Goal: Task Accomplishment & Management: Manage account settings

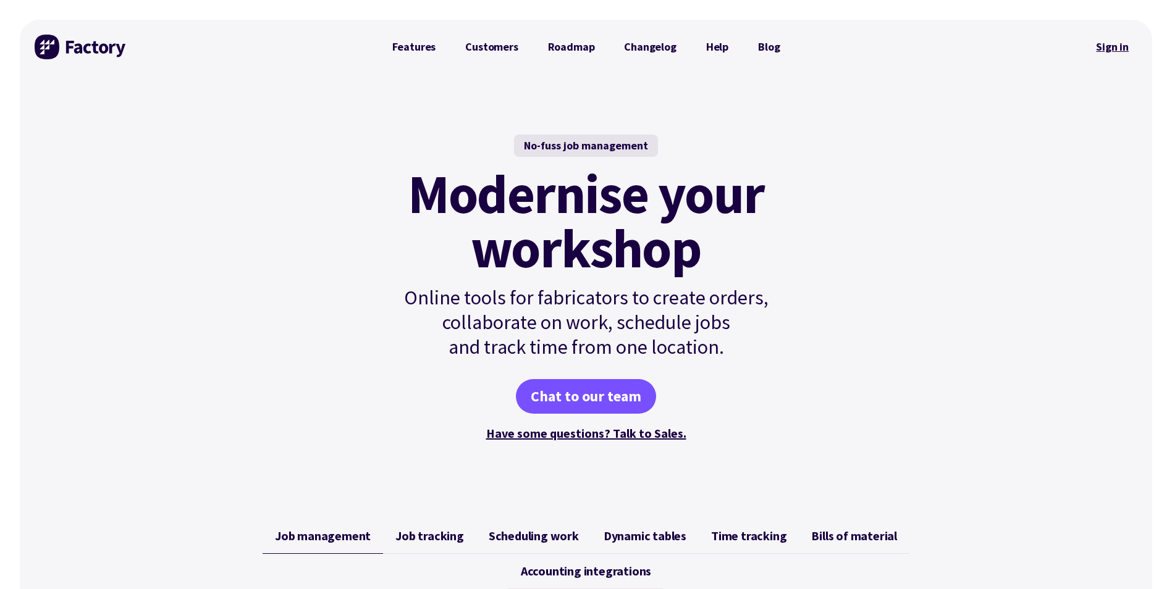
drag, startPoint x: 0, startPoint y: 0, endPoint x: 1099, endPoint y: 43, distance: 1100.1
click at [1106, 44] on link "Sign in" at bounding box center [1112, 47] width 50 height 28
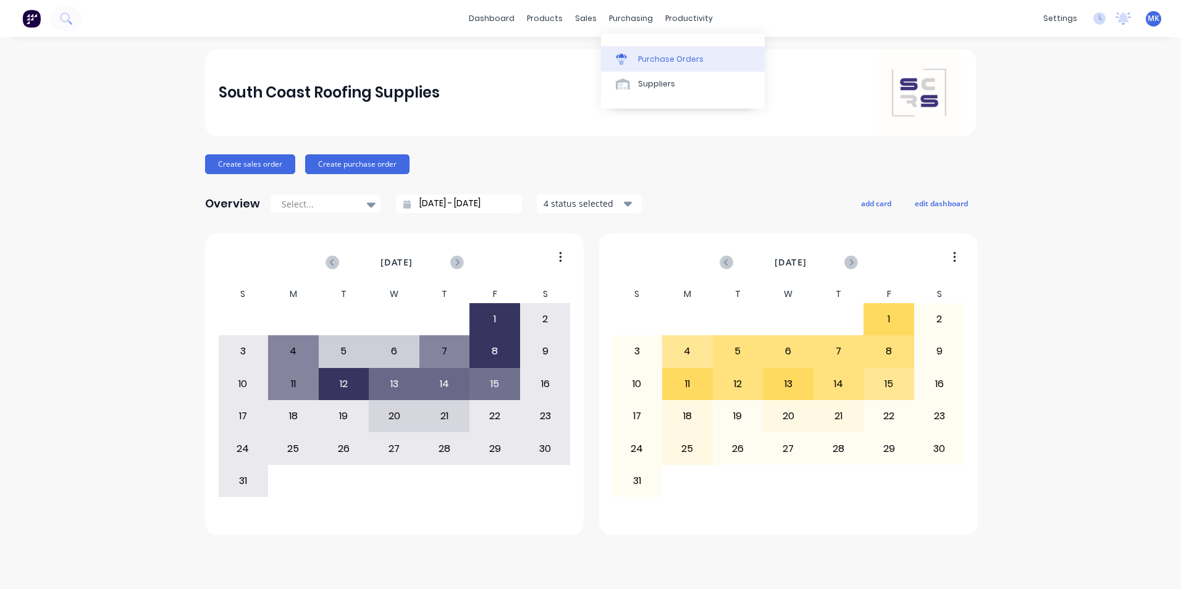
click at [631, 51] on link "Purchase Orders" at bounding box center [683, 58] width 164 height 25
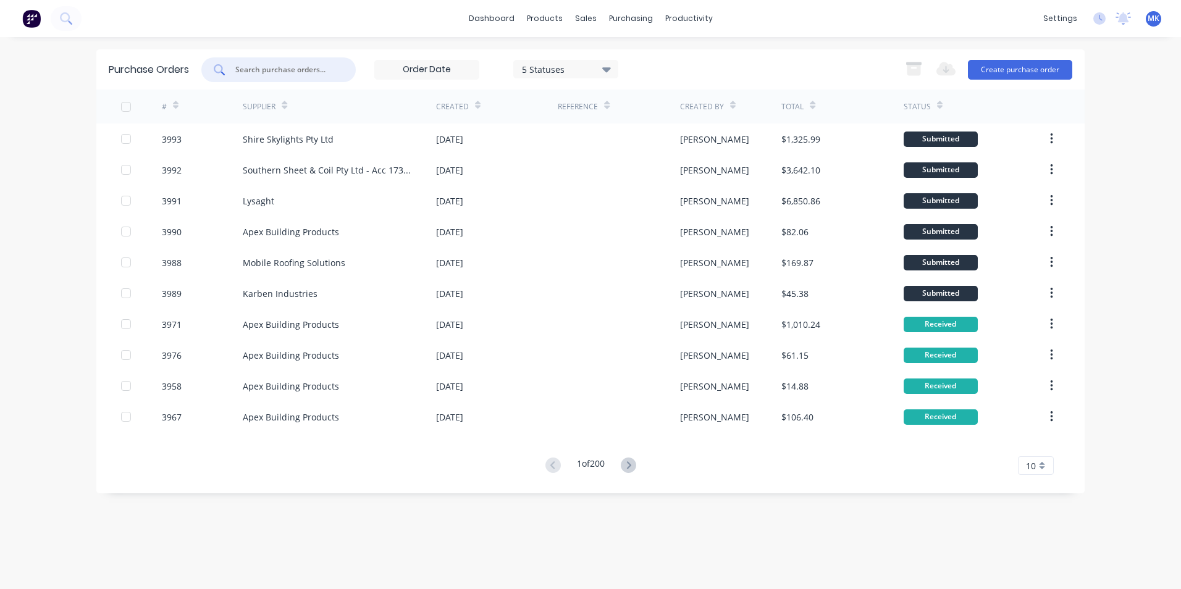
click at [299, 75] on input "text" at bounding box center [285, 70] width 103 height 12
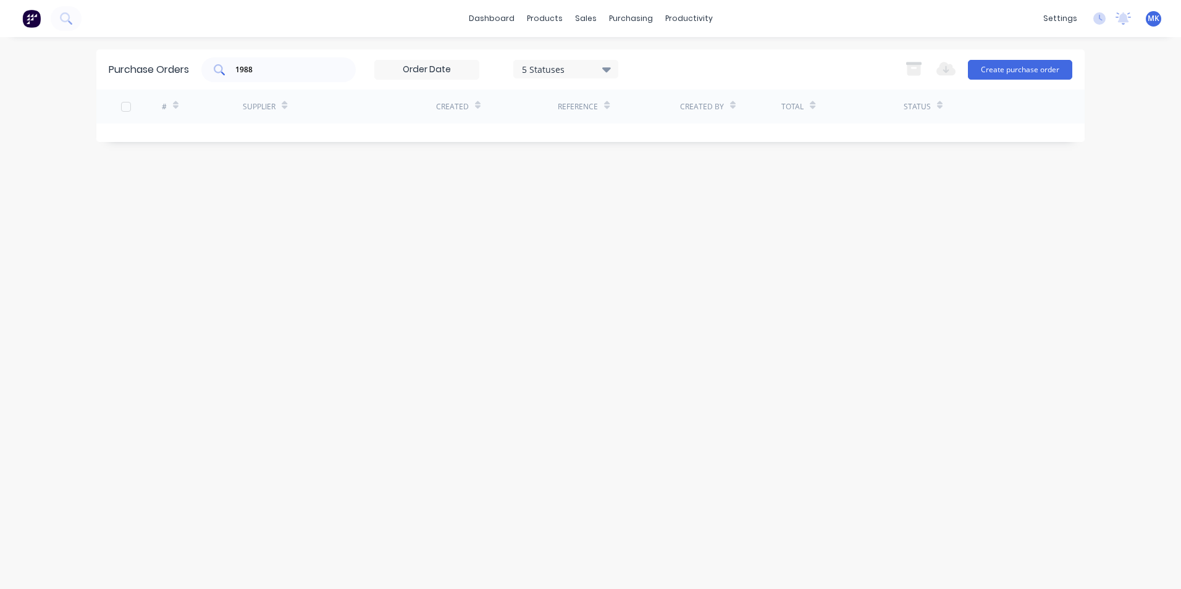
click at [301, 60] on div "1988" at bounding box center [278, 69] width 154 height 25
type input "1"
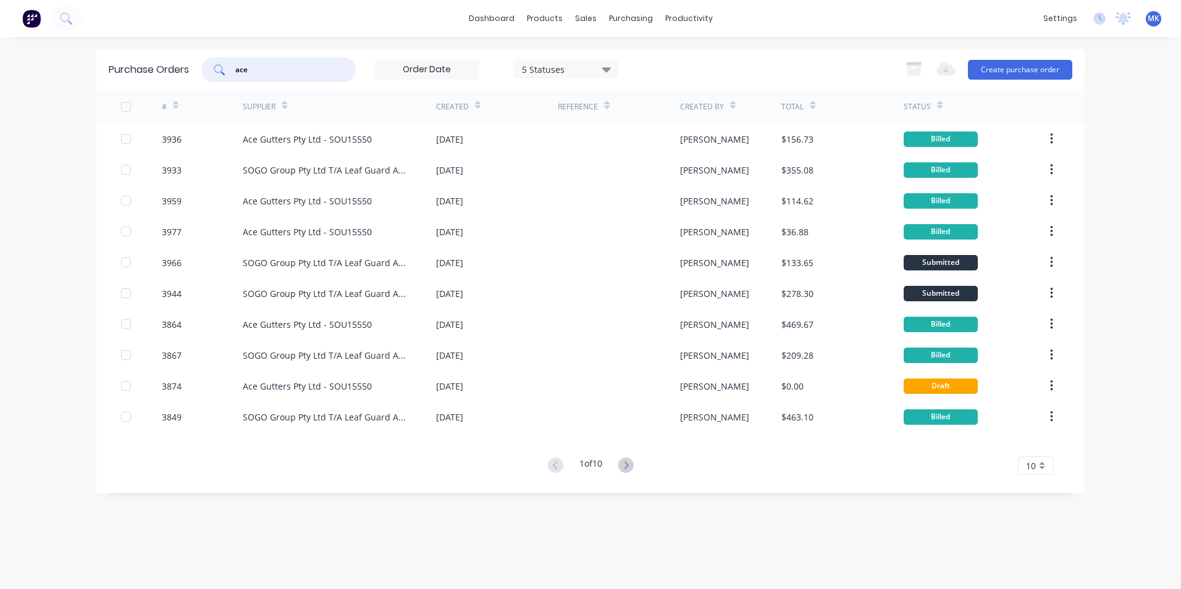
click at [296, 69] on input "ace" at bounding box center [285, 70] width 103 height 12
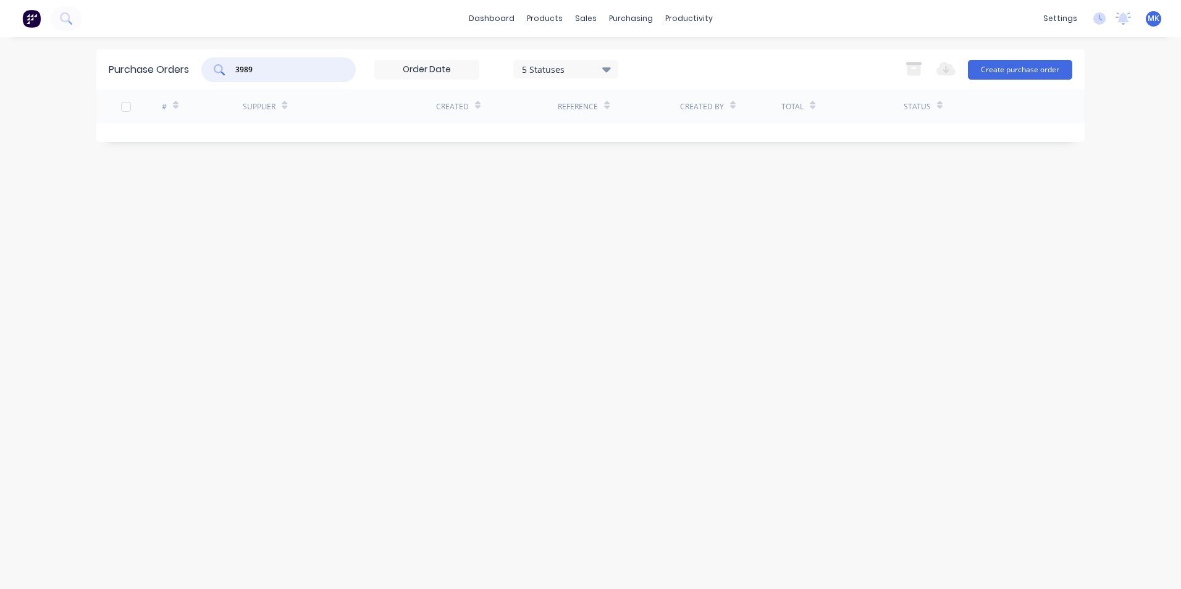
type input "3989"
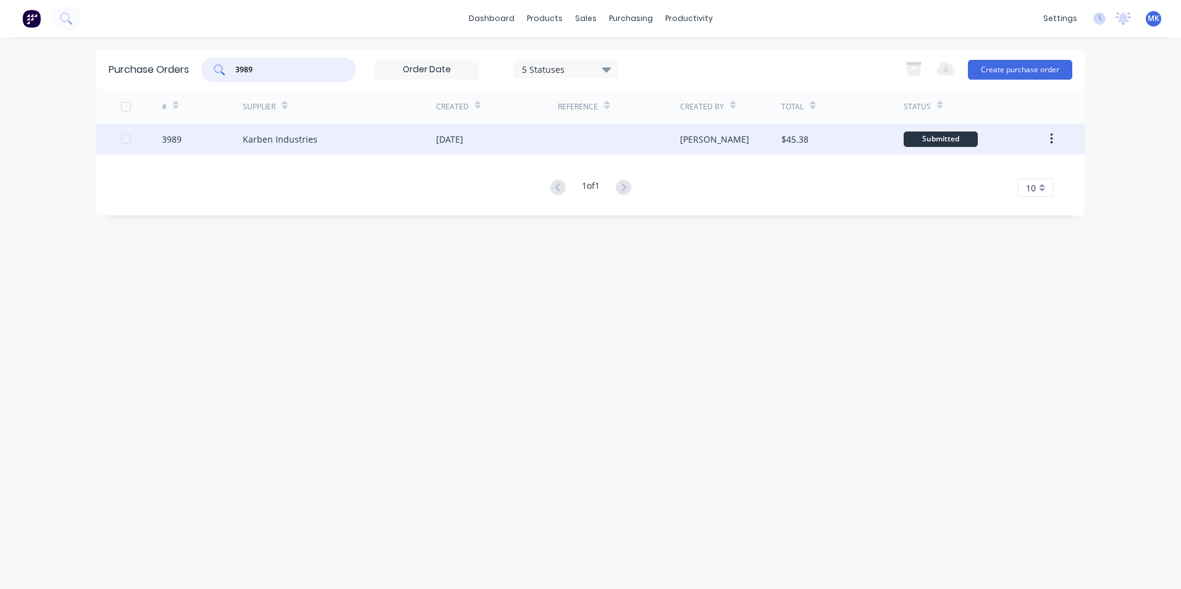
click at [802, 143] on div "$45.38" at bounding box center [794, 139] width 27 height 13
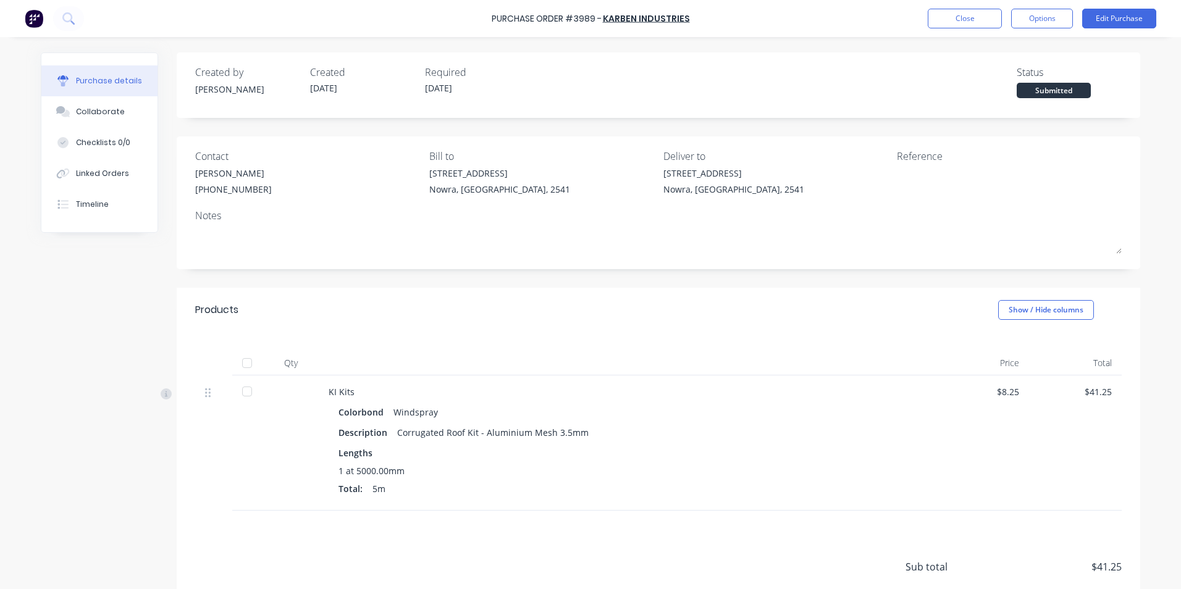
click at [250, 358] on div at bounding box center [247, 363] width 25 height 25
click at [1034, 25] on button "Options" at bounding box center [1042, 19] width 62 height 20
click at [1046, 77] on div "Convert to Bill" at bounding box center [1014, 75] width 95 height 18
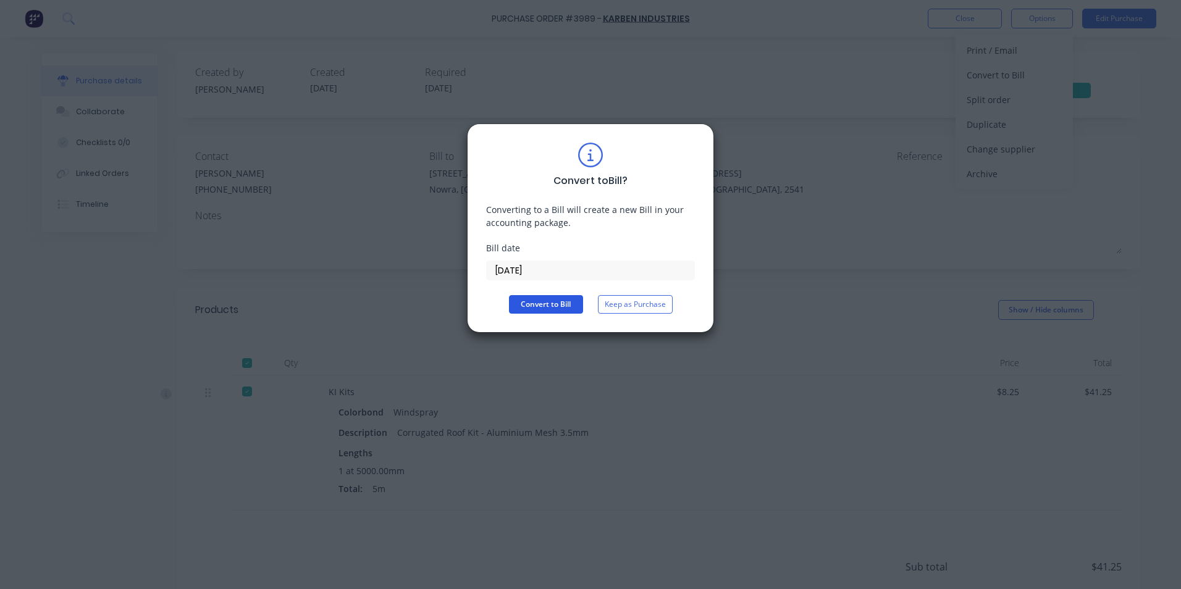
click at [571, 312] on button "Convert to Bill" at bounding box center [546, 304] width 74 height 19
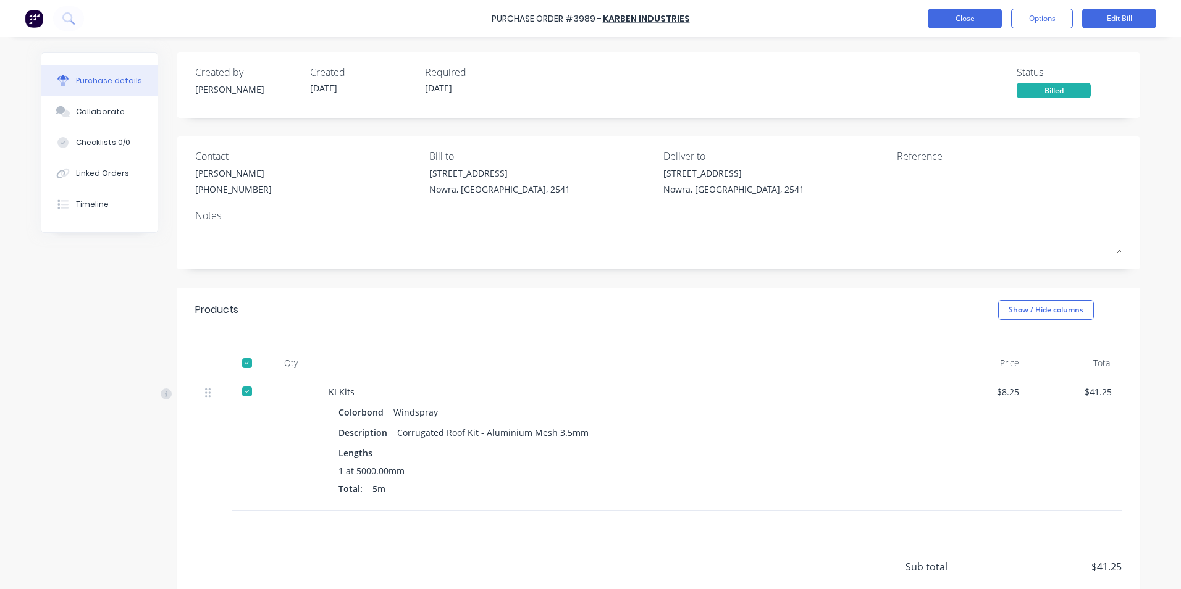
click at [967, 23] on button "Close" at bounding box center [965, 19] width 74 height 20
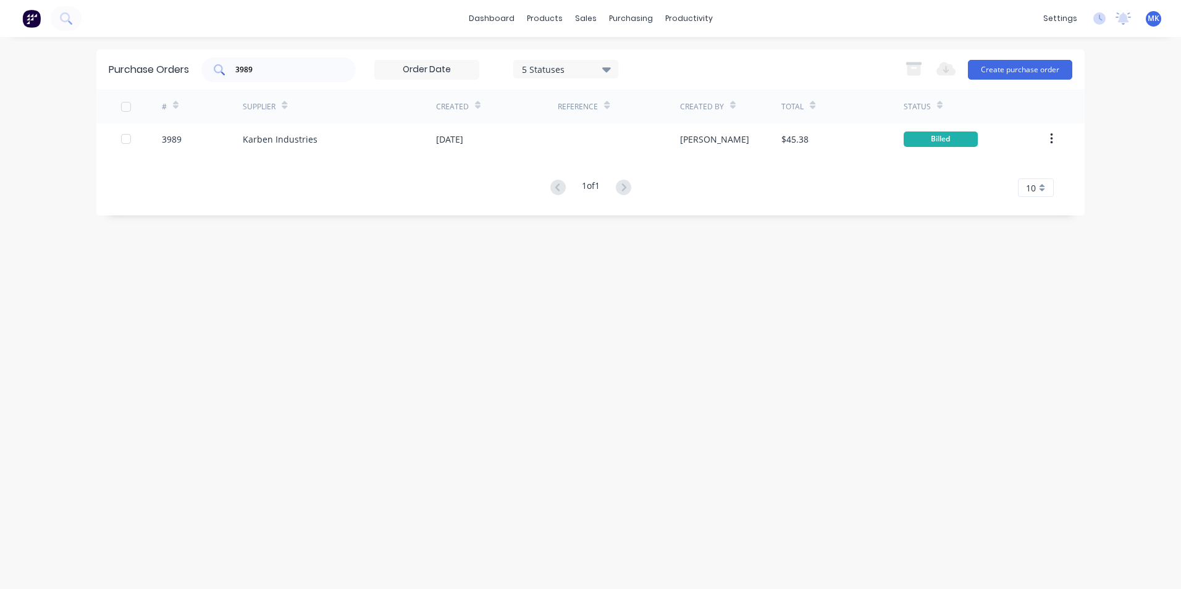
click at [280, 76] on div "3989" at bounding box center [278, 69] width 154 height 25
type input "3"
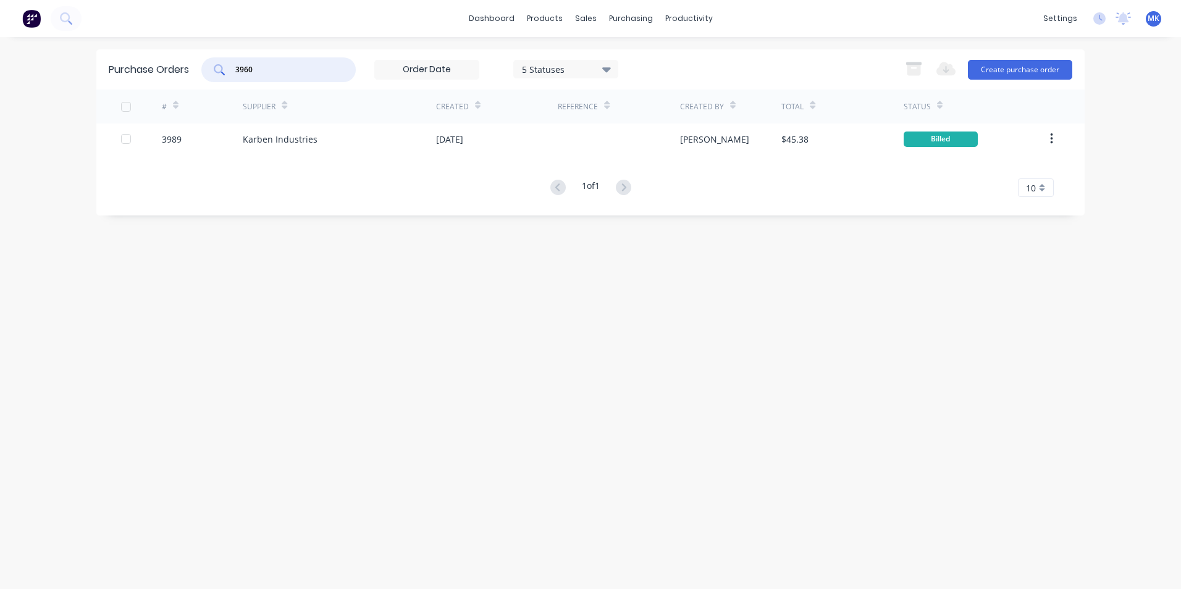
type input "3960"
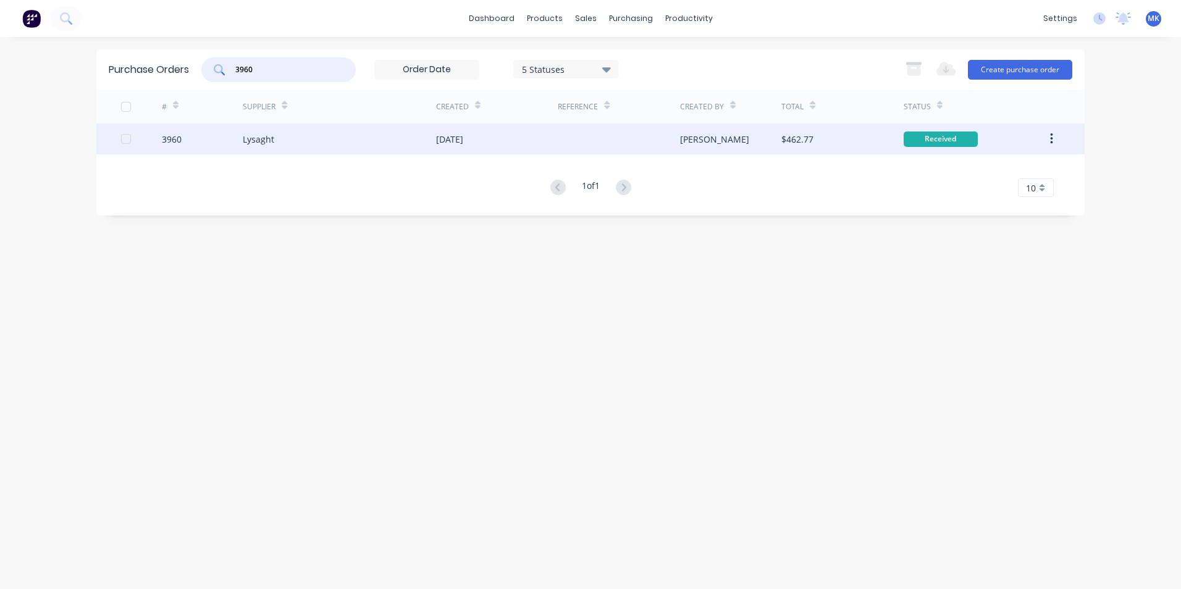
click at [786, 129] on div "$462.77" at bounding box center [842, 139] width 122 height 31
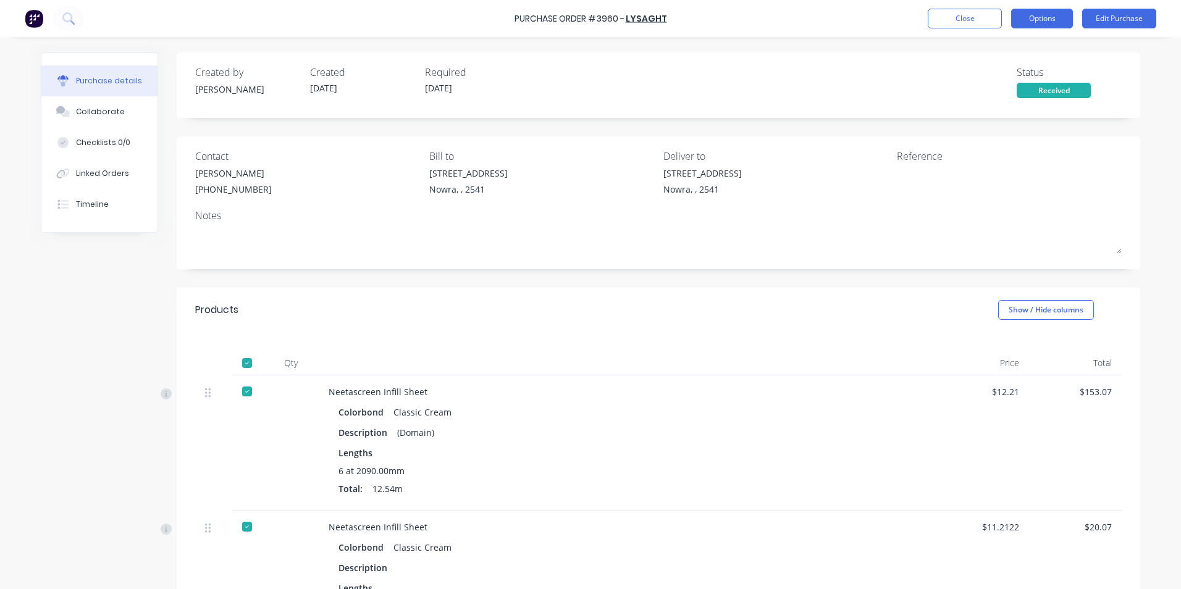
click at [1052, 16] on button "Options" at bounding box center [1042, 19] width 62 height 20
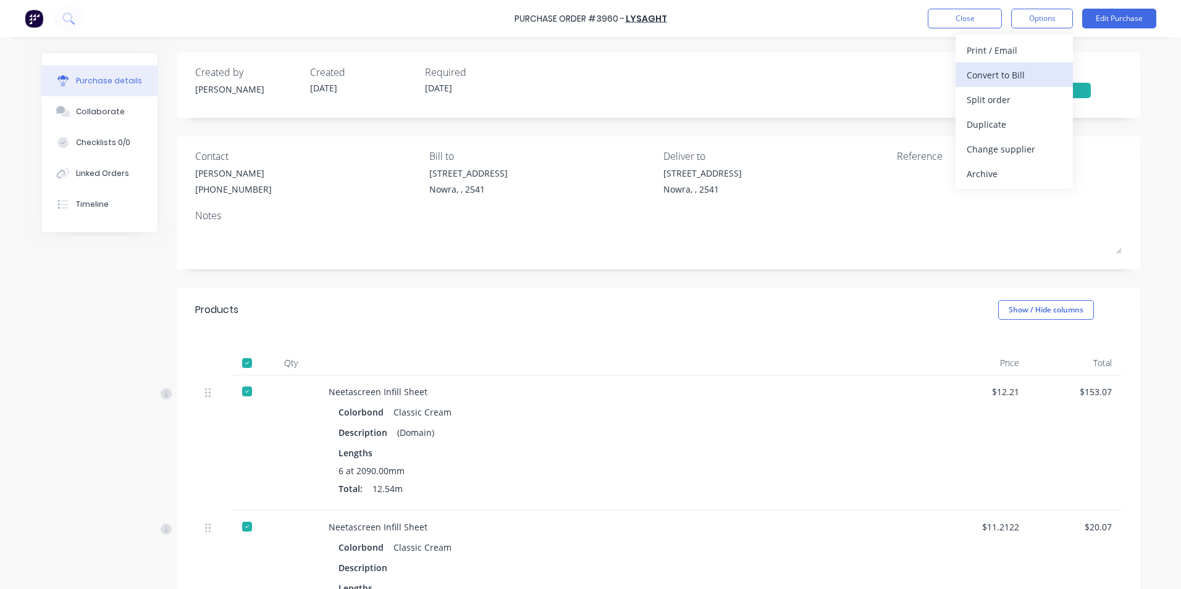
click at [1044, 64] on button "Convert to Bill" at bounding box center [1013, 74] width 117 height 25
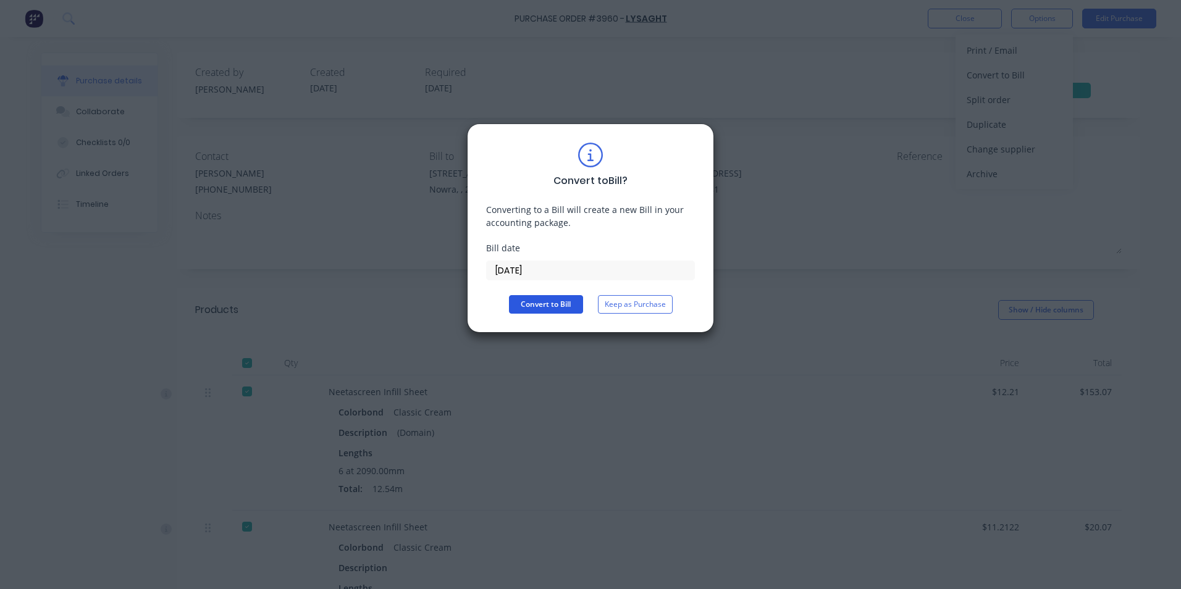
click at [573, 308] on button "Convert to Bill" at bounding box center [546, 304] width 74 height 19
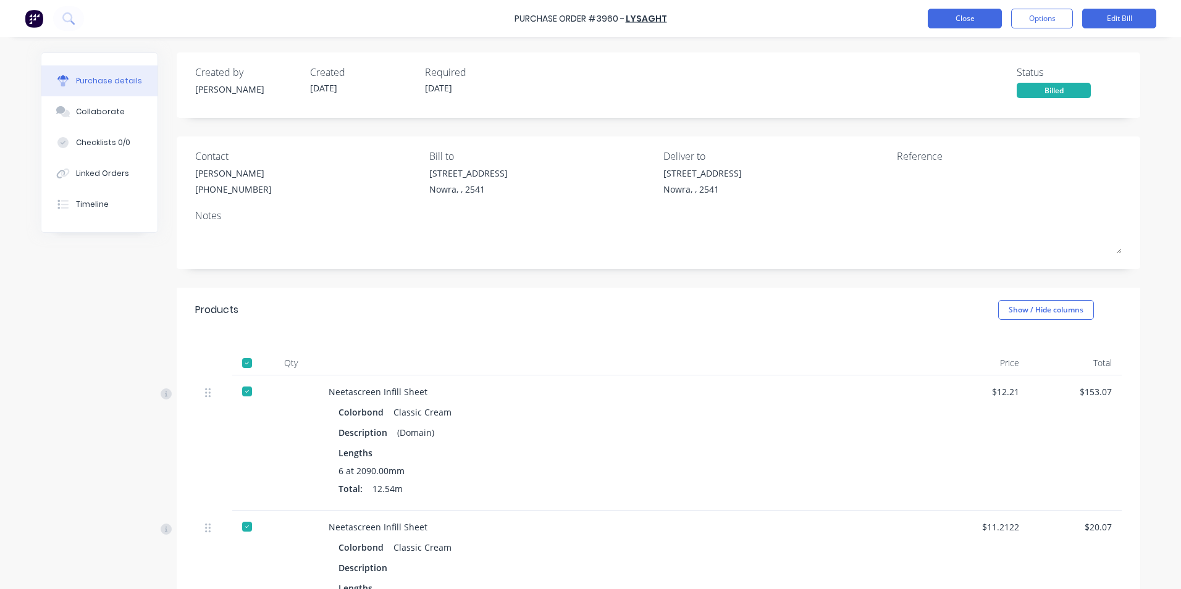
click at [990, 23] on button "Close" at bounding box center [965, 19] width 74 height 20
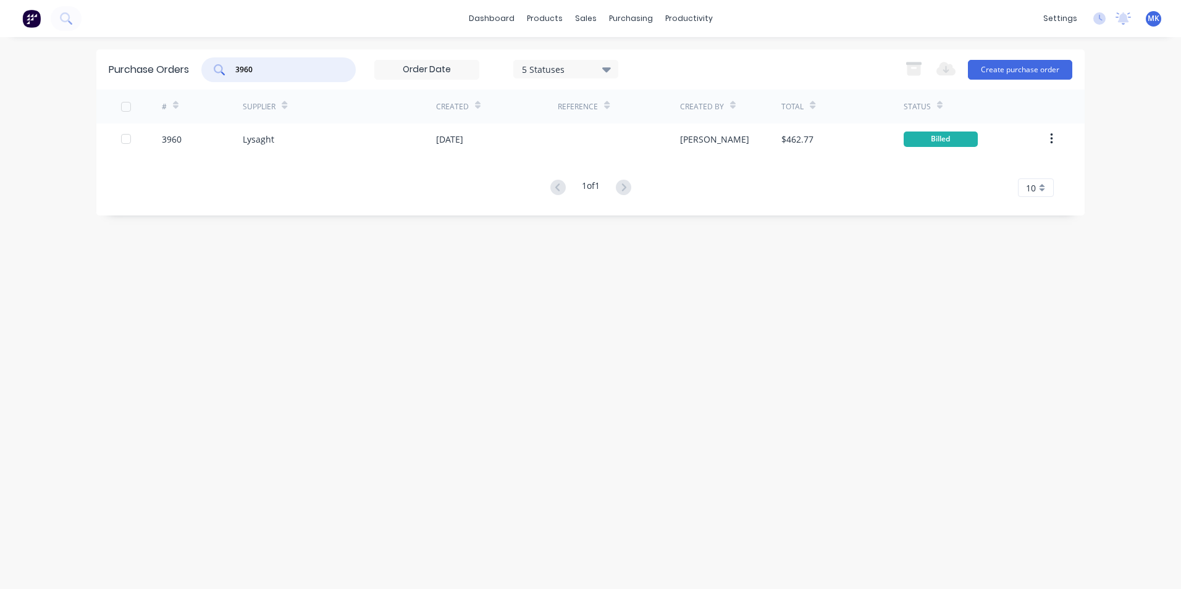
click at [304, 73] on input "3960" at bounding box center [285, 70] width 103 height 12
type input "3952"
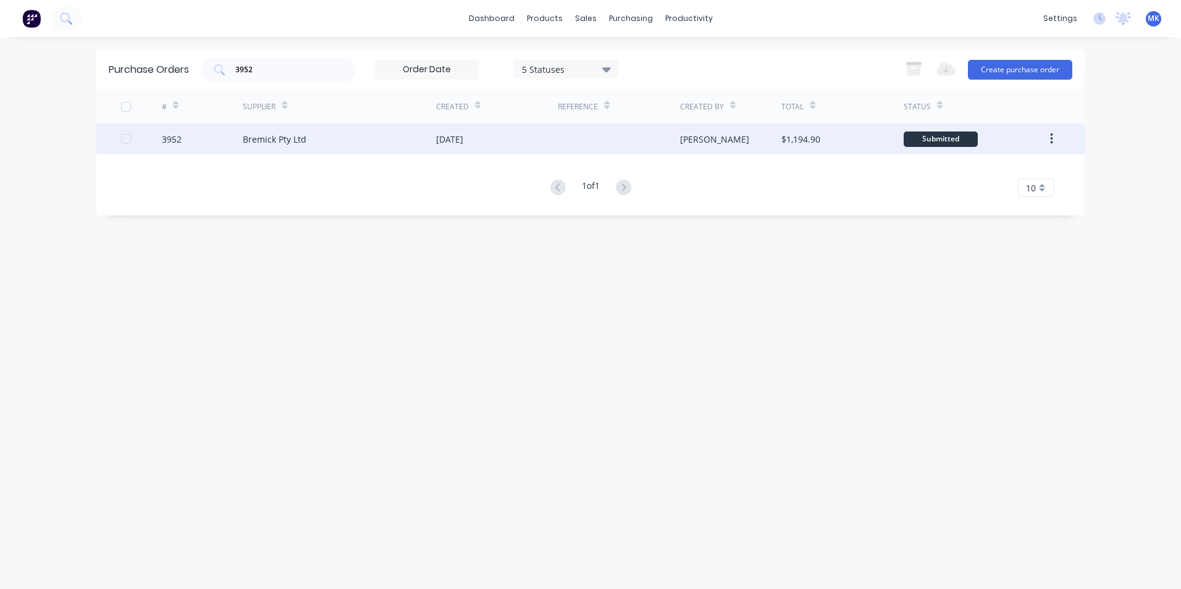
click at [772, 152] on div "Trevor" at bounding box center [731, 139] width 102 height 31
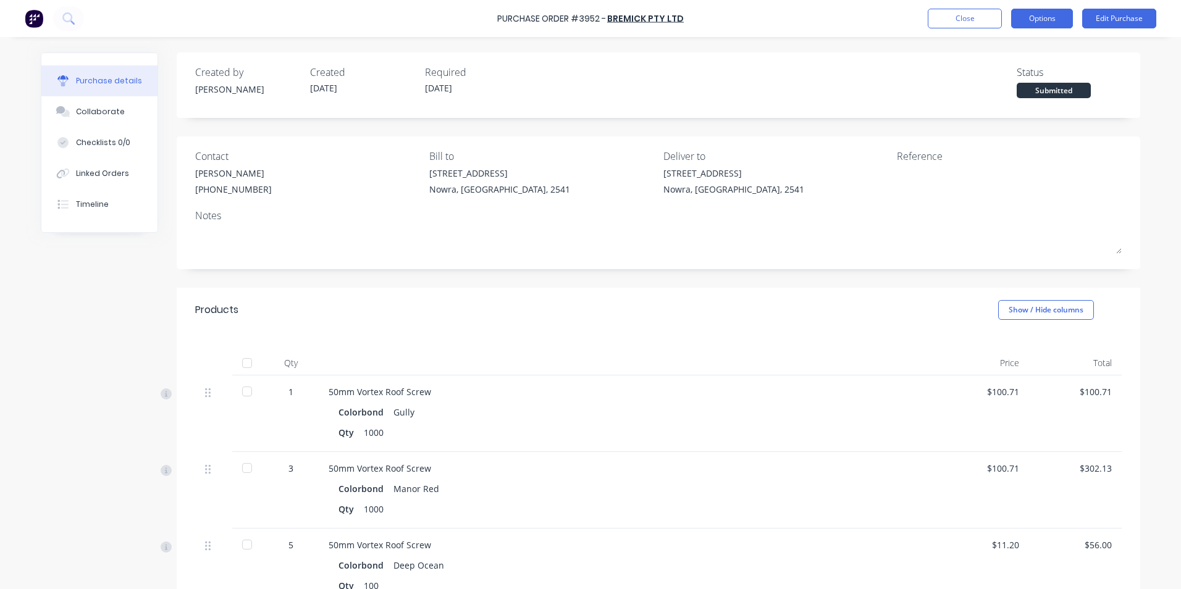
click at [1062, 22] on button "Options" at bounding box center [1042, 19] width 62 height 20
click at [834, 156] on div "Deliver to" at bounding box center [775, 156] width 225 height 15
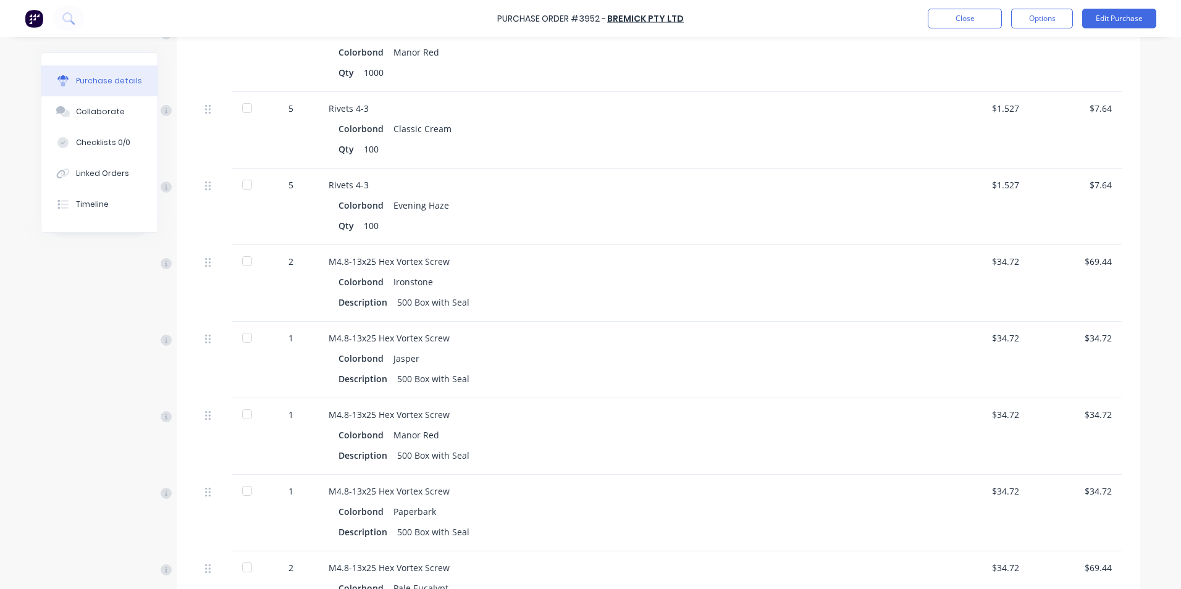
scroll to position [1606, 0]
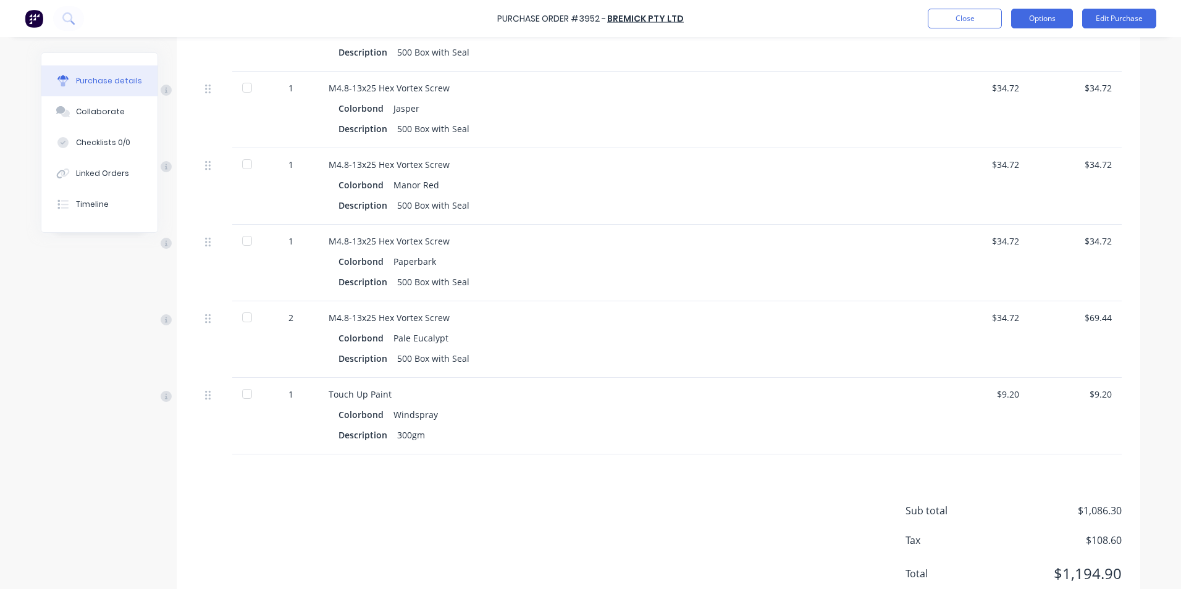
click at [1026, 18] on button "Options" at bounding box center [1042, 19] width 62 height 20
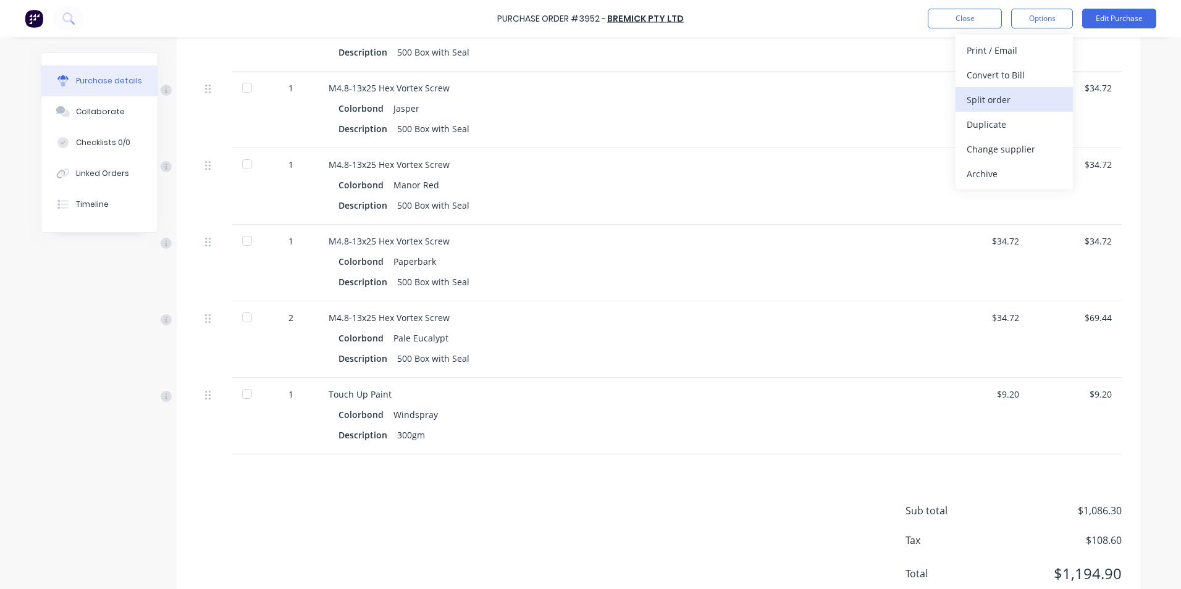
click at [1022, 101] on div "Split order" at bounding box center [1014, 100] width 95 height 18
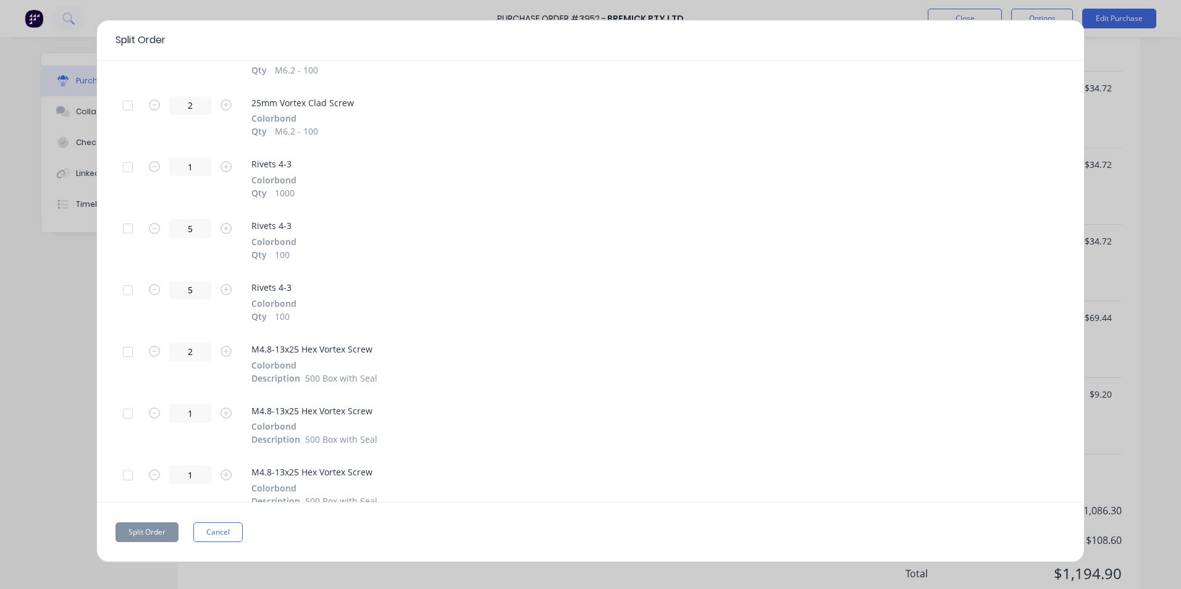
scroll to position [949, 0]
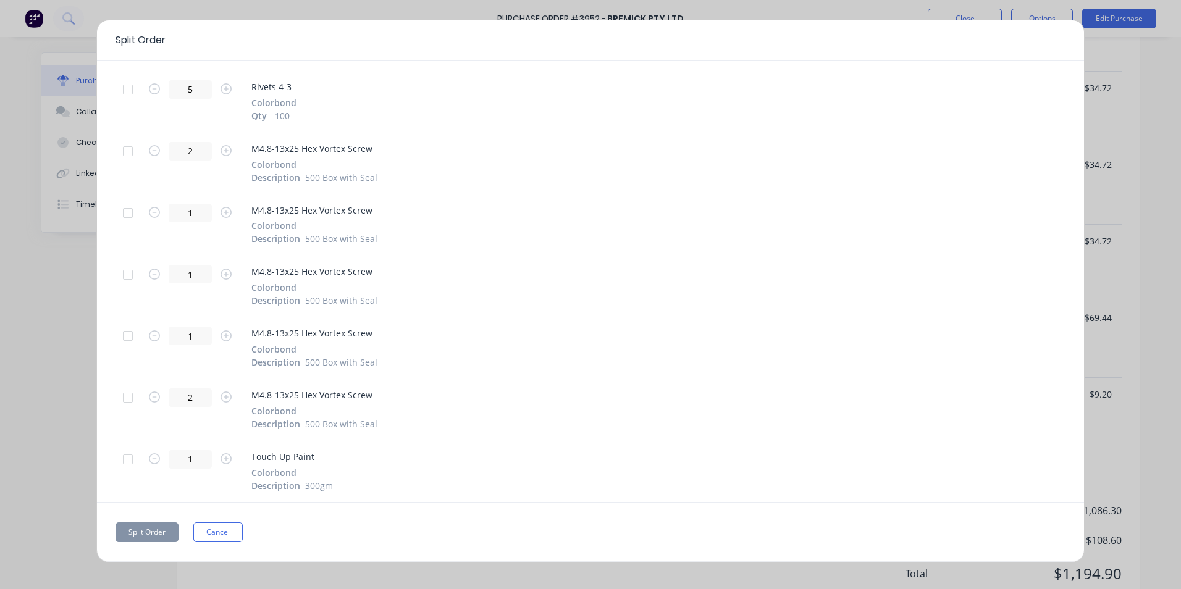
click at [133, 464] on div at bounding box center [127, 459] width 25 height 25
click at [161, 537] on button "Split Order" at bounding box center [146, 532] width 63 height 20
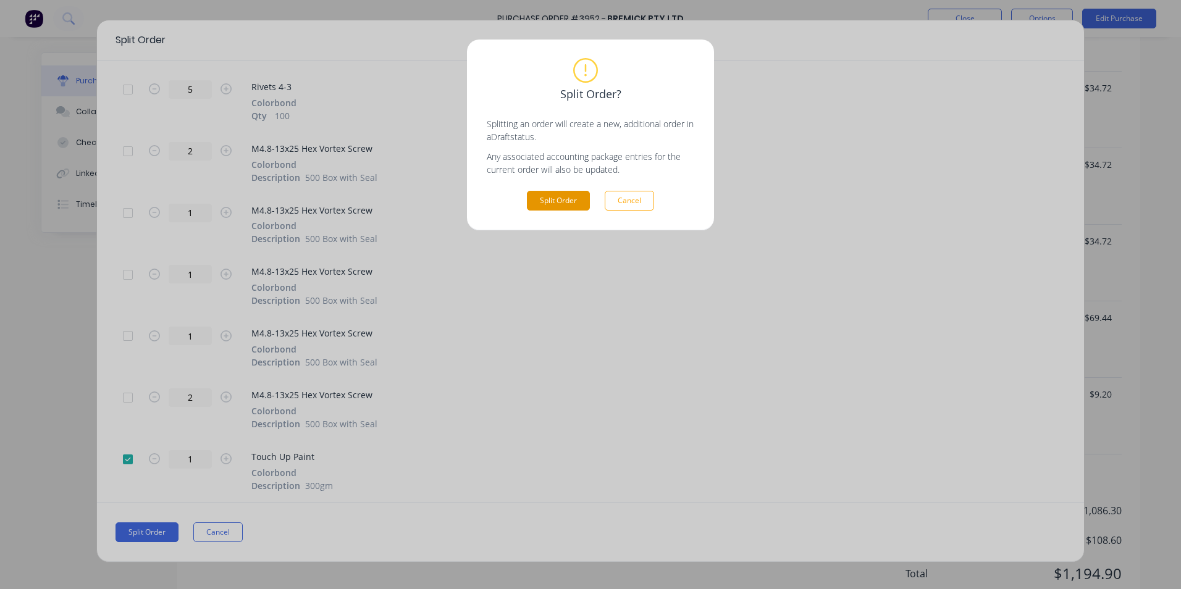
click at [576, 199] on button "Split Order" at bounding box center [558, 201] width 63 height 20
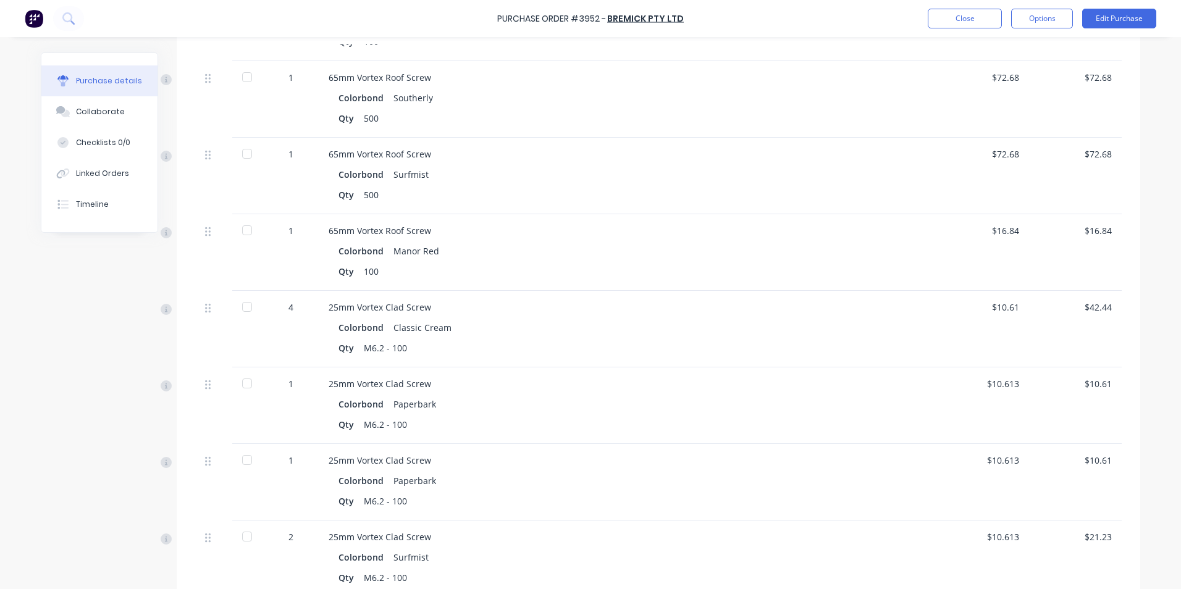
scroll to position [582, 0]
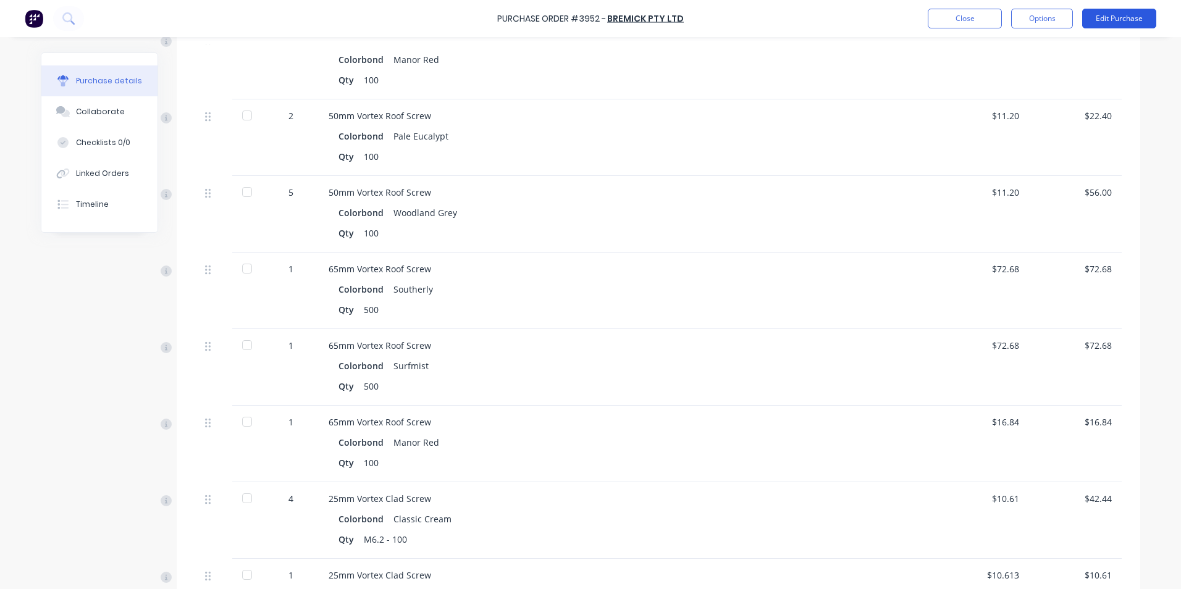
click at [1126, 19] on button "Edit Purchase" at bounding box center [1119, 19] width 74 height 20
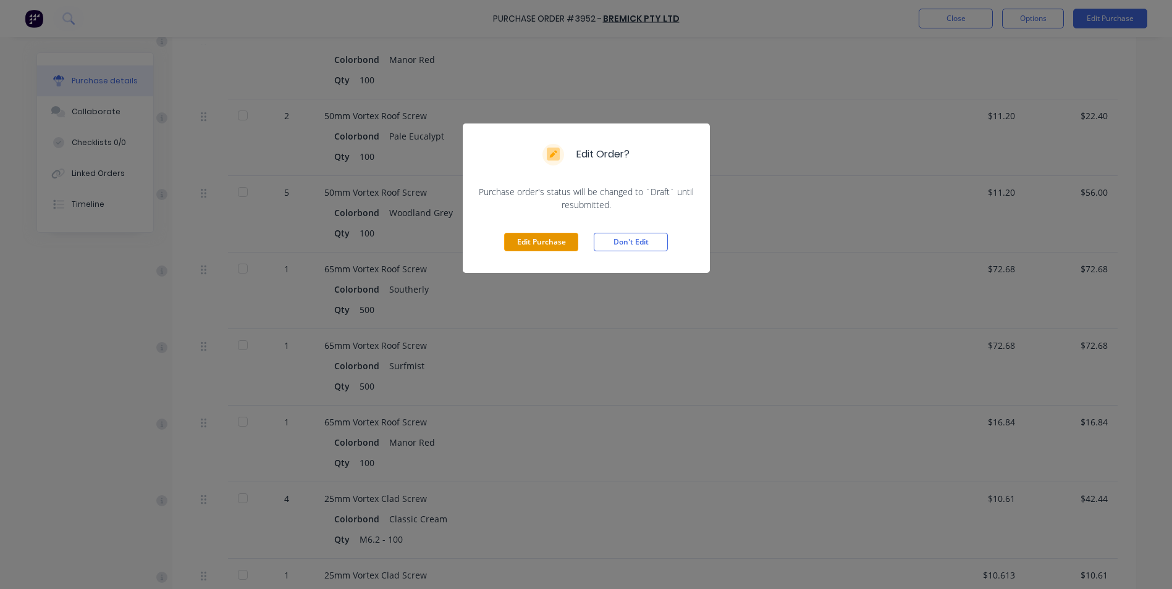
click at [548, 236] on button "Edit Purchase" at bounding box center [541, 242] width 74 height 19
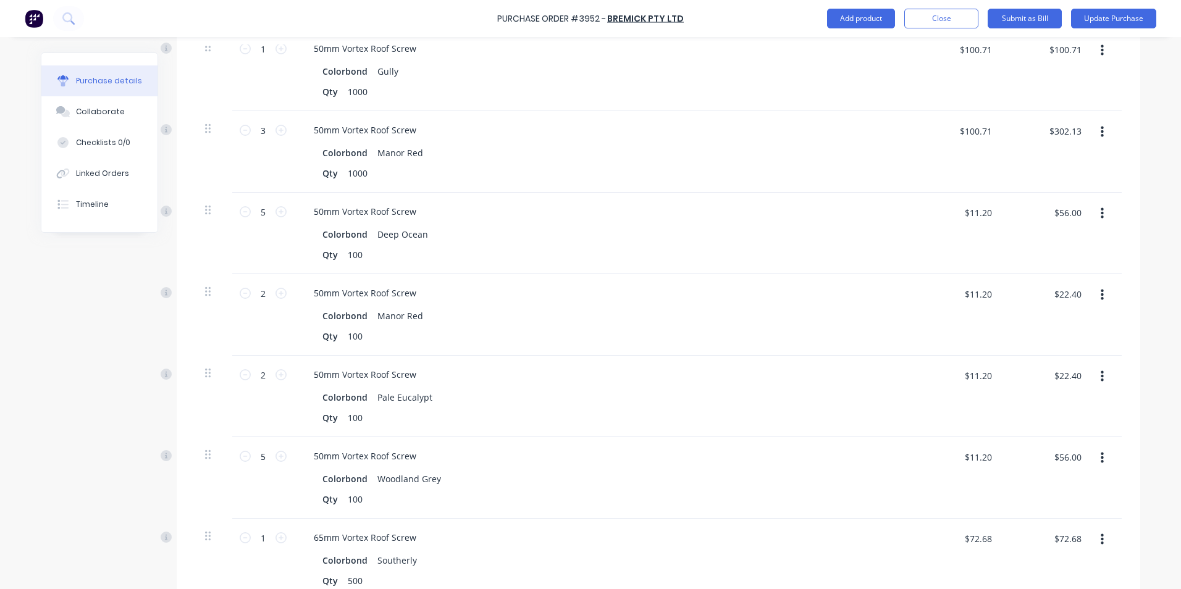
scroll to position [494, 0]
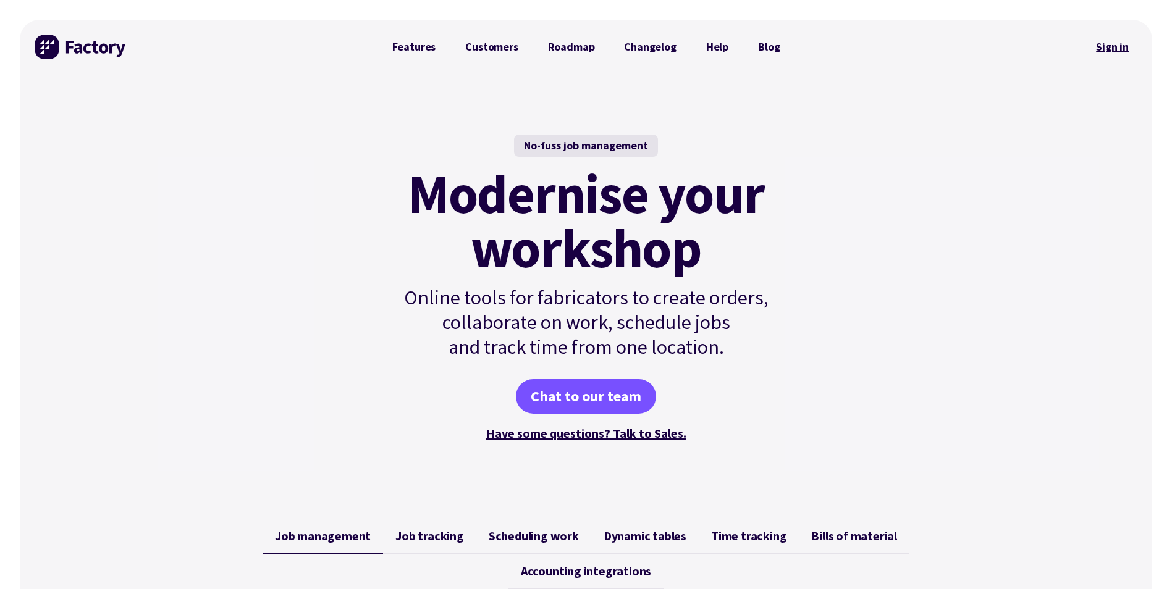
click at [1113, 54] on link "Sign in" at bounding box center [1112, 47] width 50 height 28
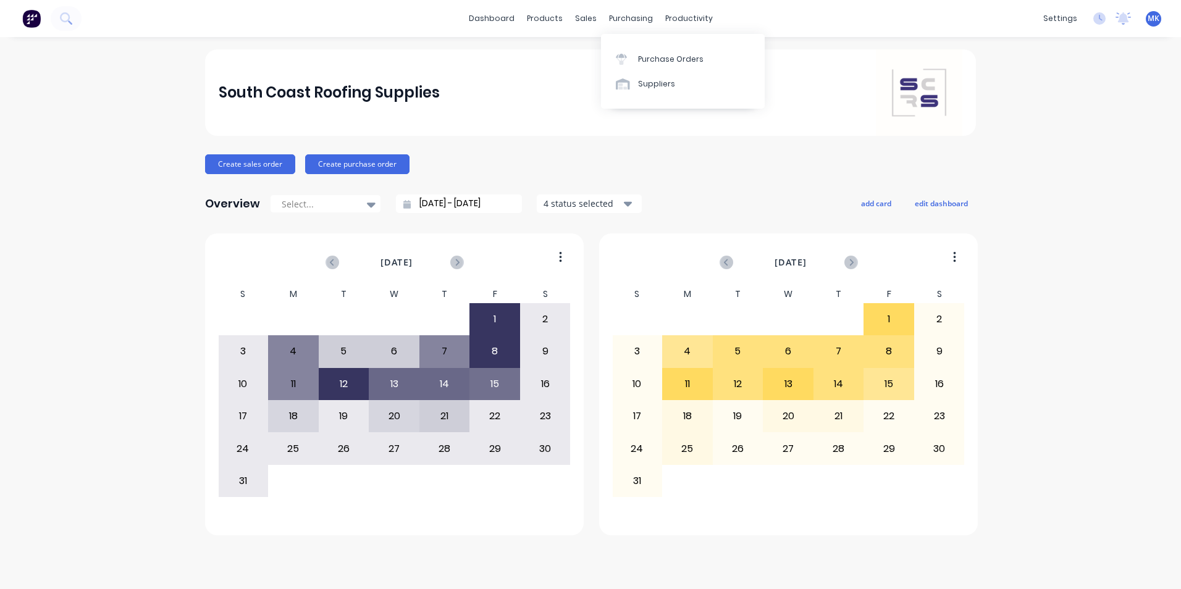
click at [642, 49] on link "Purchase Orders" at bounding box center [683, 58] width 164 height 25
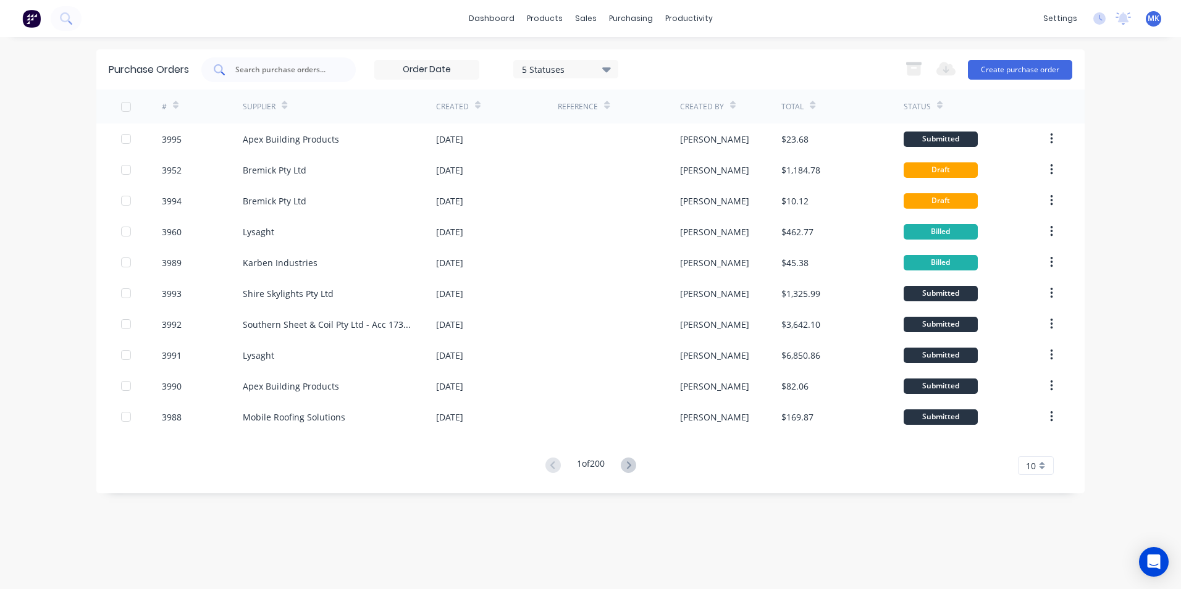
click at [342, 67] on div at bounding box center [278, 69] width 154 height 25
type input "mobile"
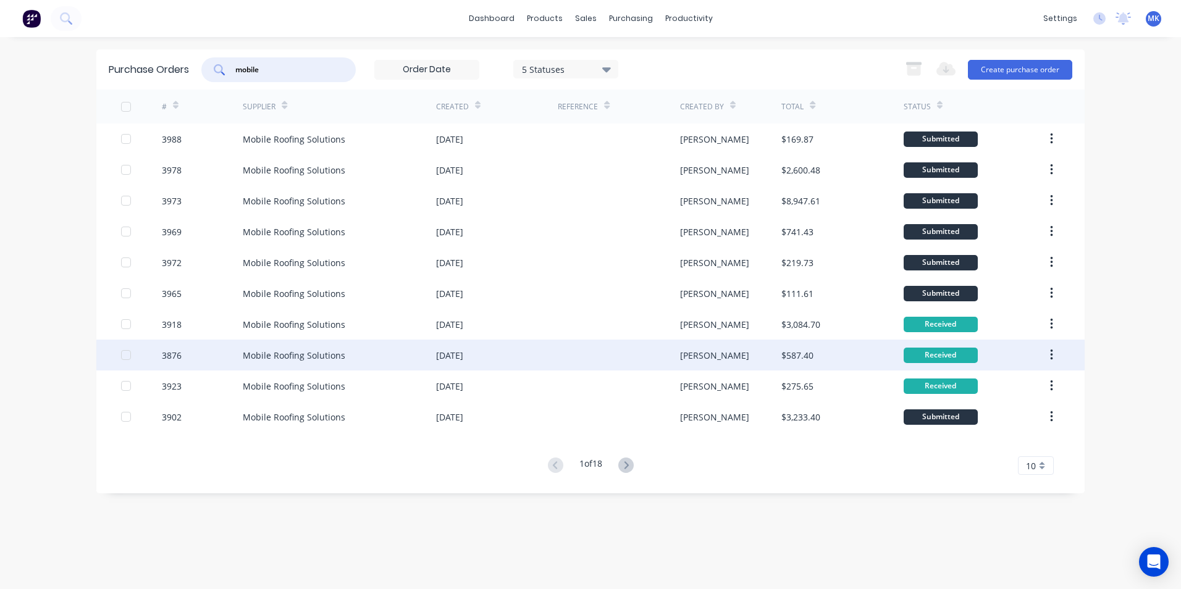
click at [830, 353] on div "$587.40" at bounding box center [842, 355] width 122 height 31
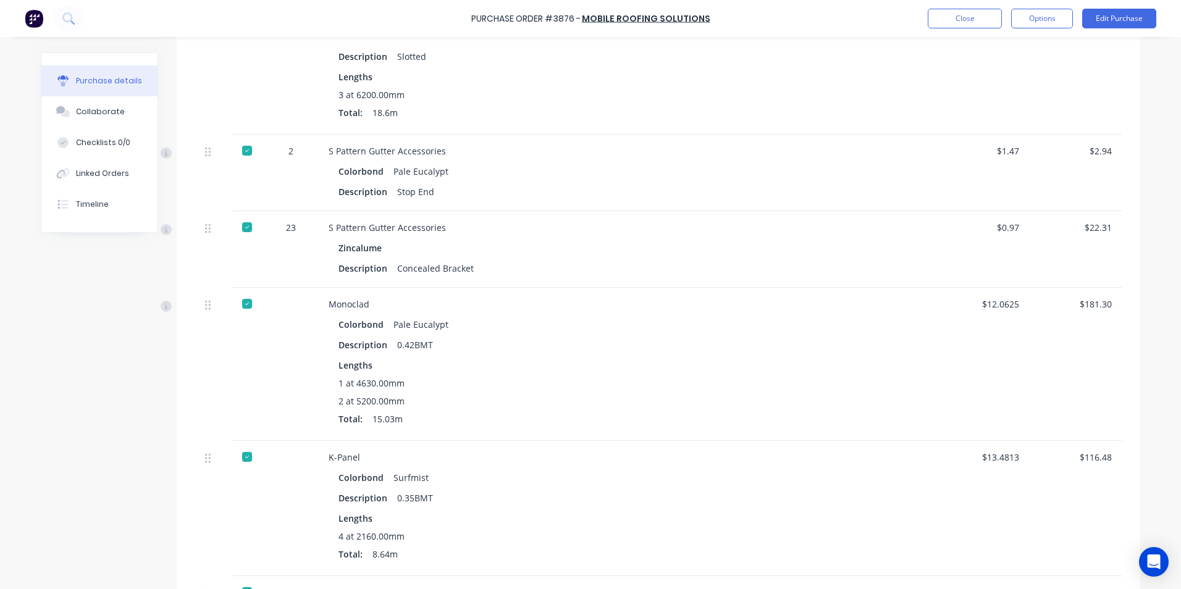
scroll to position [595, 0]
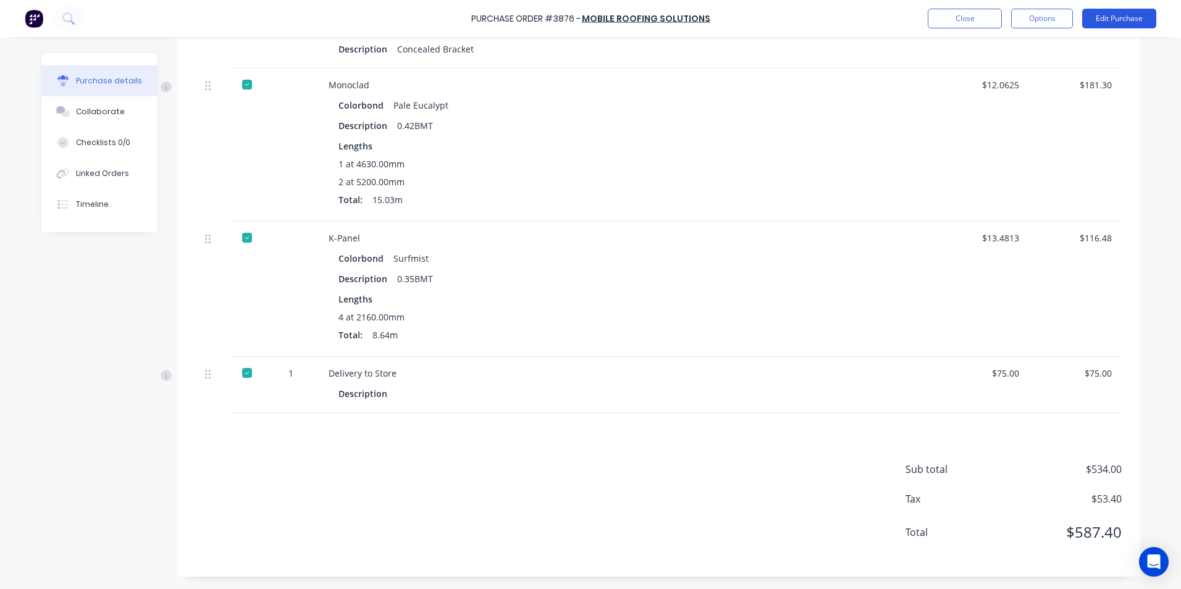
click at [1136, 20] on button "Edit Purchase" at bounding box center [1119, 19] width 74 height 20
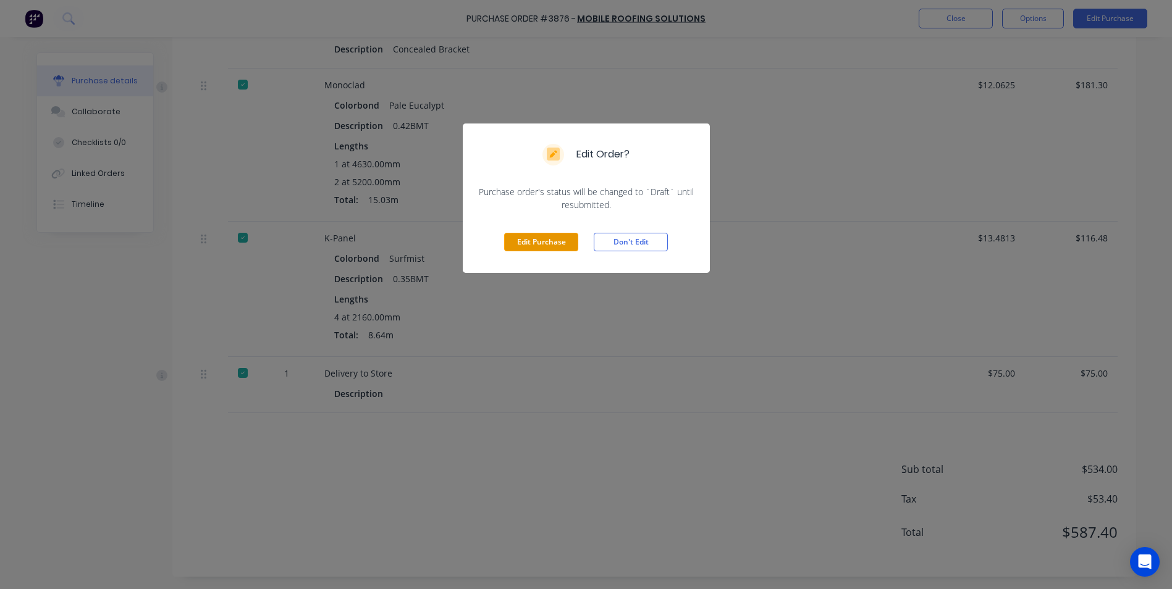
click at [525, 245] on button "Edit Purchase" at bounding box center [541, 242] width 74 height 19
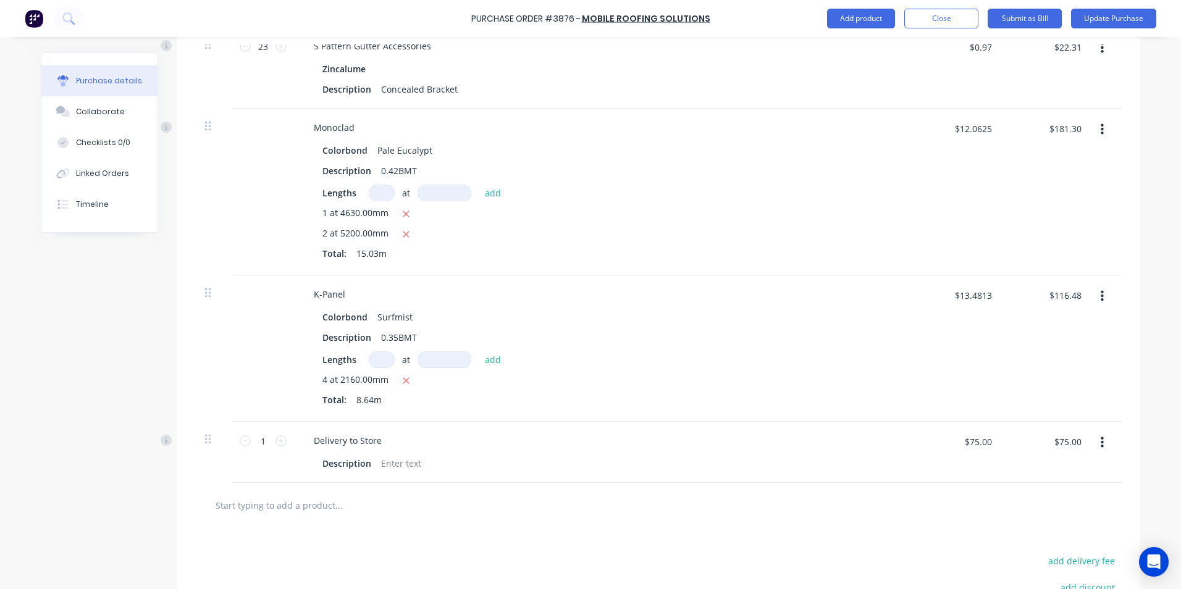
scroll to position [614, 0]
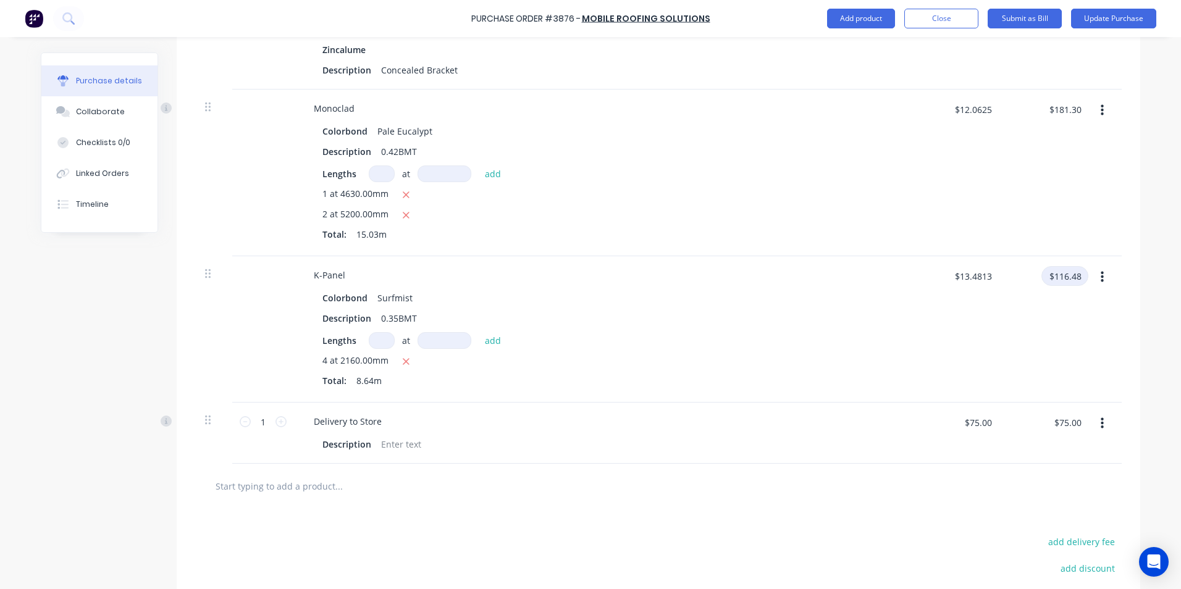
click at [1069, 282] on input "$116.48" at bounding box center [1064, 276] width 47 height 20
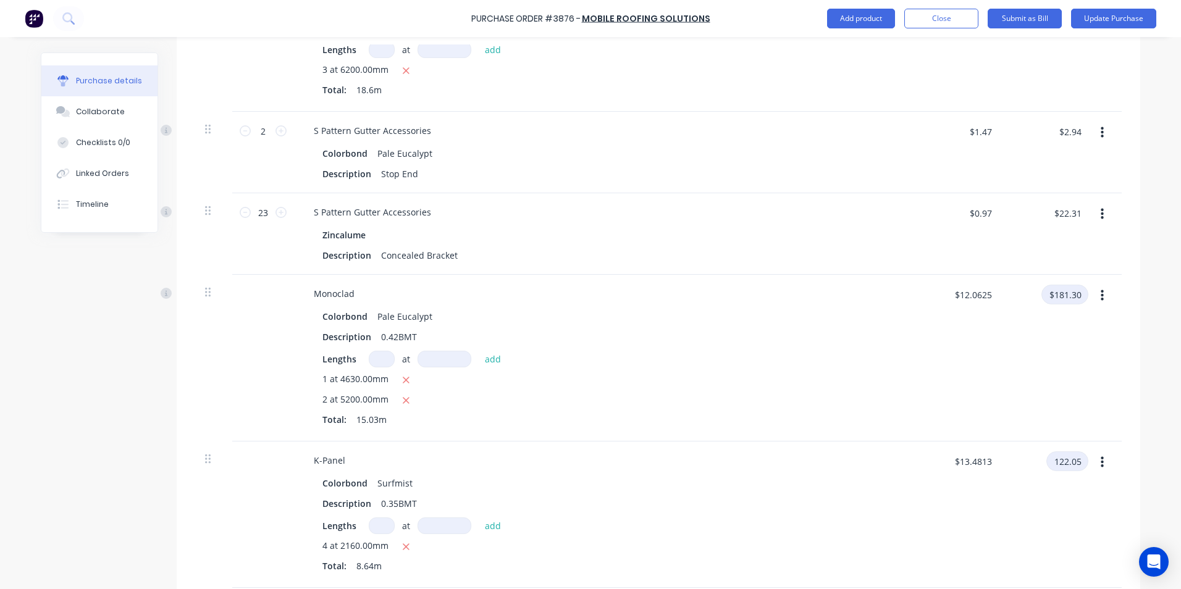
type input "122.05"
type input "$14.1262"
type input "$122.05"
click at [1052, 296] on input "$181.30" at bounding box center [1064, 295] width 47 height 20
type input "181.18"
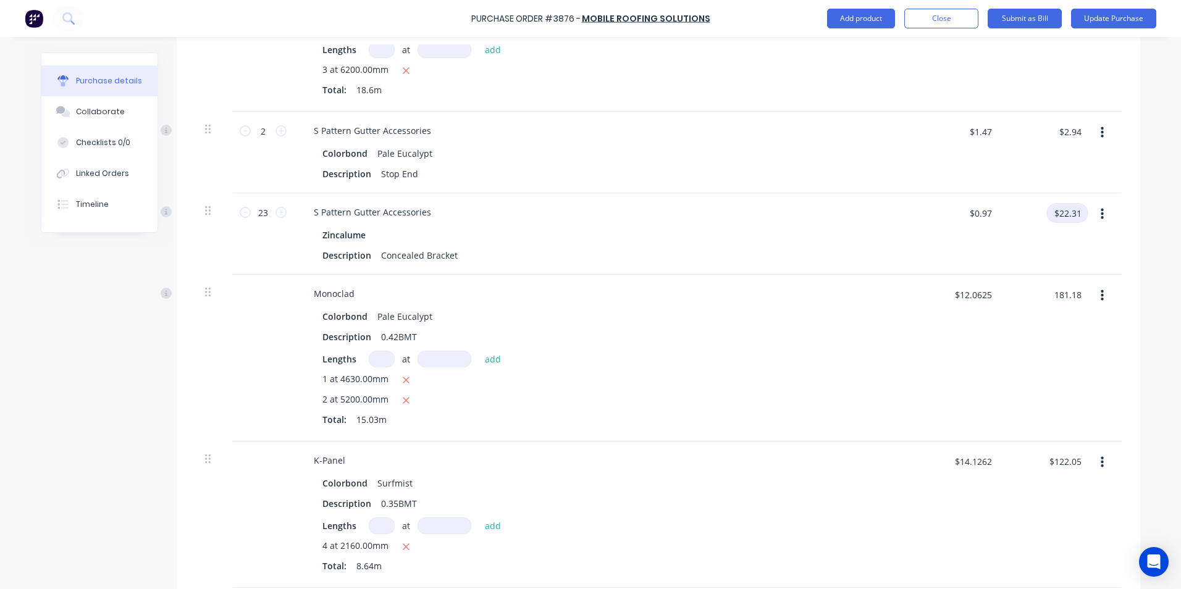
type input "$12.0546"
type input "$181.18"
click at [1078, 209] on input "$22.31" at bounding box center [1067, 213] width 42 height 20
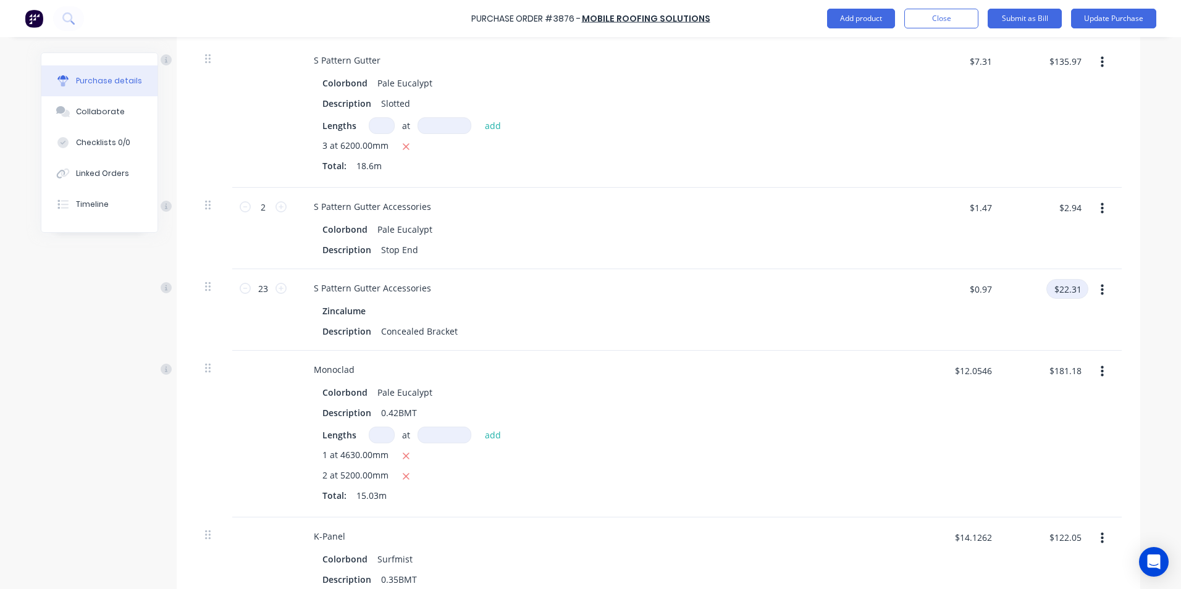
scroll to position [244, 0]
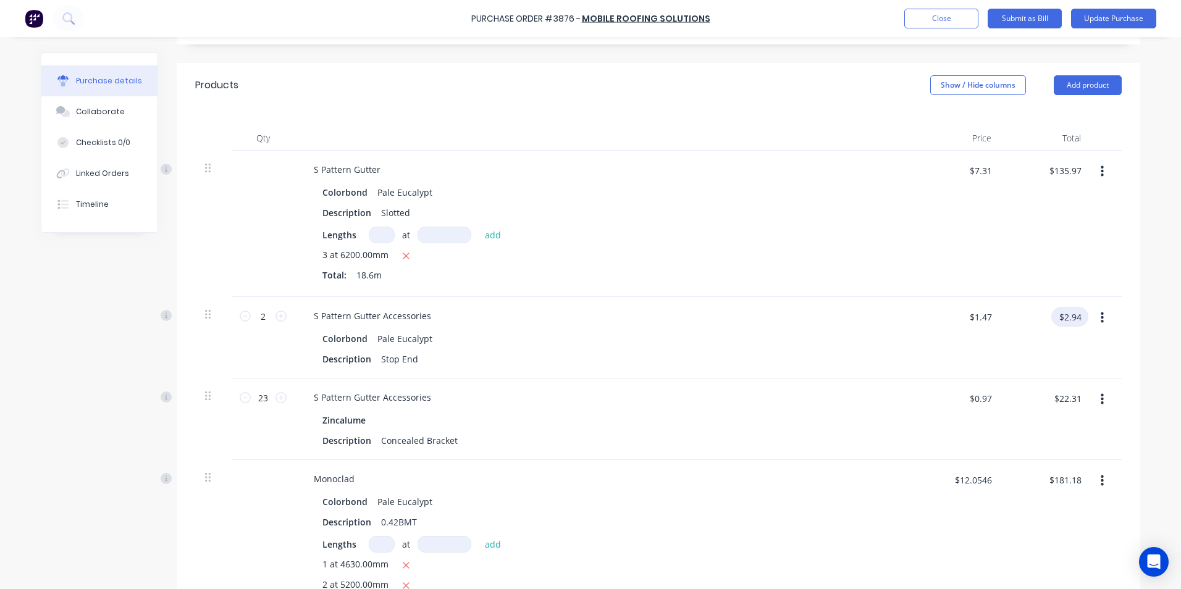
click at [1067, 315] on input "$2.94" at bounding box center [1069, 317] width 37 height 20
type input "4.74"
type input "$2.37"
type input "$4.74"
click at [1059, 171] on input "$135.97" at bounding box center [1064, 171] width 47 height 20
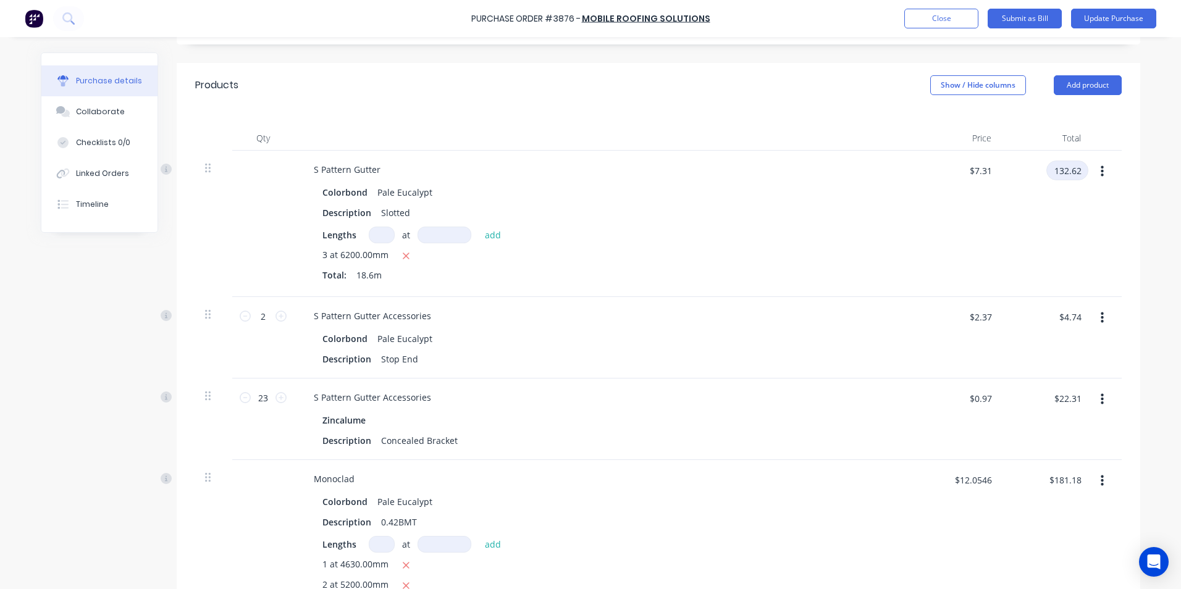
type input "132.62"
type input "$7.1301"
type input "$132.62"
click at [1126, 10] on button "Update Purchase" at bounding box center [1113, 19] width 85 height 20
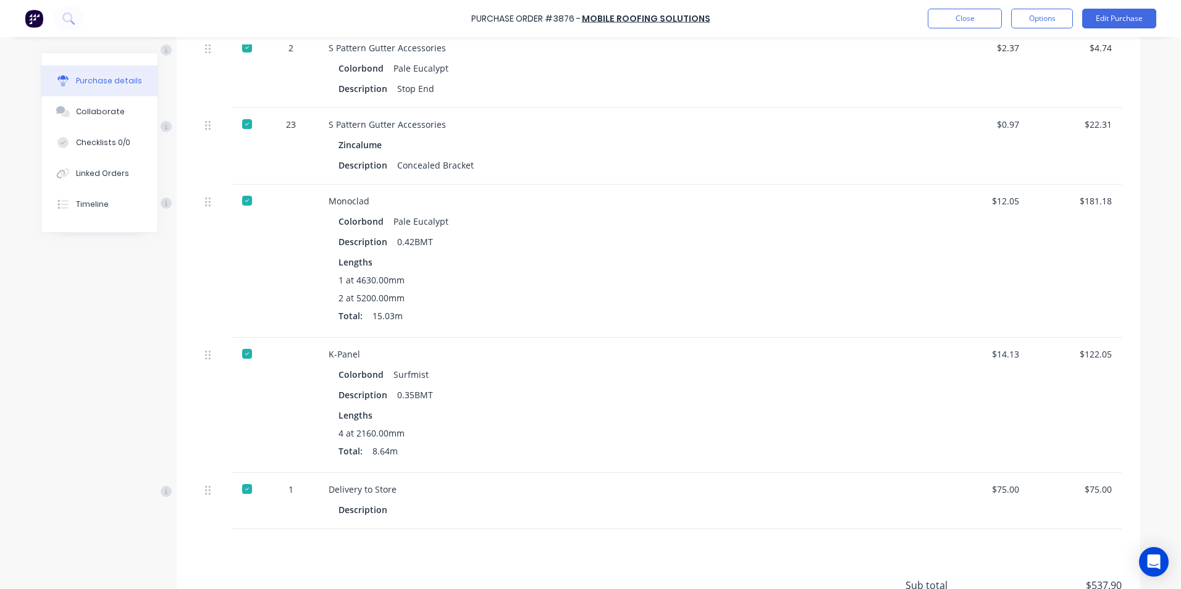
scroll to position [287, 0]
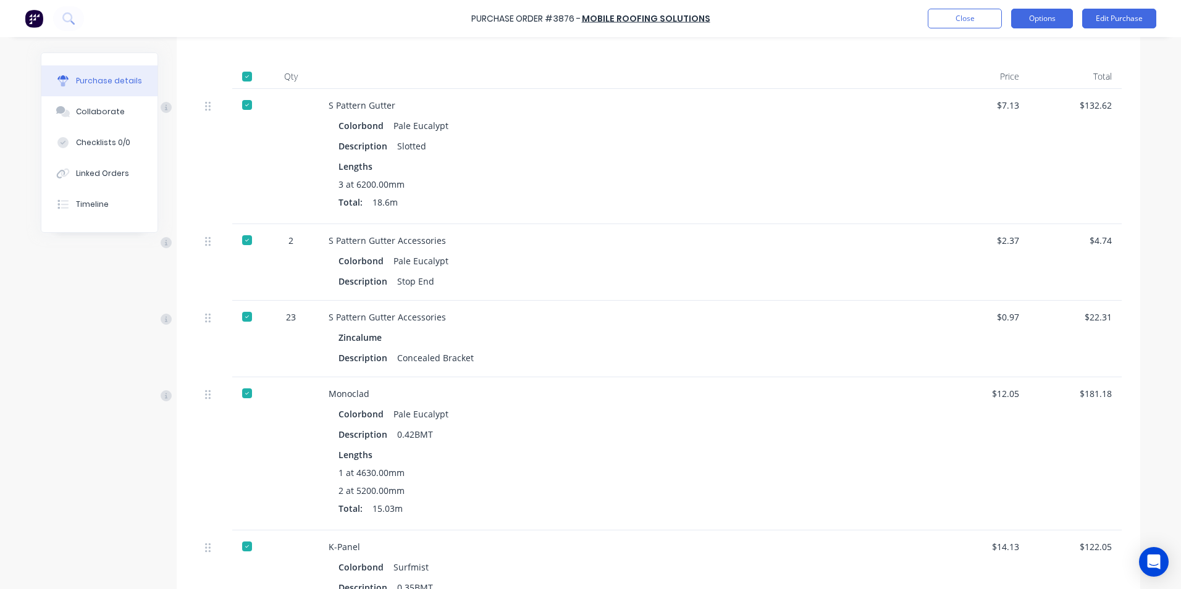
click at [1031, 16] on button "Options" at bounding box center [1042, 19] width 62 height 20
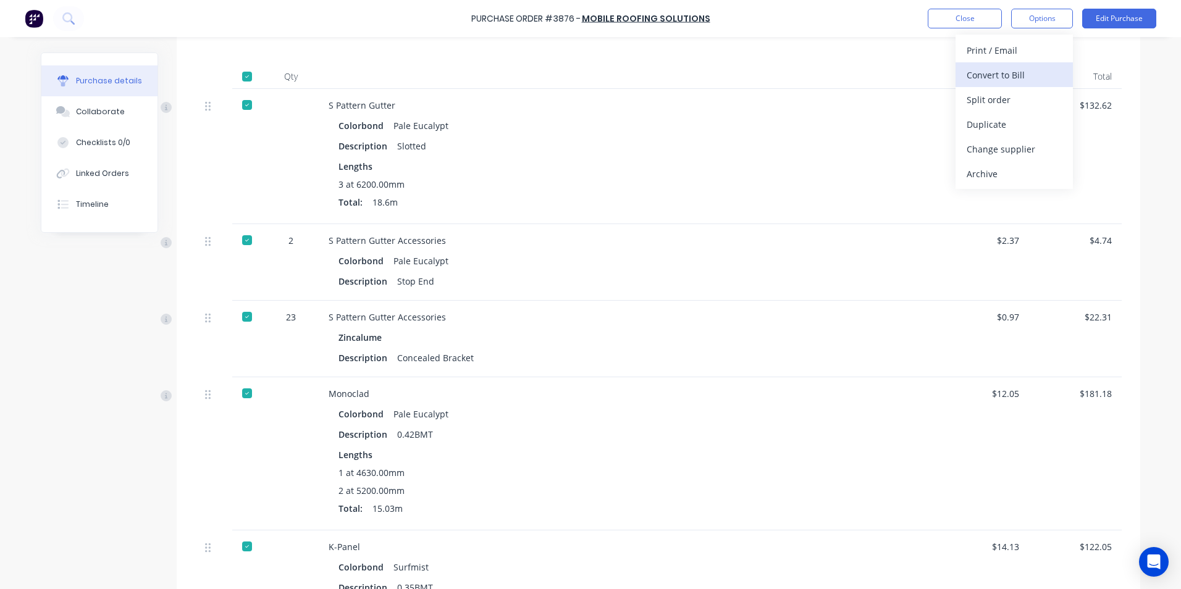
click at [1023, 78] on div "Convert to Bill" at bounding box center [1014, 75] width 95 height 18
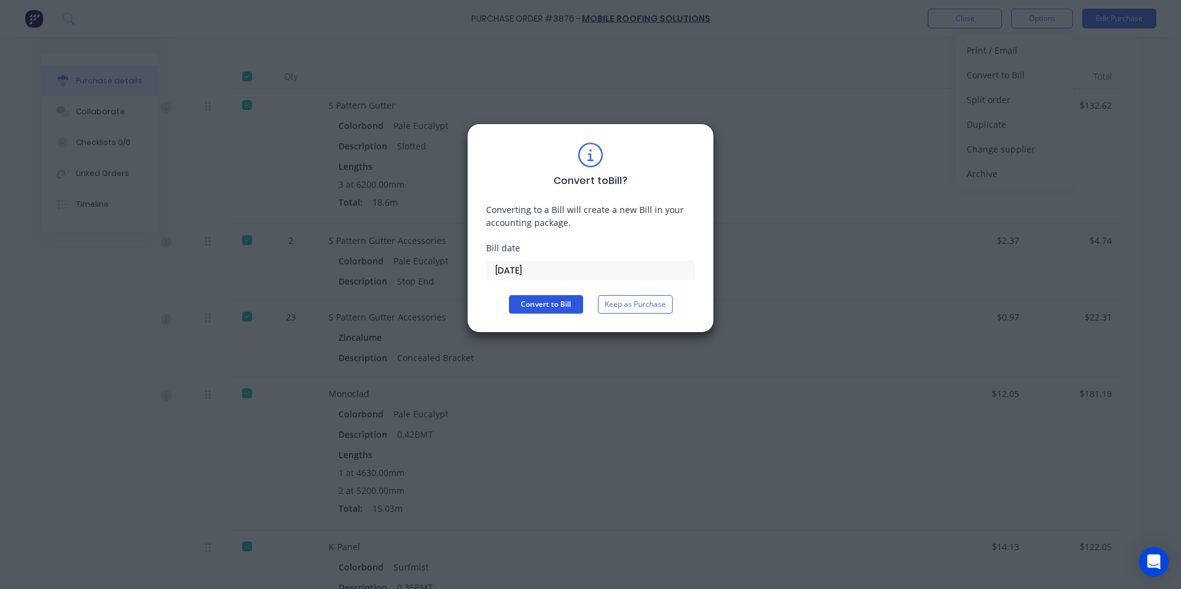
click at [563, 303] on button "Convert to Bill" at bounding box center [546, 304] width 74 height 19
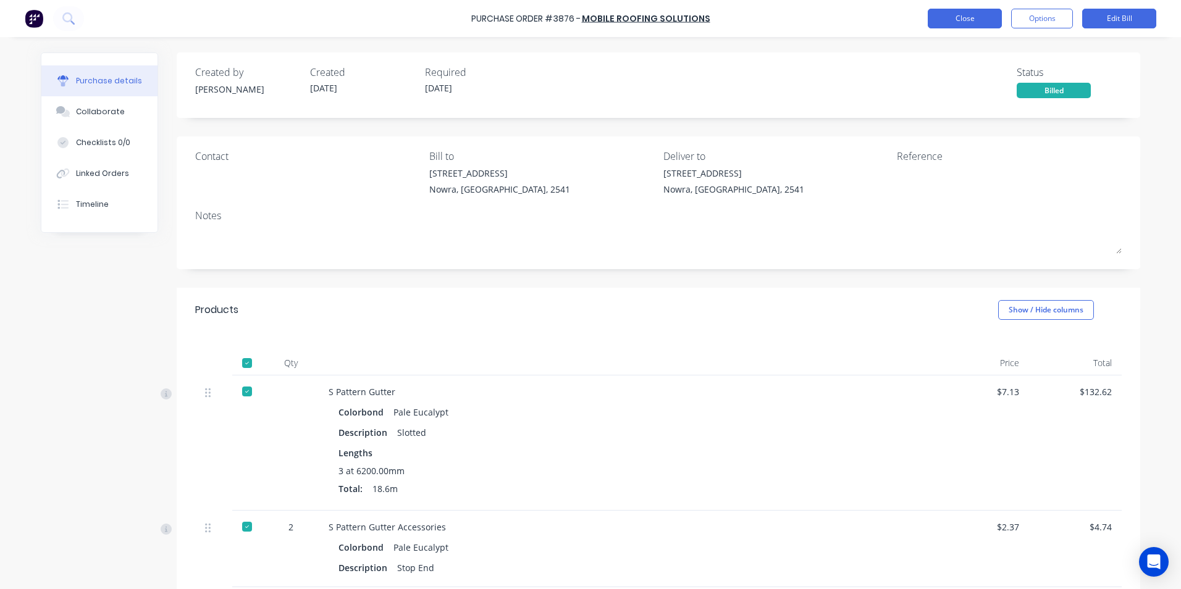
click at [981, 15] on button "Close" at bounding box center [965, 19] width 74 height 20
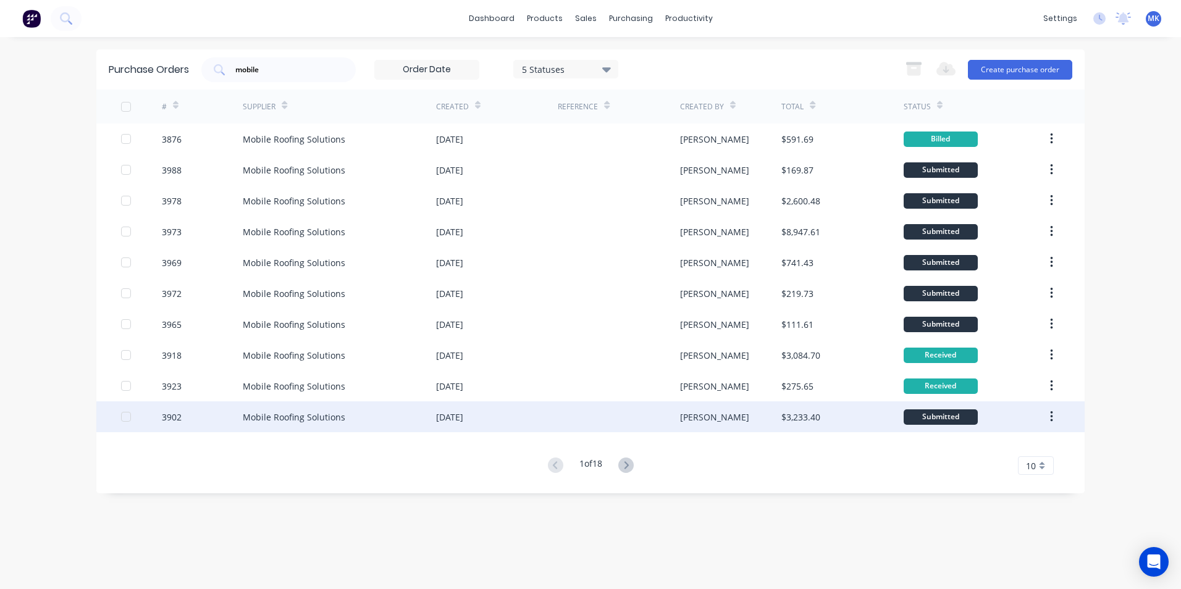
click at [820, 426] on div "$3,233.40" at bounding box center [842, 416] width 122 height 31
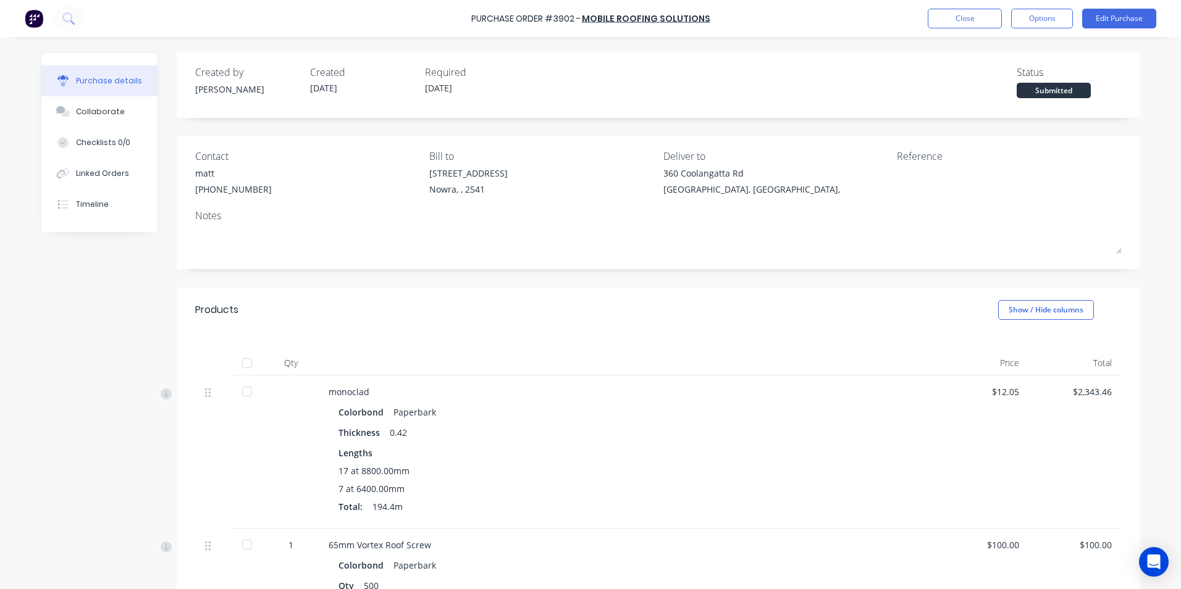
click at [1126, 6] on div "Purchase Order #3902 - Mobile Roofing Solutions Close Options Edit Purchase" at bounding box center [590, 18] width 1181 height 37
click at [1125, 15] on button "Edit Purchase" at bounding box center [1119, 19] width 74 height 20
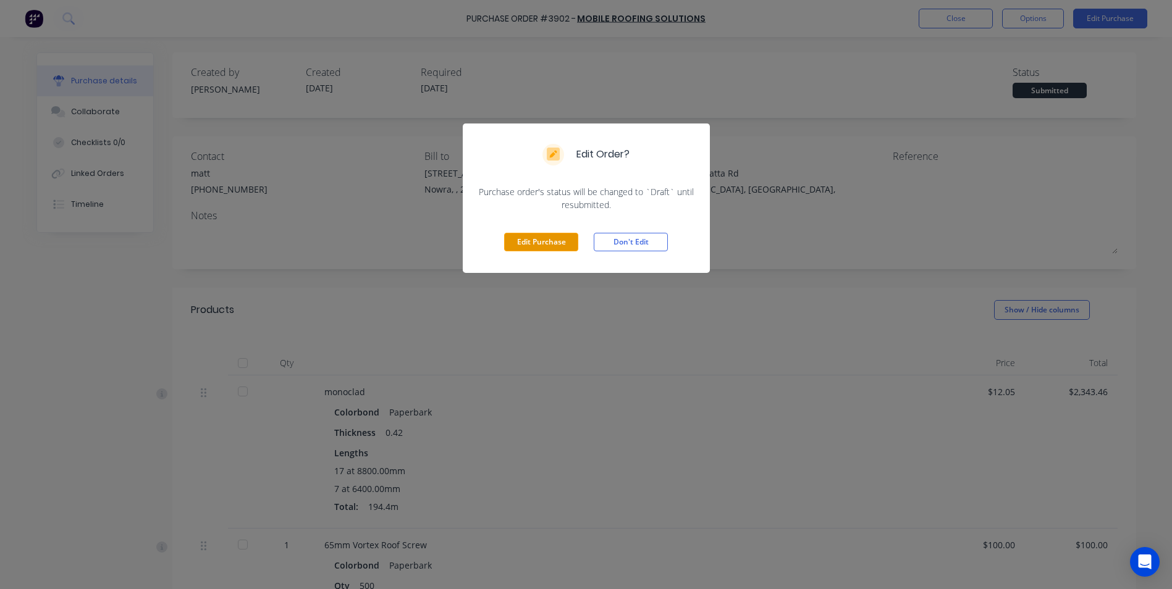
click at [524, 248] on button "Edit Purchase" at bounding box center [541, 242] width 74 height 19
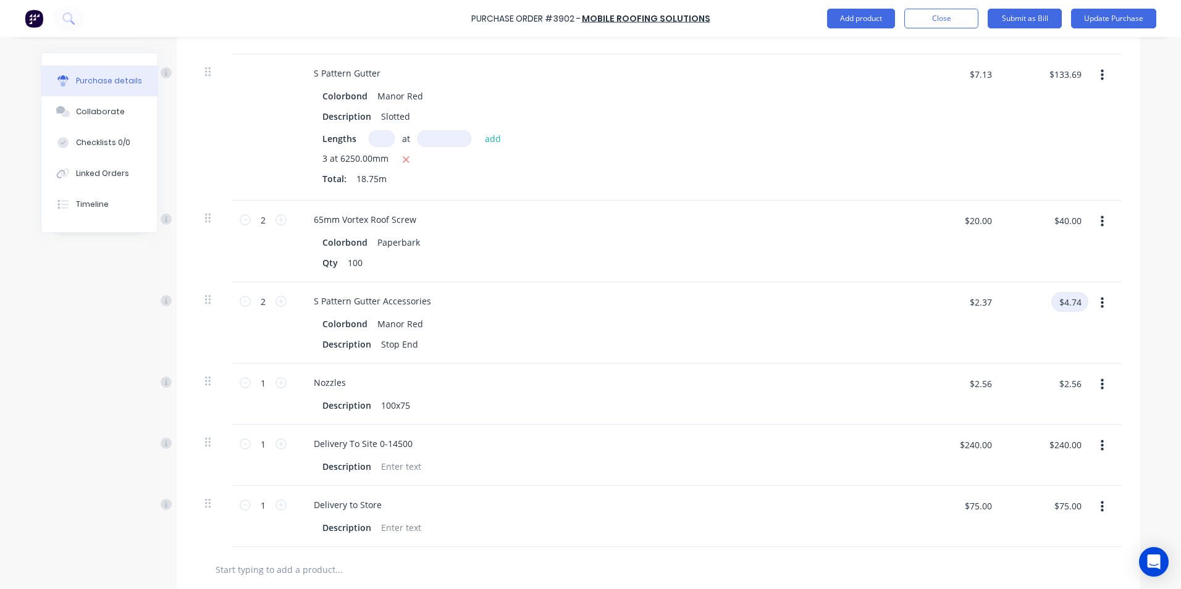
scroll to position [618, 0]
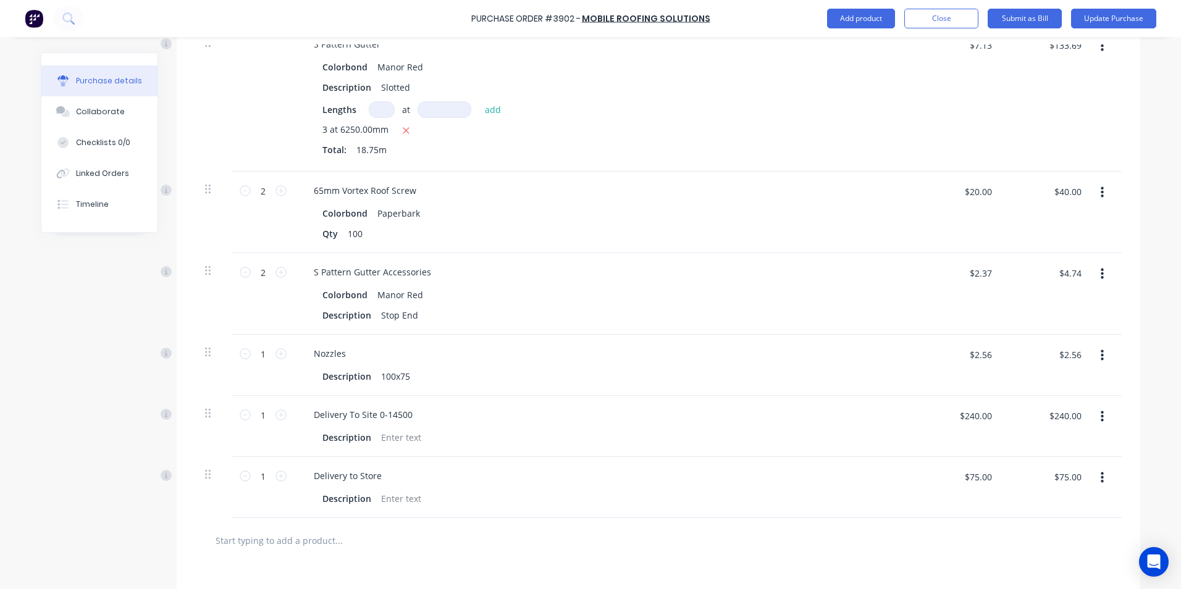
click at [1092, 471] on button "button" at bounding box center [1102, 478] width 29 height 22
click at [1067, 582] on button "Delete" at bounding box center [1064, 584] width 105 height 25
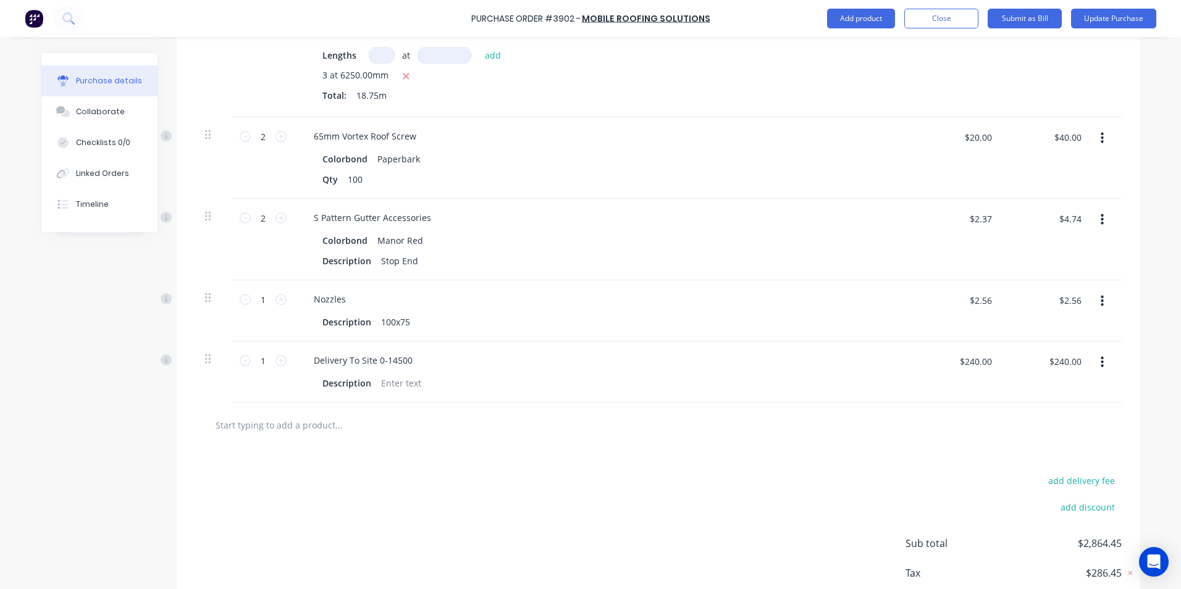
scroll to position [746, 0]
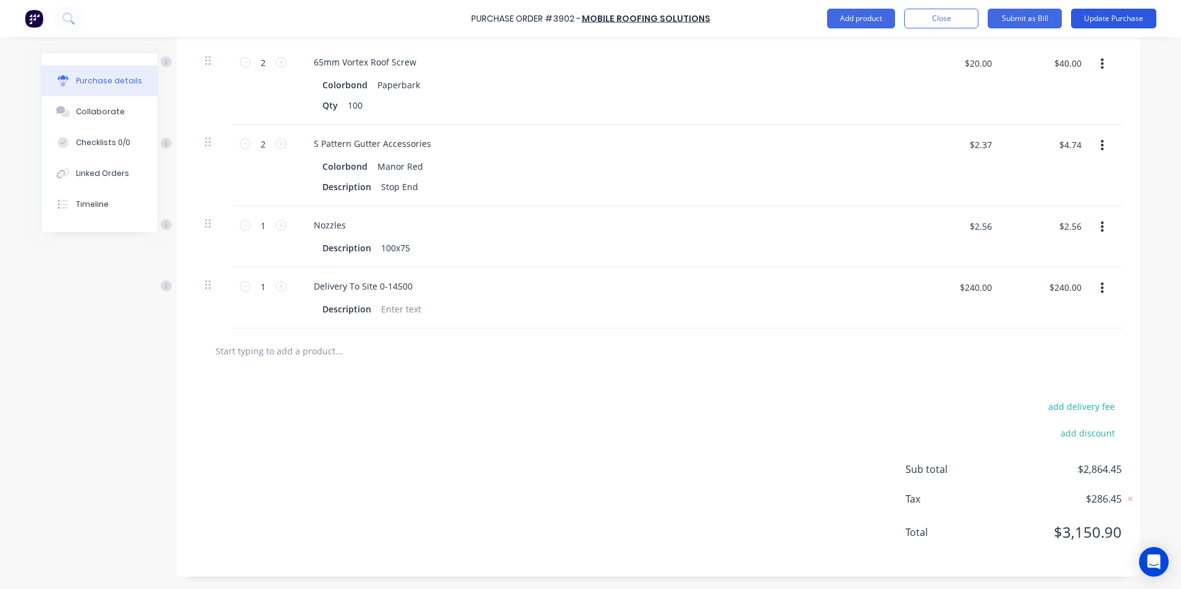
click at [1105, 19] on button "Update Purchase" at bounding box center [1113, 19] width 85 height 20
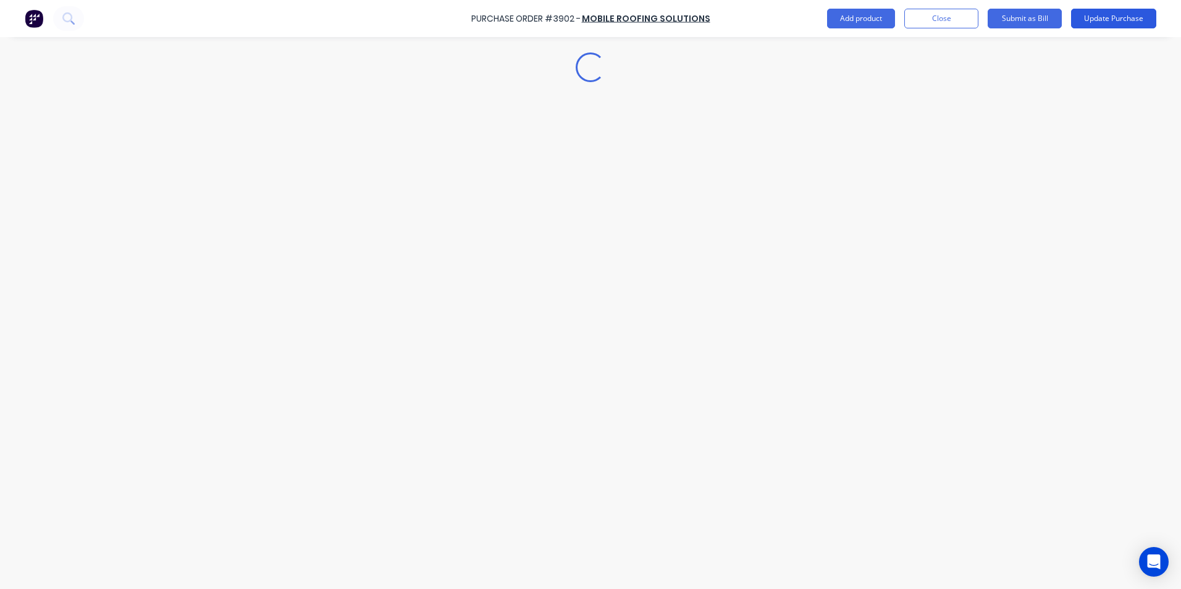
scroll to position [0, 0]
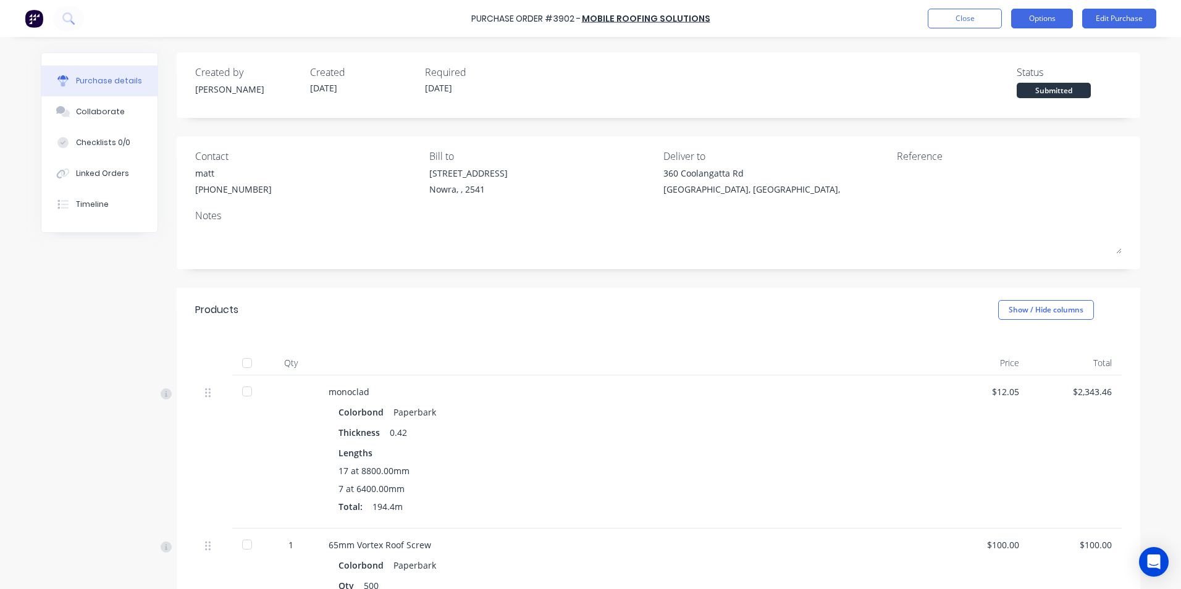
click at [1045, 20] on button "Options" at bounding box center [1042, 19] width 62 height 20
click at [240, 364] on div at bounding box center [247, 363] width 25 height 25
click at [1044, 13] on button "Options" at bounding box center [1042, 19] width 62 height 20
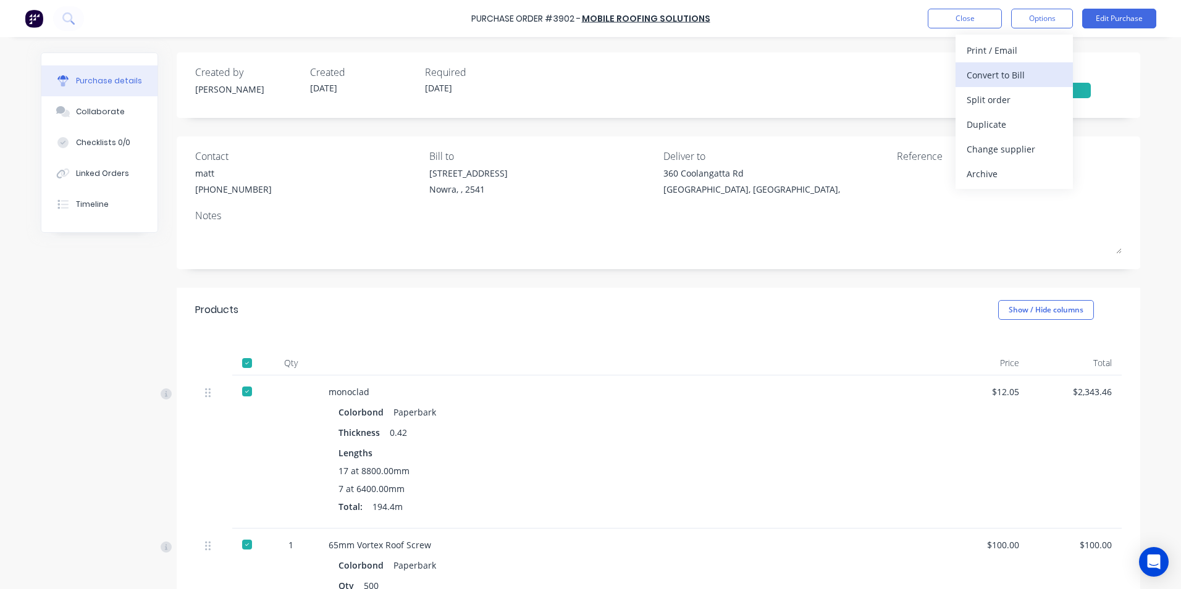
click at [1038, 73] on div "Convert to Bill" at bounding box center [1014, 75] width 95 height 18
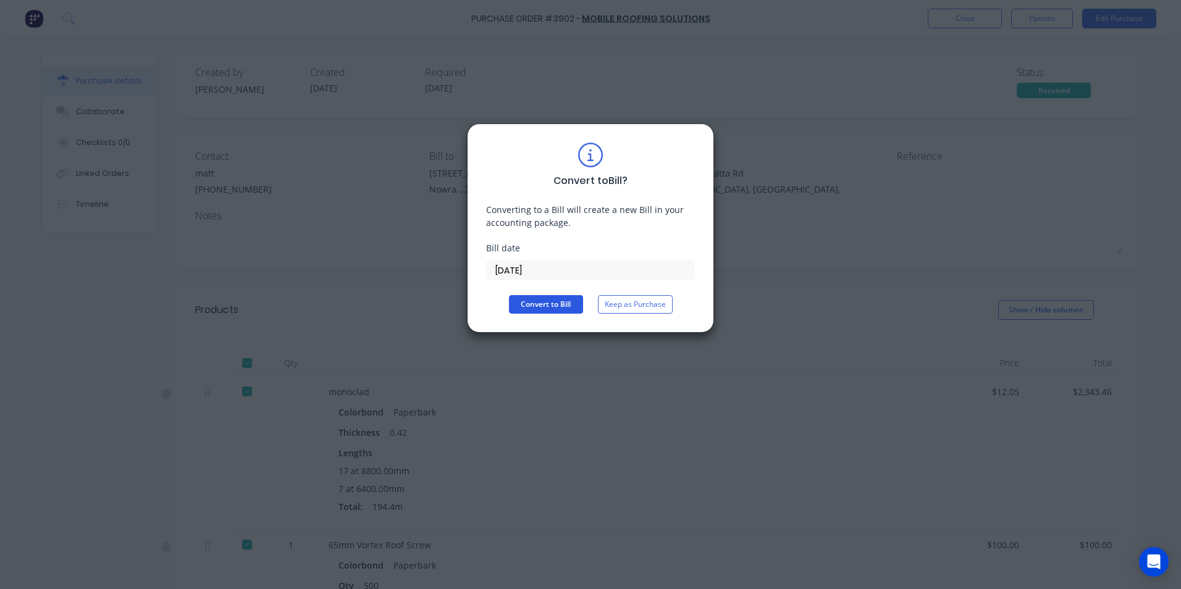
click at [536, 296] on button "Convert to Bill" at bounding box center [546, 304] width 74 height 19
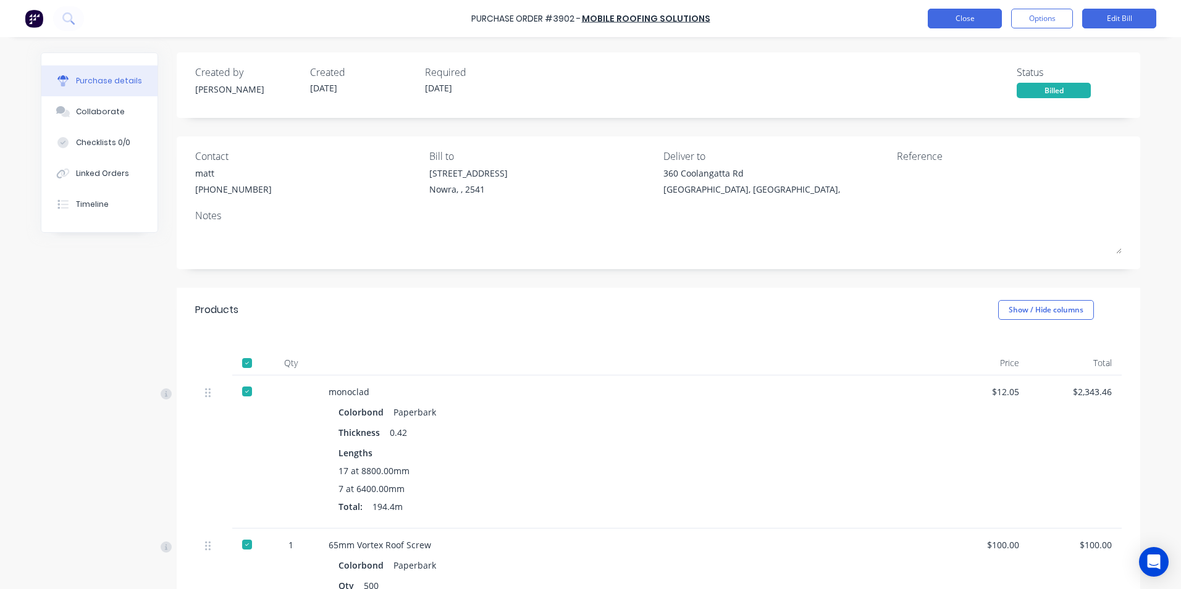
click at [986, 17] on button "Close" at bounding box center [965, 19] width 74 height 20
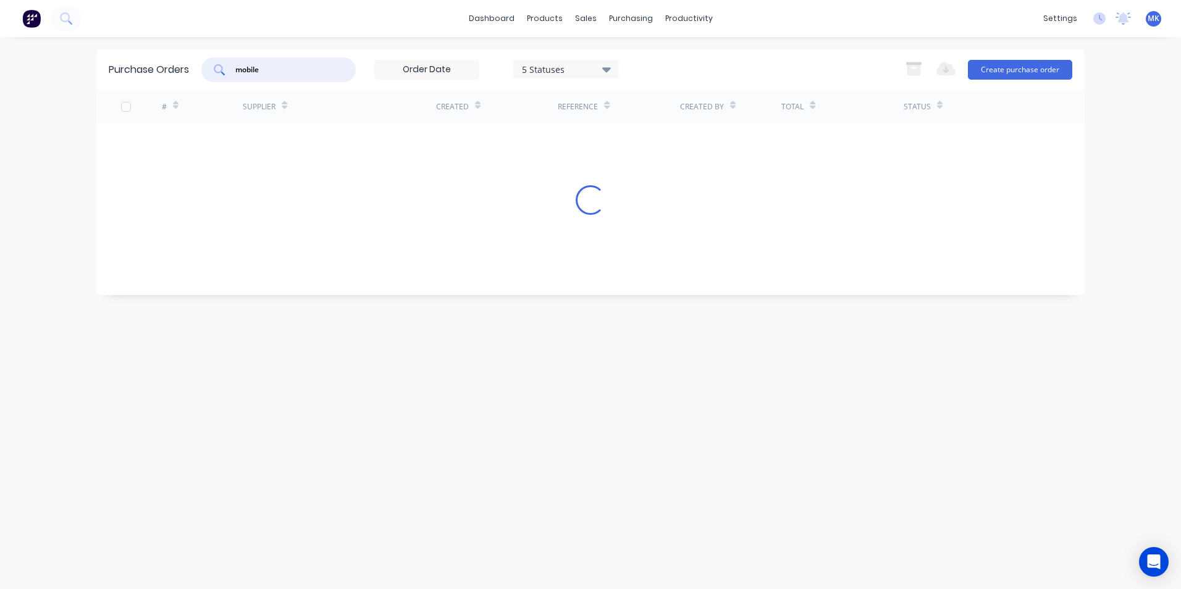
click at [272, 74] on input "mobile" at bounding box center [285, 70] width 103 height 12
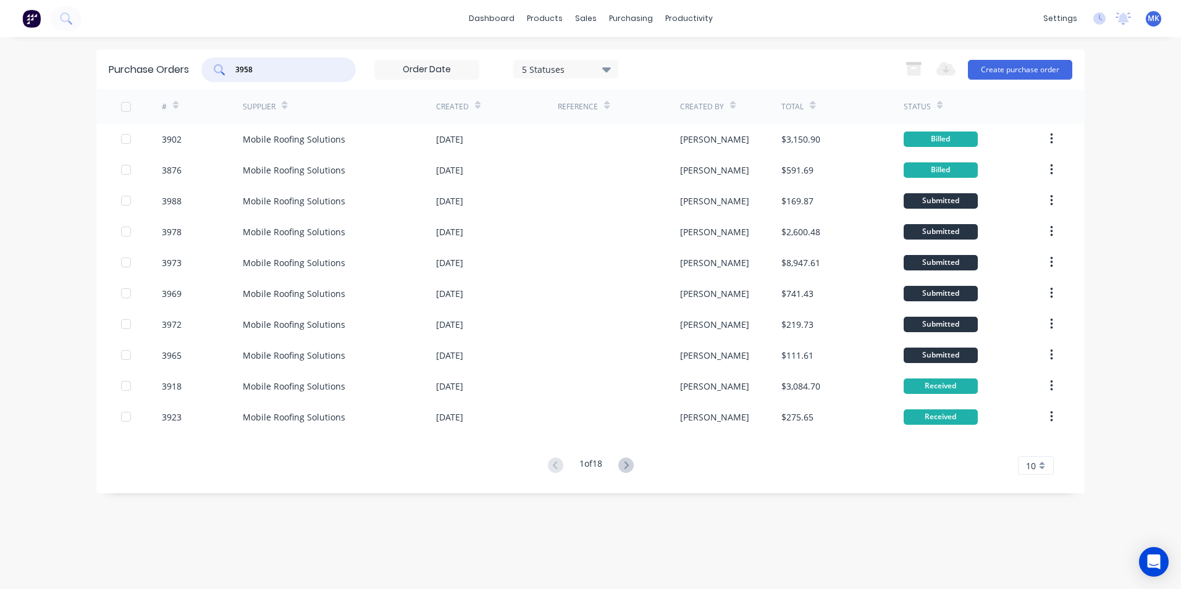
type input "3958"
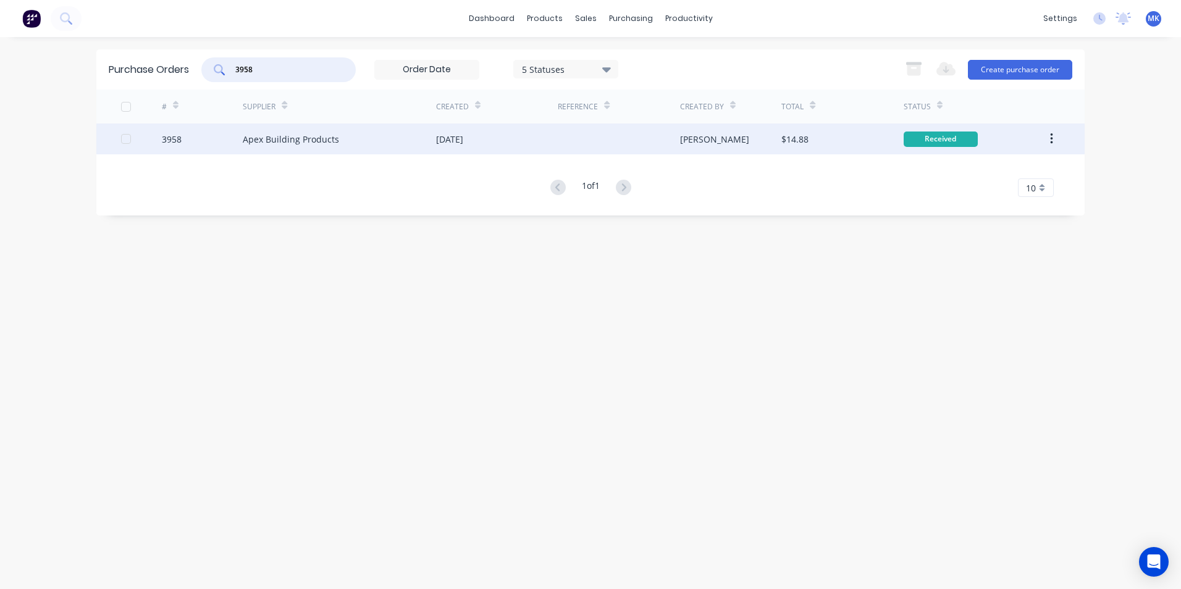
click at [716, 141] on div "Trevor" at bounding box center [731, 139] width 102 height 31
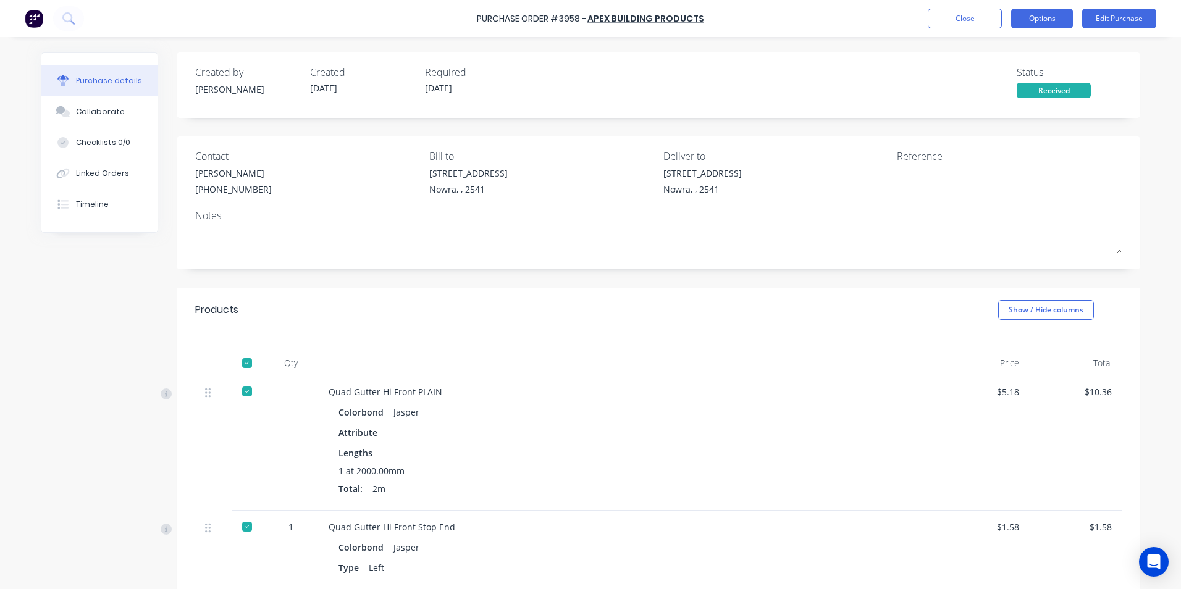
click at [1035, 23] on button "Options" at bounding box center [1042, 19] width 62 height 20
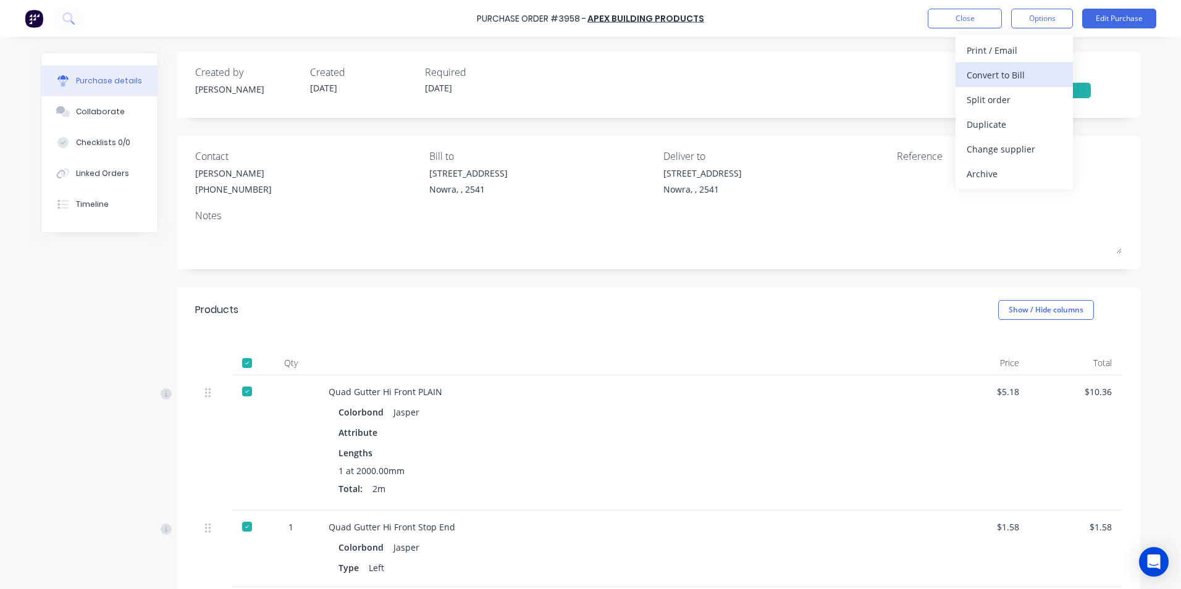
click at [1051, 73] on div "Convert to Bill" at bounding box center [1014, 75] width 95 height 18
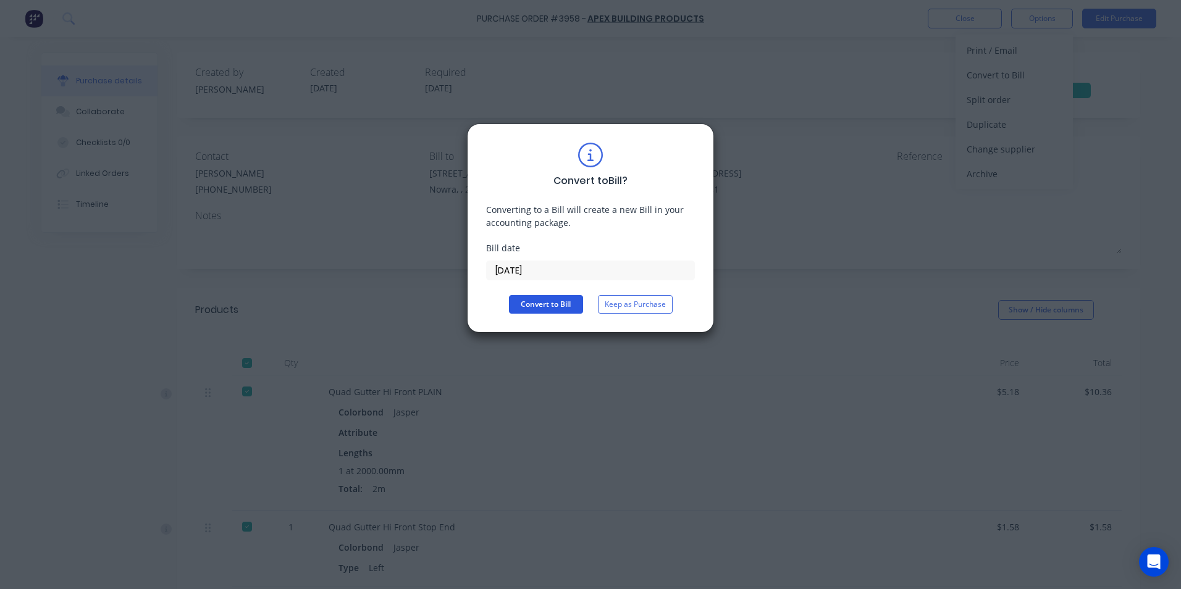
click at [572, 306] on button "Convert to Bill" at bounding box center [546, 304] width 74 height 19
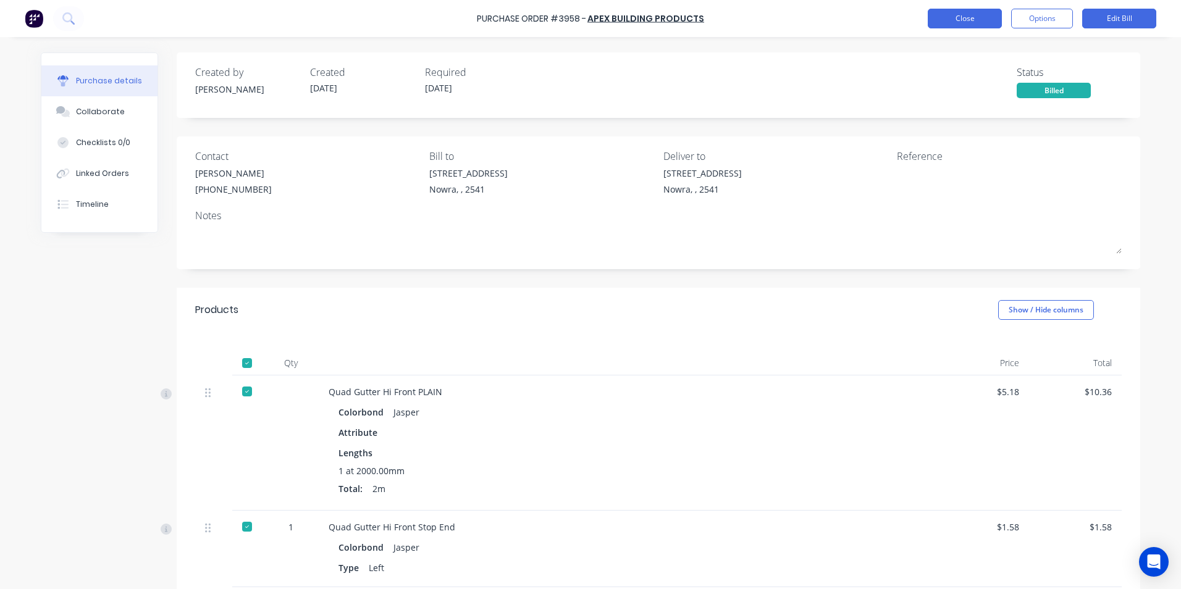
click at [975, 12] on button "Close" at bounding box center [965, 19] width 74 height 20
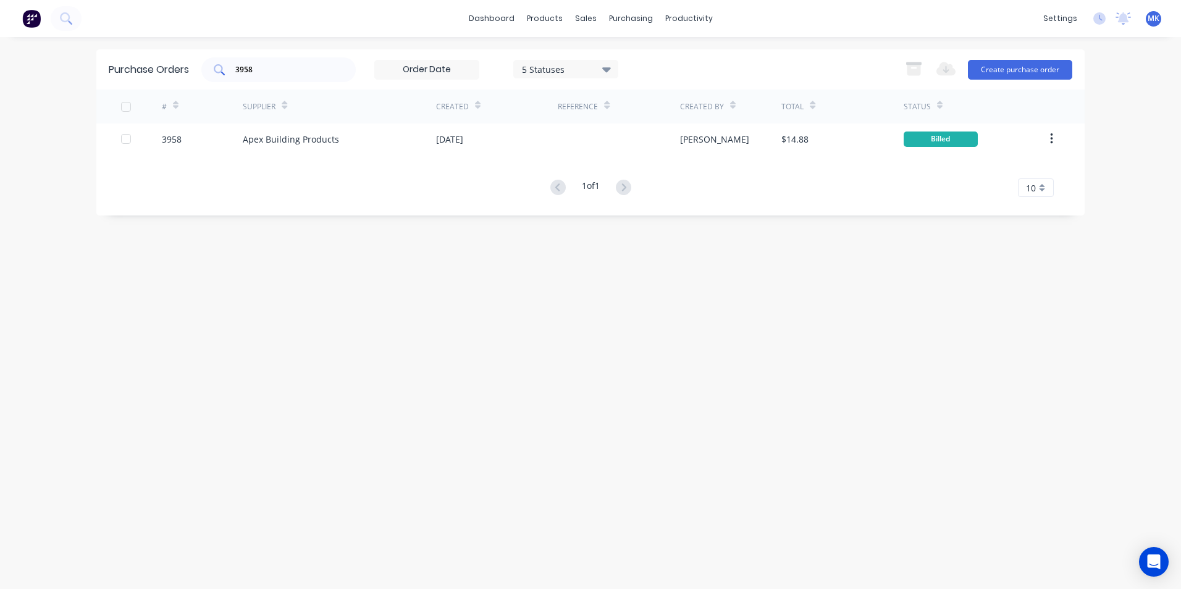
click at [309, 72] on input "3958" at bounding box center [285, 70] width 103 height 12
type input "3961"
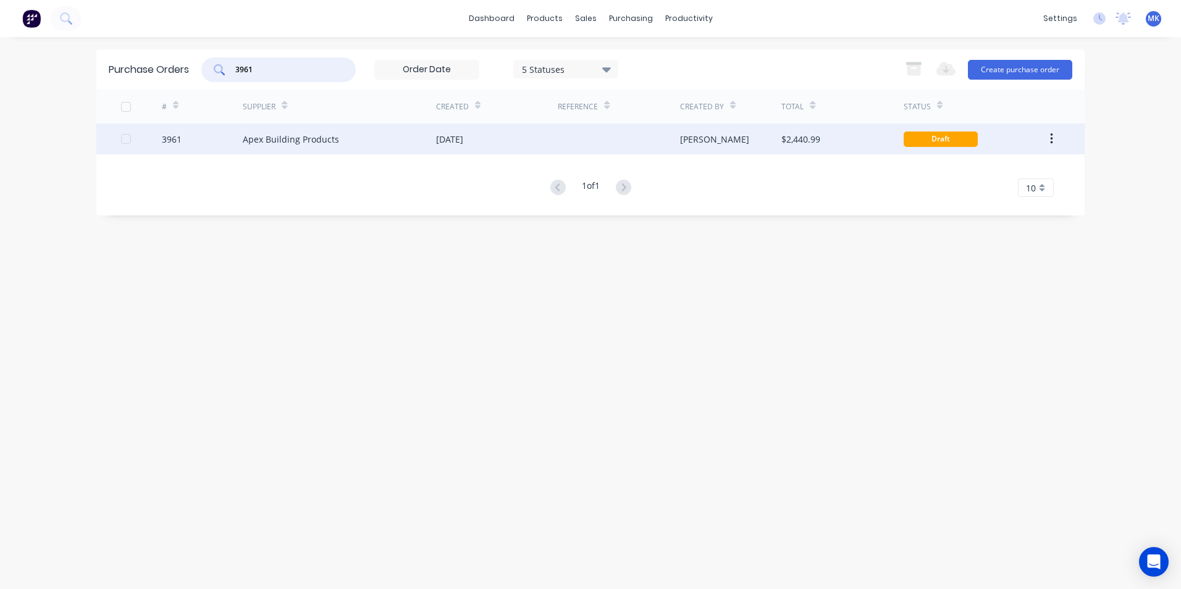
click at [733, 142] on div "Matt" at bounding box center [731, 139] width 102 height 31
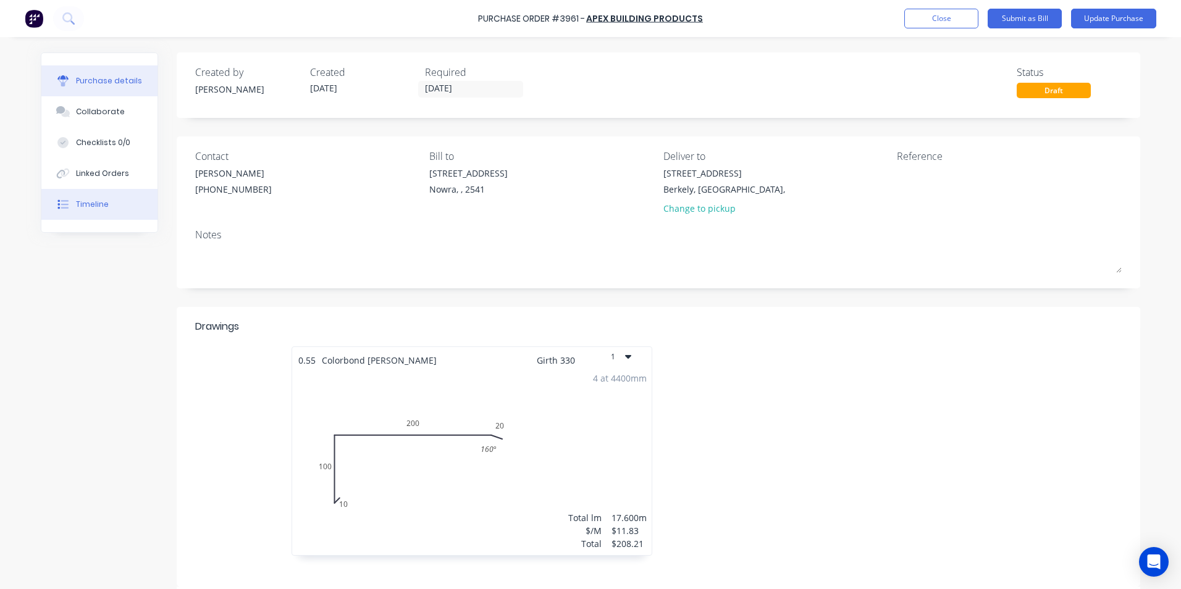
click at [115, 200] on button "Timeline" at bounding box center [99, 204] width 116 height 31
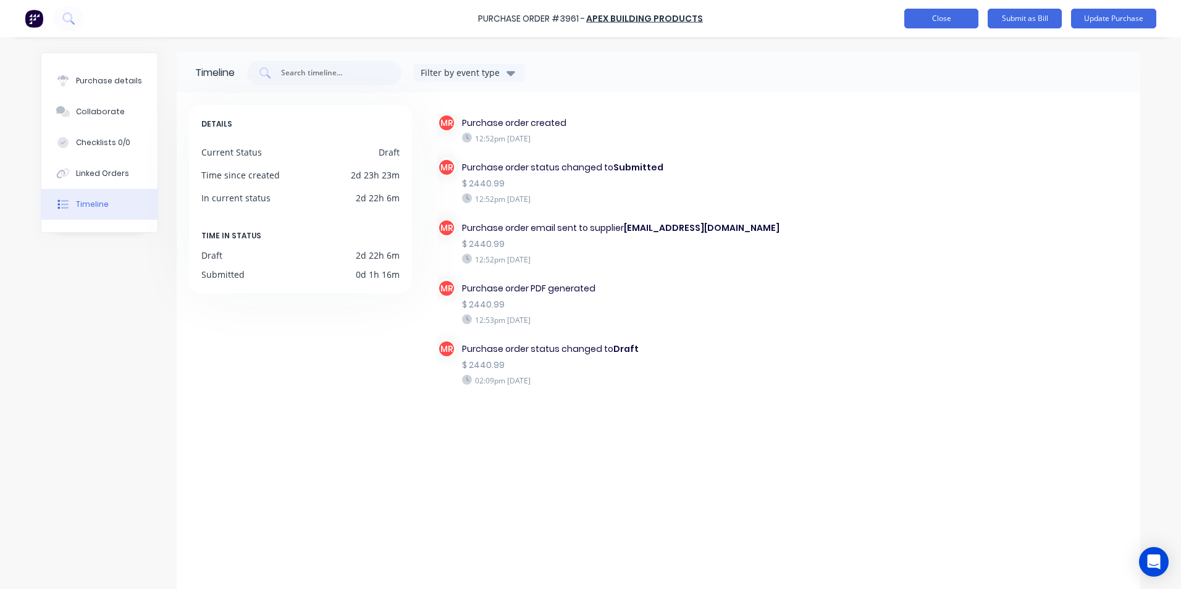
click at [963, 17] on button "Close" at bounding box center [941, 19] width 74 height 20
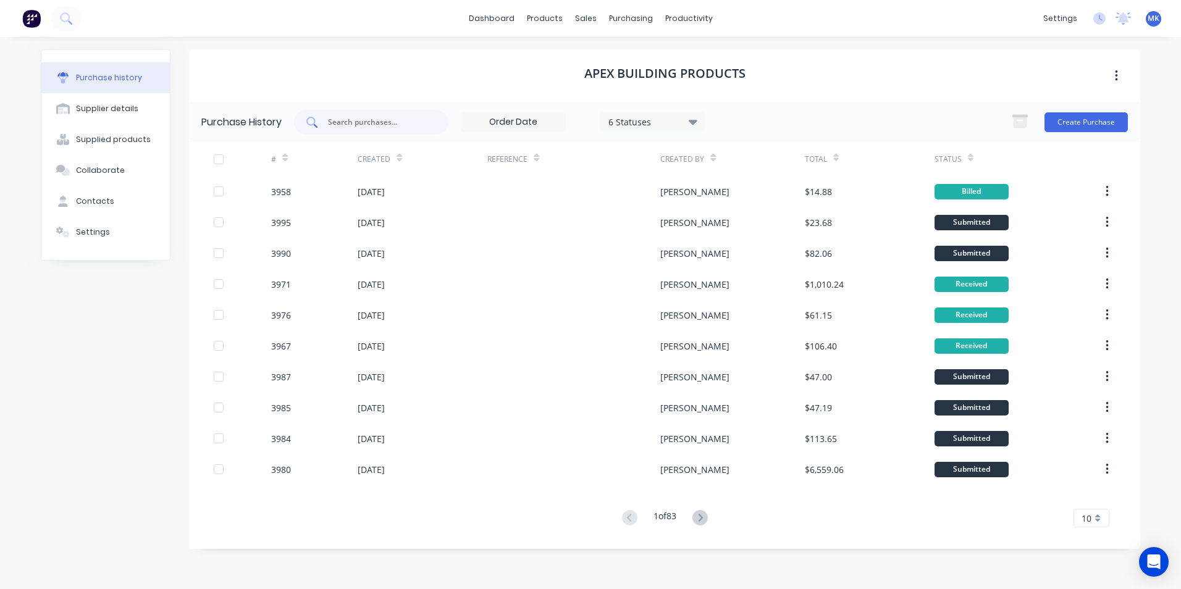
click at [377, 112] on div at bounding box center [371, 122] width 154 height 25
type input "3961"
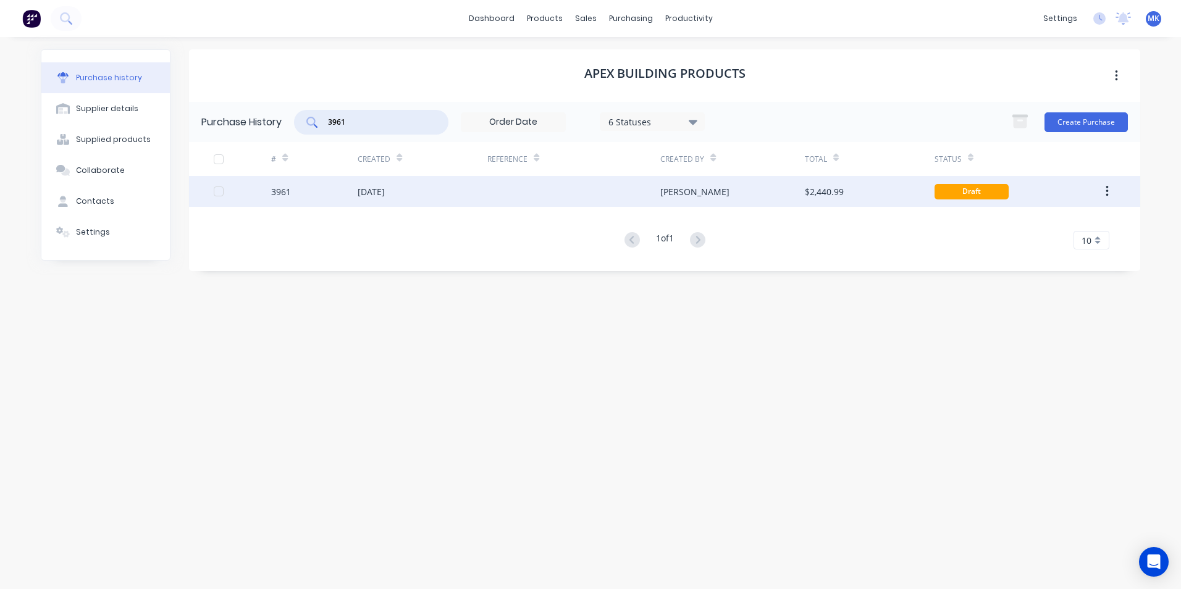
click at [703, 193] on div "Matt" at bounding box center [732, 191] width 144 height 31
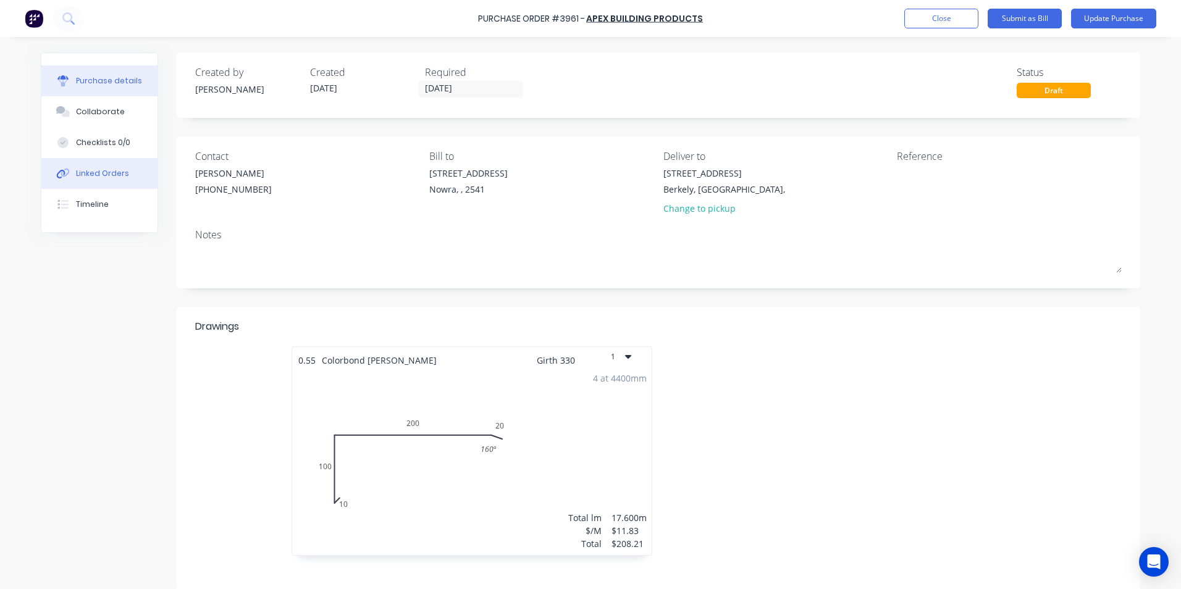
click at [106, 171] on div "Linked Orders" at bounding box center [102, 173] width 53 height 11
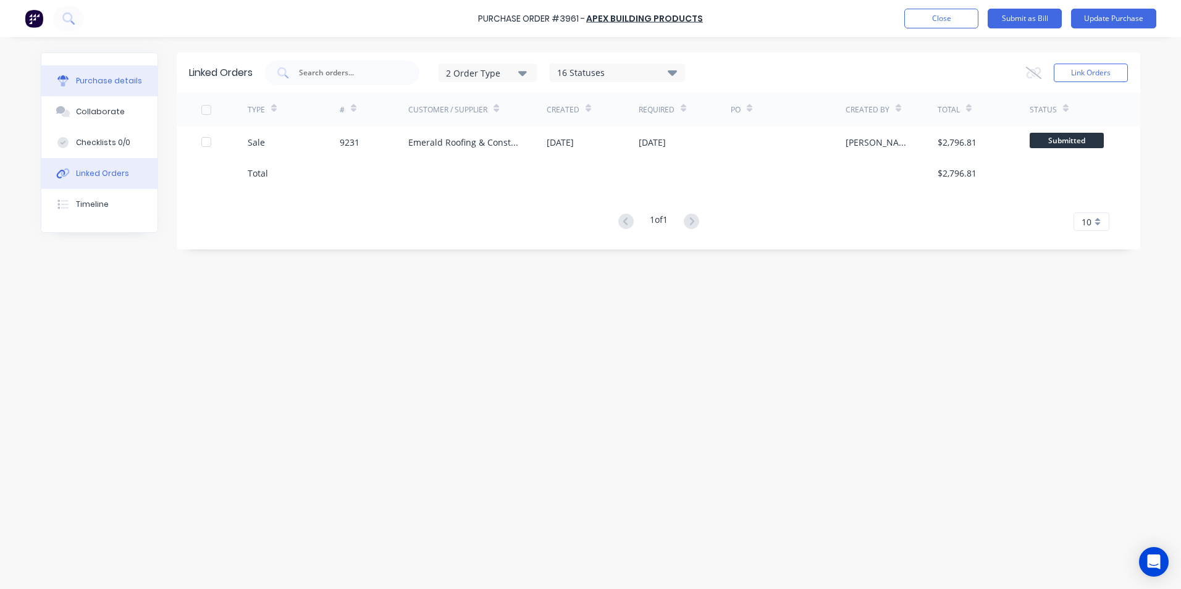
click at [118, 79] on div "Purchase details" at bounding box center [109, 80] width 66 height 11
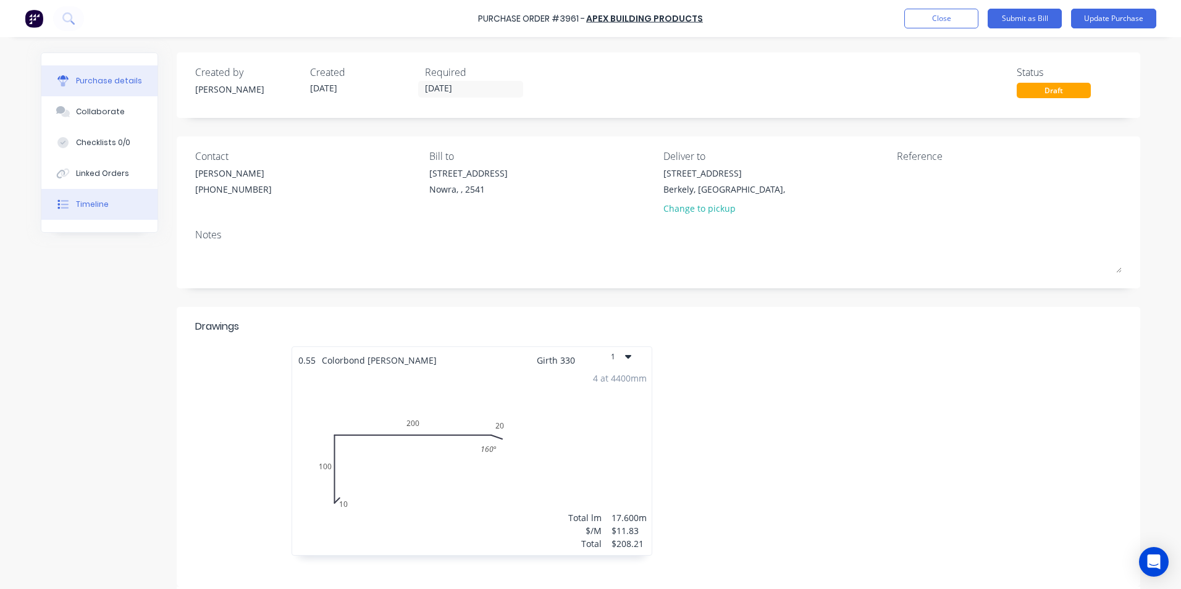
click at [151, 198] on button "Timeline" at bounding box center [99, 204] width 116 height 31
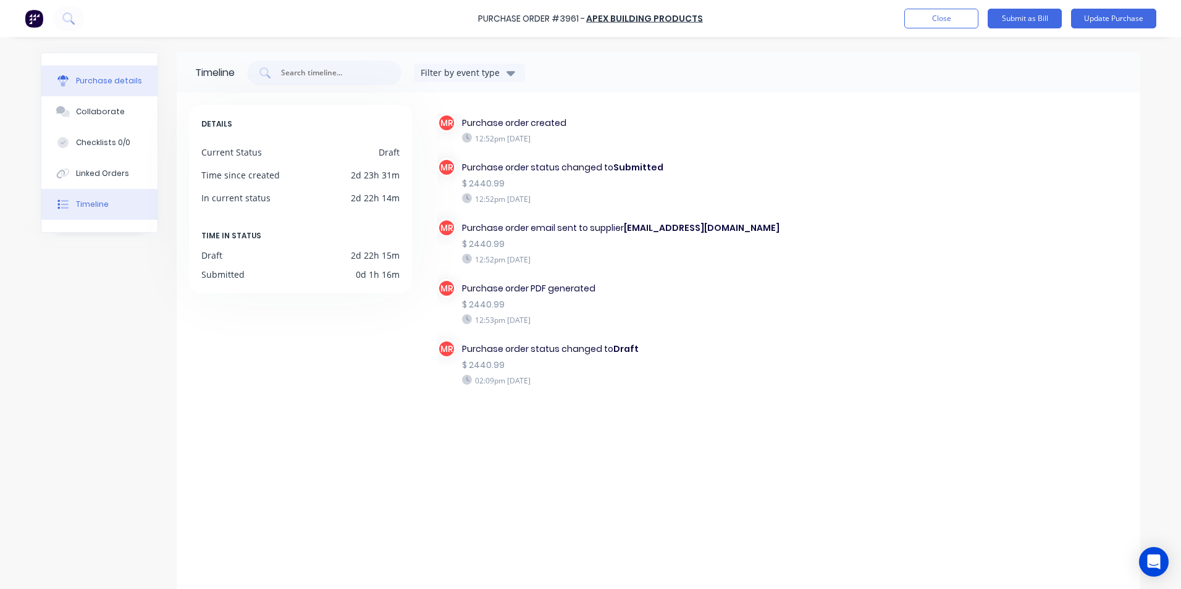
click at [126, 89] on button "Purchase details" at bounding box center [99, 80] width 116 height 31
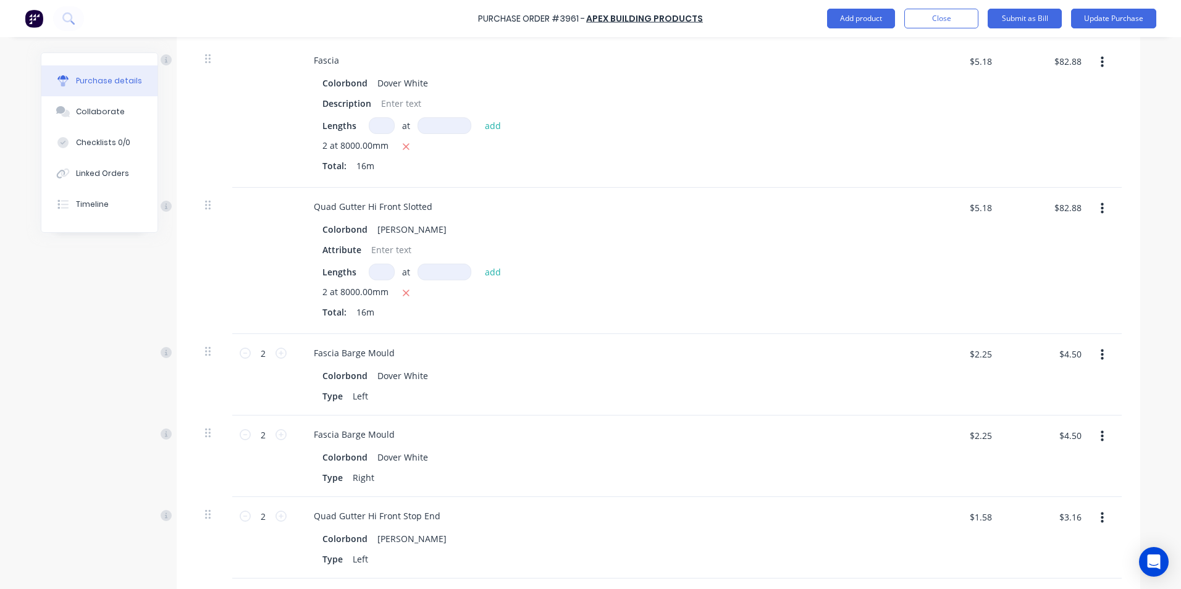
scroll to position [926, 0]
click at [1095, 26] on button "Update Purchase" at bounding box center [1113, 19] width 85 height 20
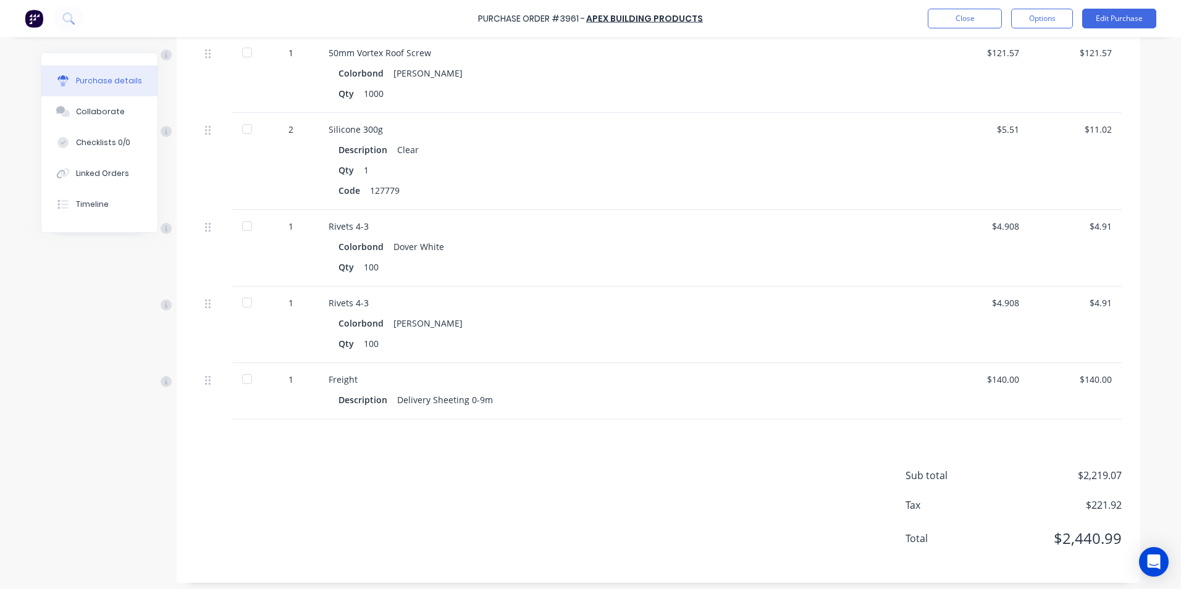
scroll to position [1810, 0]
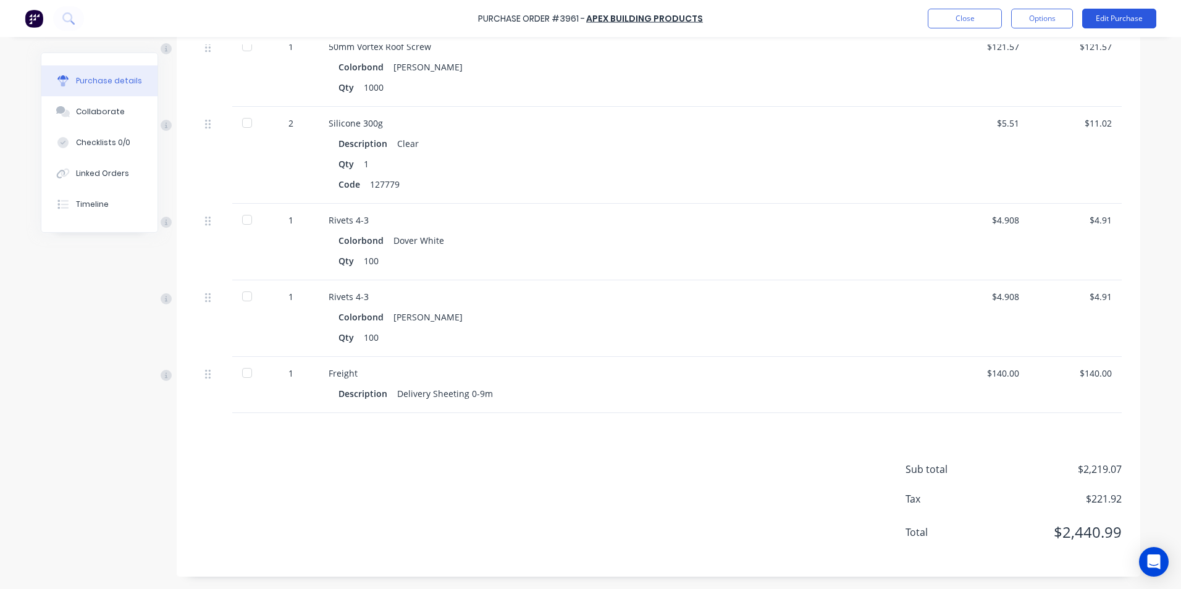
click at [1094, 20] on button "Edit Purchase" at bounding box center [1119, 19] width 74 height 20
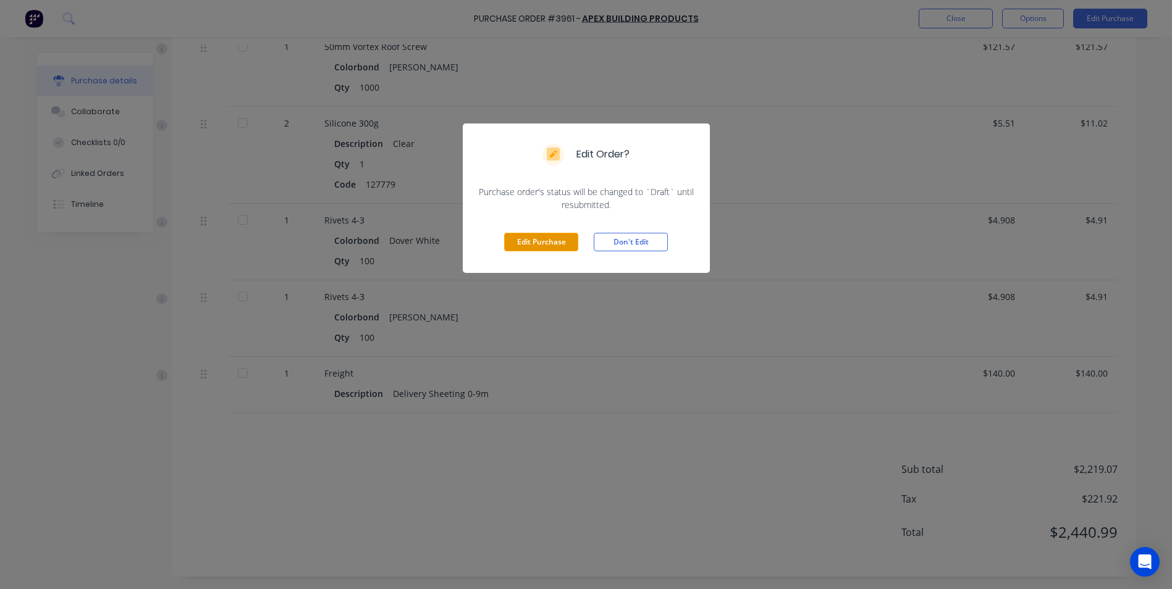
click at [538, 244] on button "Edit Purchase" at bounding box center [541, 242] width 74 height 19
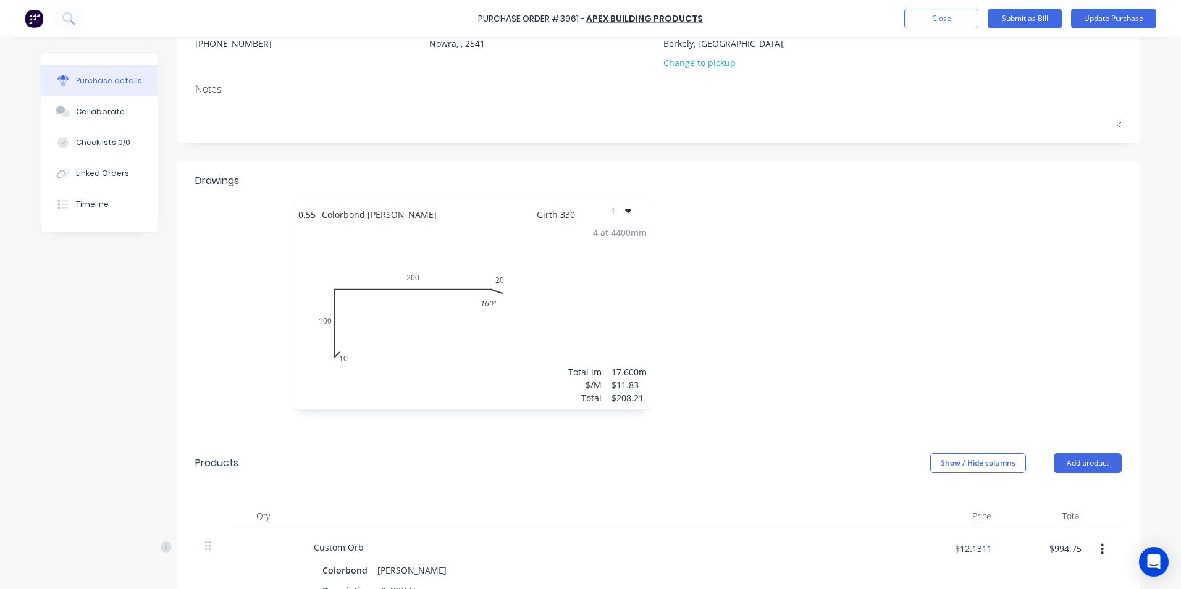
scroll to position [0, 0]
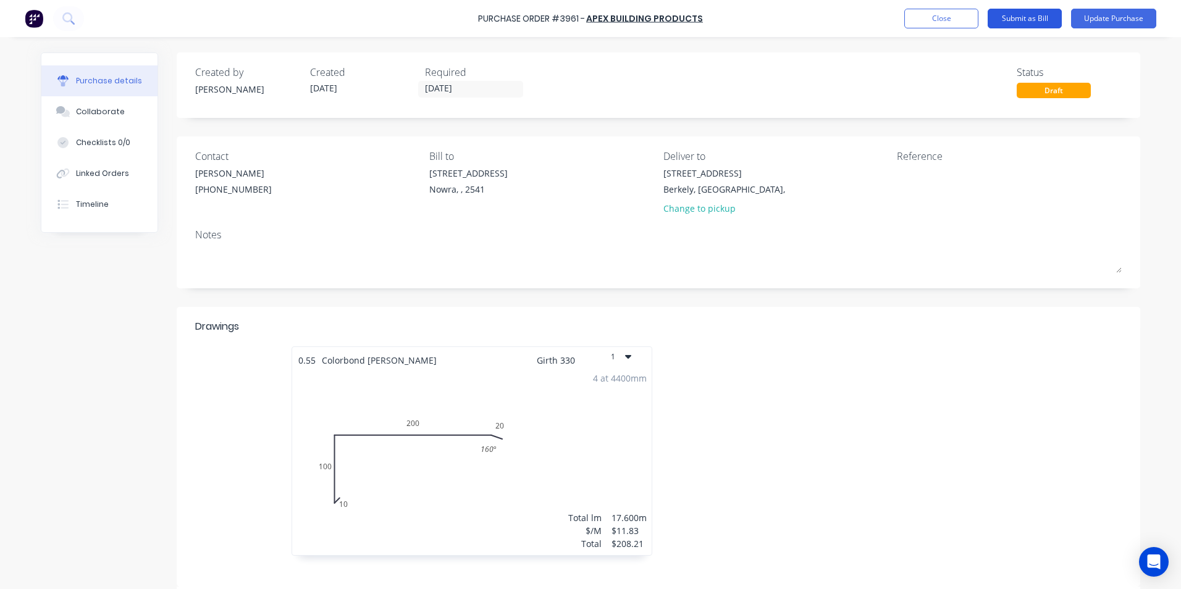
click at [1053, 22] on button "Submit as Bill" at bounding box center [1025, 19] width 74 height 20
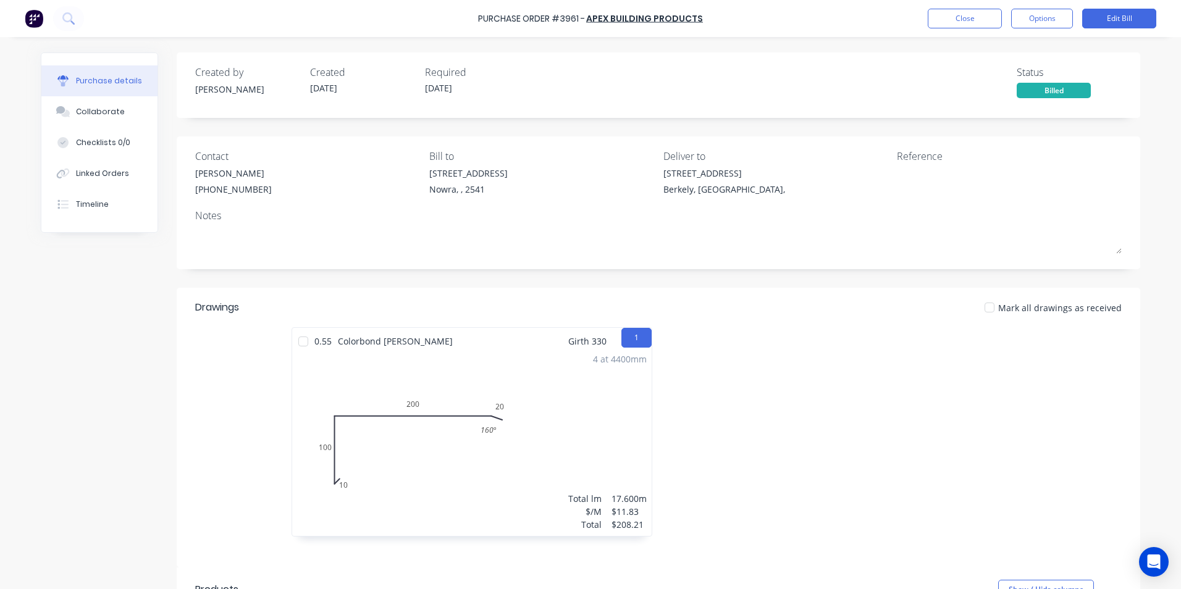
click at [301, 342] on div at bounding box center [303, 341] width 25 height 25
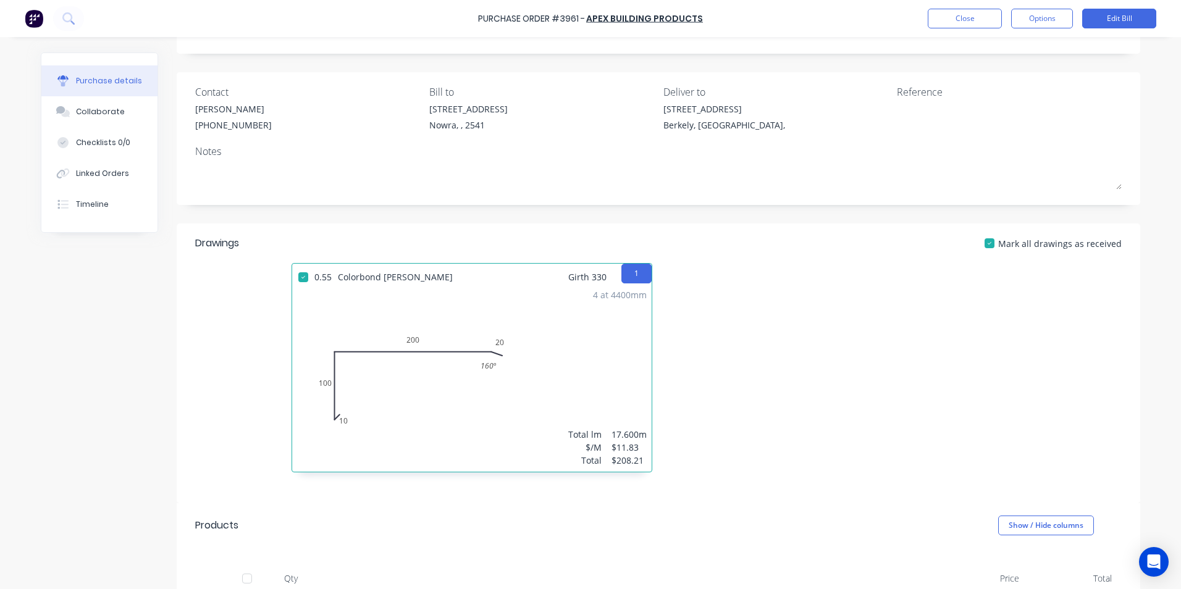
scroll to position [185, 0]
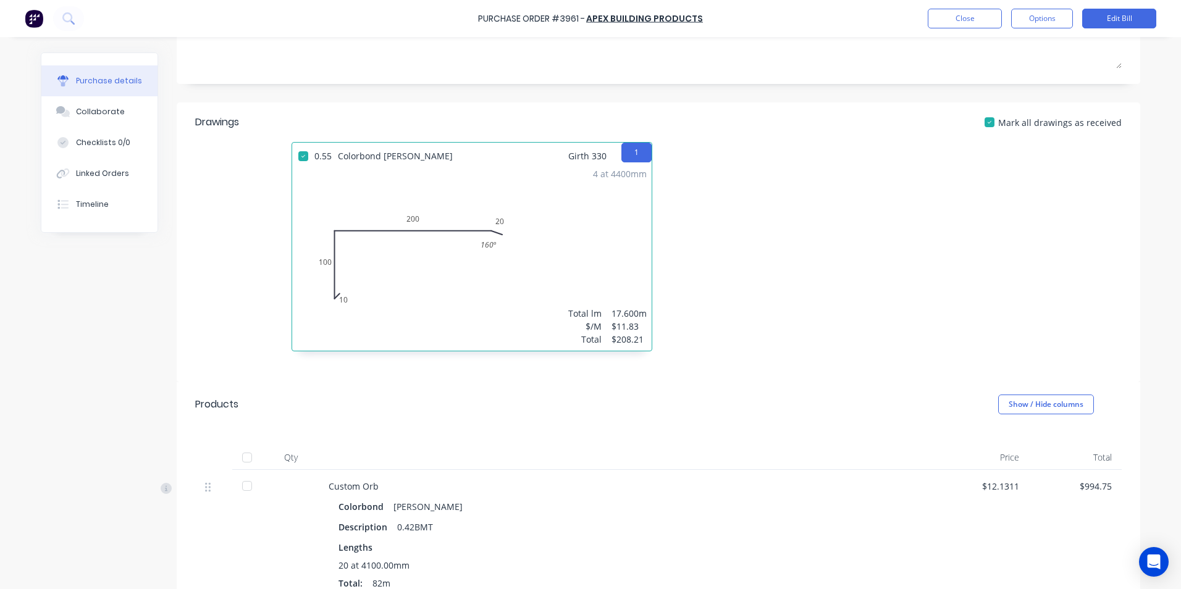
click at [251, 457] on div at bounding box center [247, 457] width 25 height 25
click at [941, 34] on div "Purchase Order #3961 - Apex Building Products Close Options Edit Bill" at bounding box center [590, 18] width 1181 height 37
click at [952, 26] on button "Close" at bounding box center [965, 19] width 74 height 20
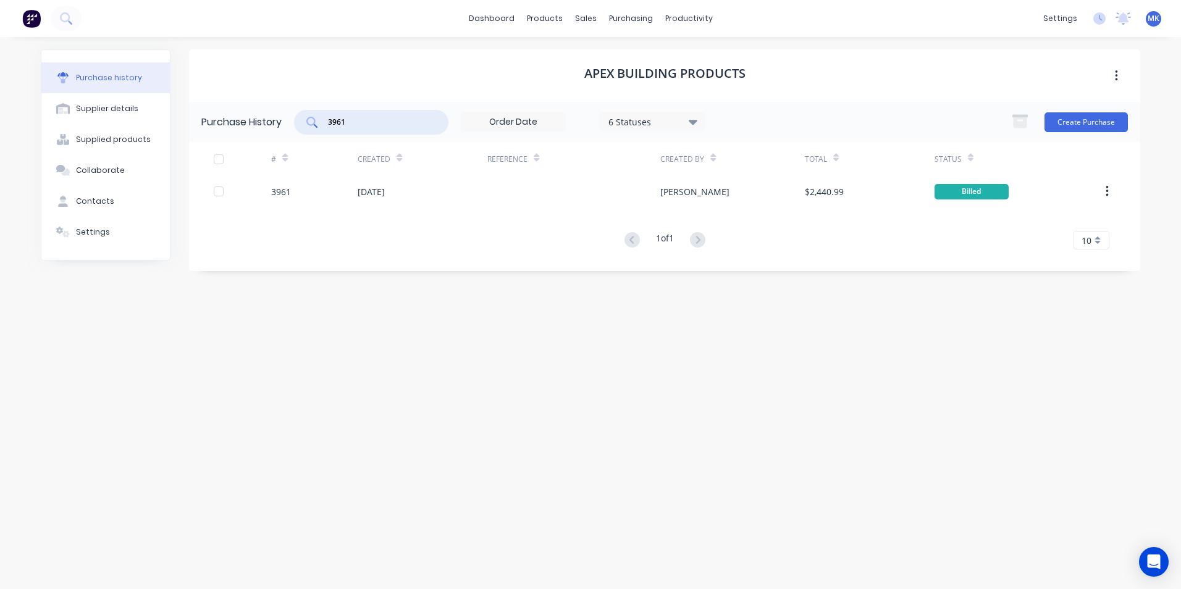
click at [346, 122] on input "3961" at bounding box center [378, 122] width 103 height 12
type input "3967"
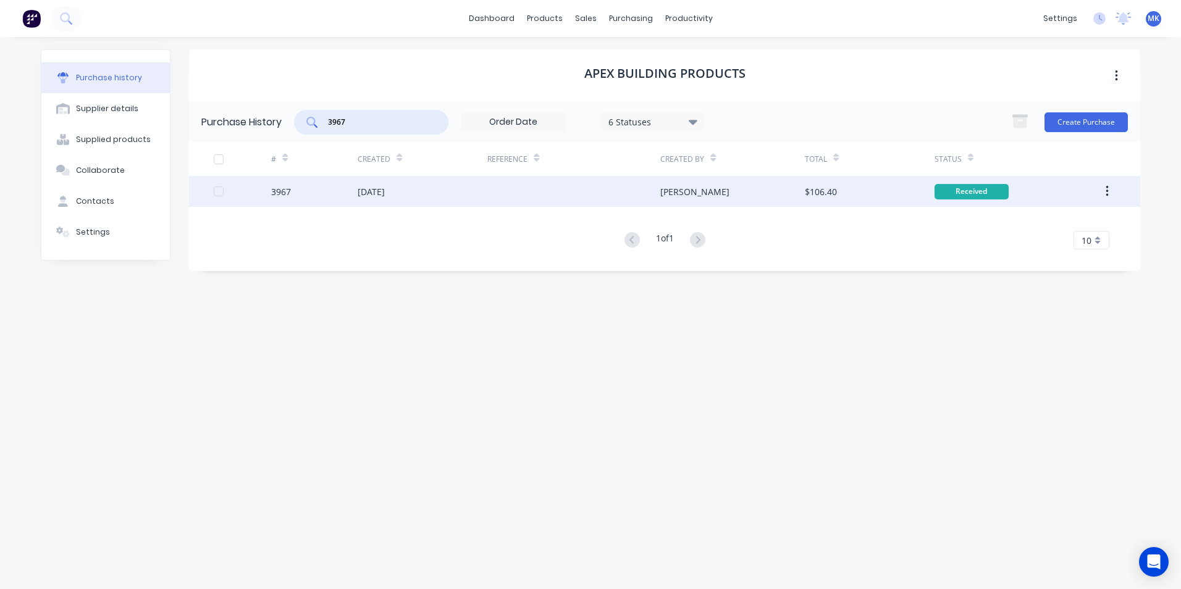
click at [894, 194] on div "$106.40" at bounding box center [870, 191] width 130 height 31
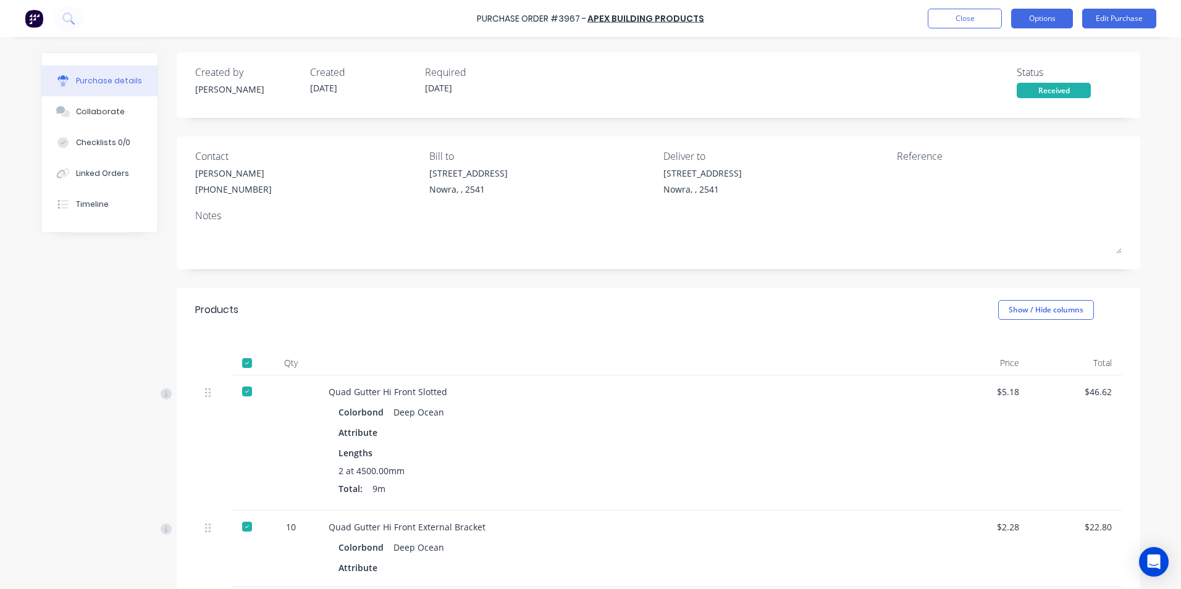
click at [1017, 19] on button "Options" at bounding box center [1042, 19] width 62 height 20
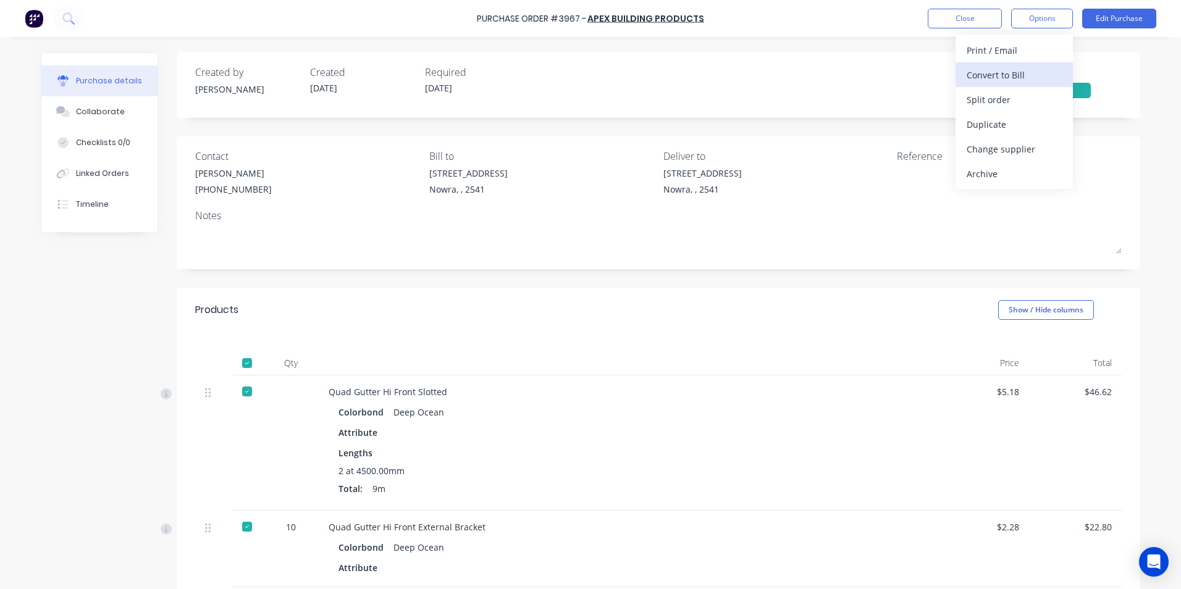
click at [992, 70] on div "Convert to Bill" at bounding box center [1014, 75] width 95 height 18
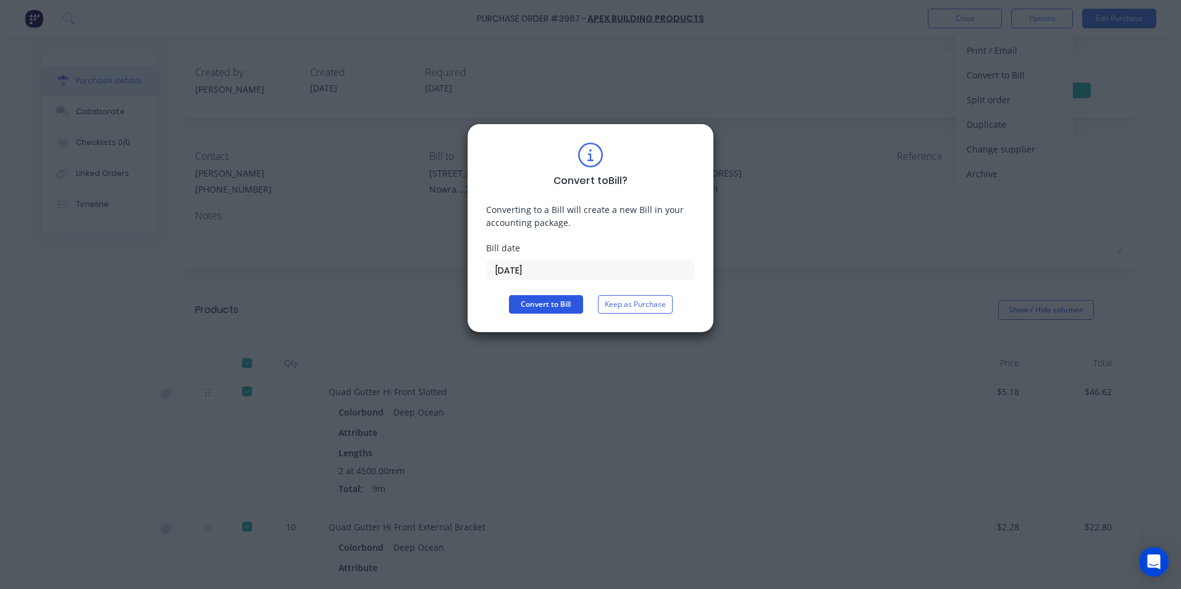
click at [521, 302] on button "Convert to Bill" at bounding box center [546, 304] width 74 height 19
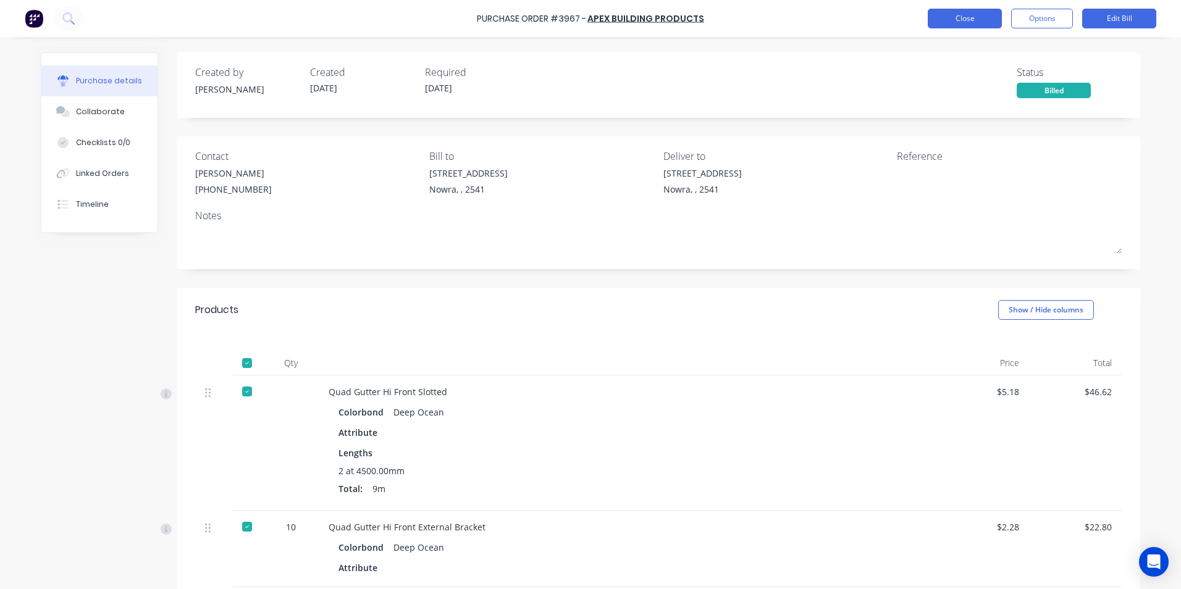
click at [943, 12] on button "Close" at bounding box center [965, 19] width 74 height 20
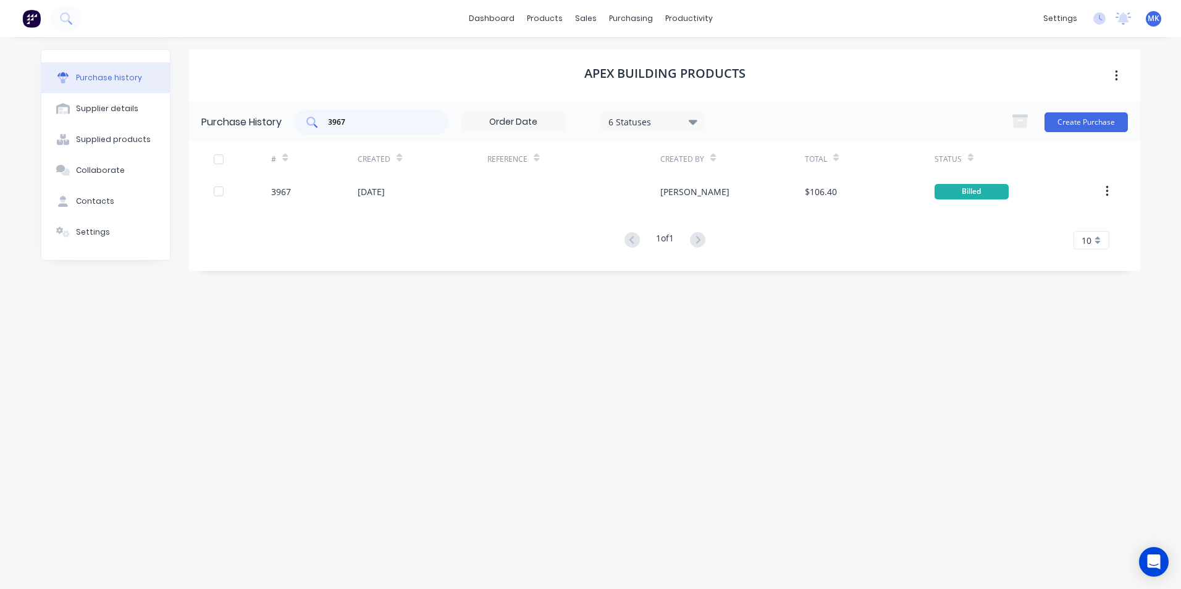
click at [373, 125] on input "3967" at bounding box center [378, 122] width 103 height 12
type input "3968"
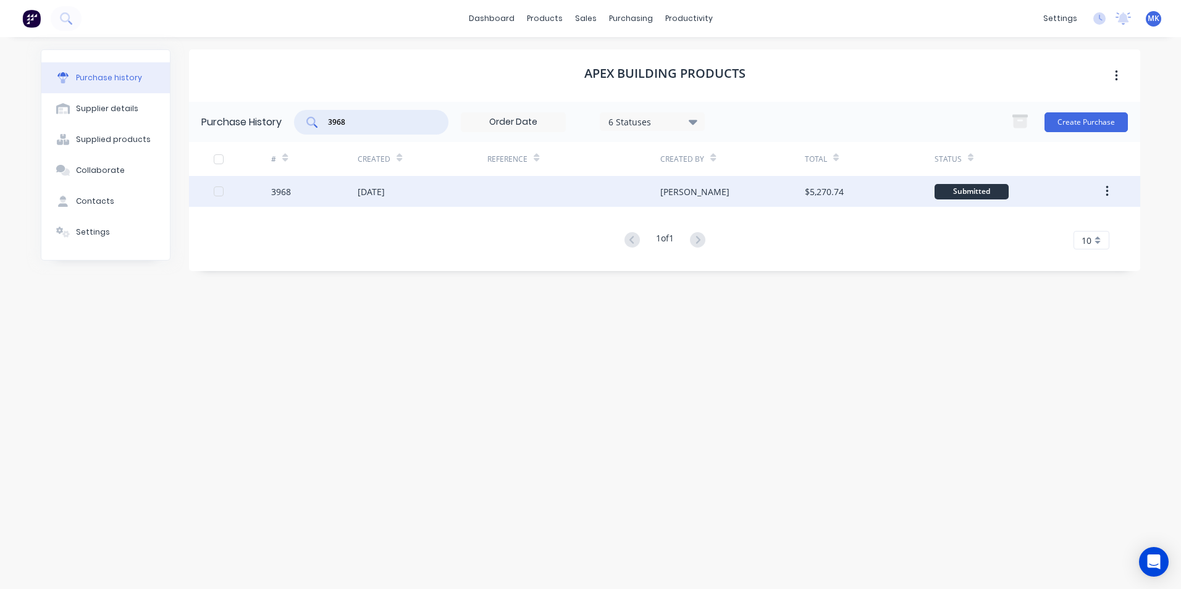
click at [807, 195] on div "$5,270.74" at bounding box center [824, 191] width 39 height 13
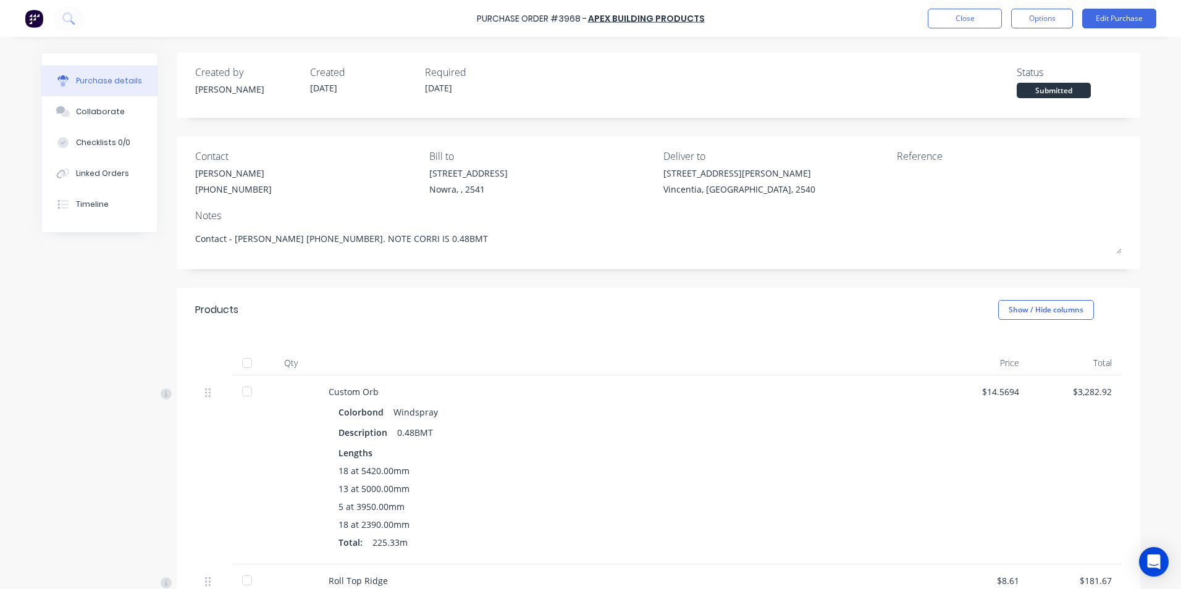
click at [243, 371] on div at bounding box center [247, 363] width 25 height 25
click at [1046, 4] on div "Purchase Order #3968 - Apex Building Products Close Options Edit Purchase" at bounding box center [590, 18] width 1181 height 37
click at [1042, 17] on button "Options" at bounding box center [1042, 19] width 62 height 20
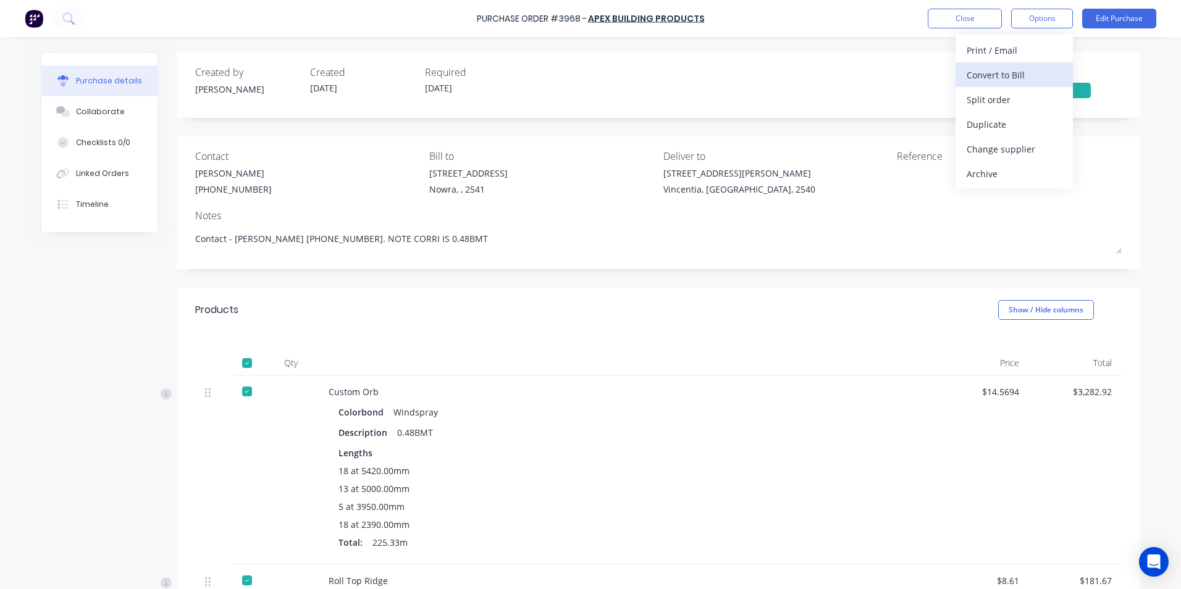
click at [1024, 75] on div "Convert to Bill" at bounding box center [1014, 75] width 95 height 18
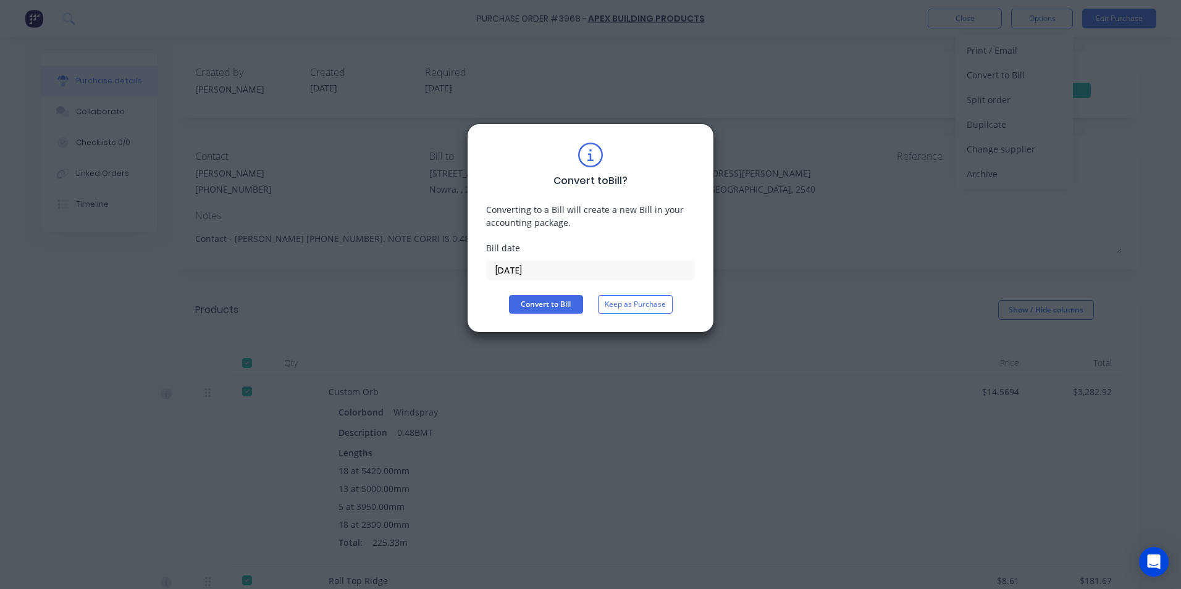
click at [534, 317] on div "Convert to Bill ? Converting to a Bill will create a new Bill in your accountin…" at bounding box center [590, 228] width 247 height 209
click at [535, 308] on button "Convert to Bill" at bounding box center [546, 304] width 74 height 19
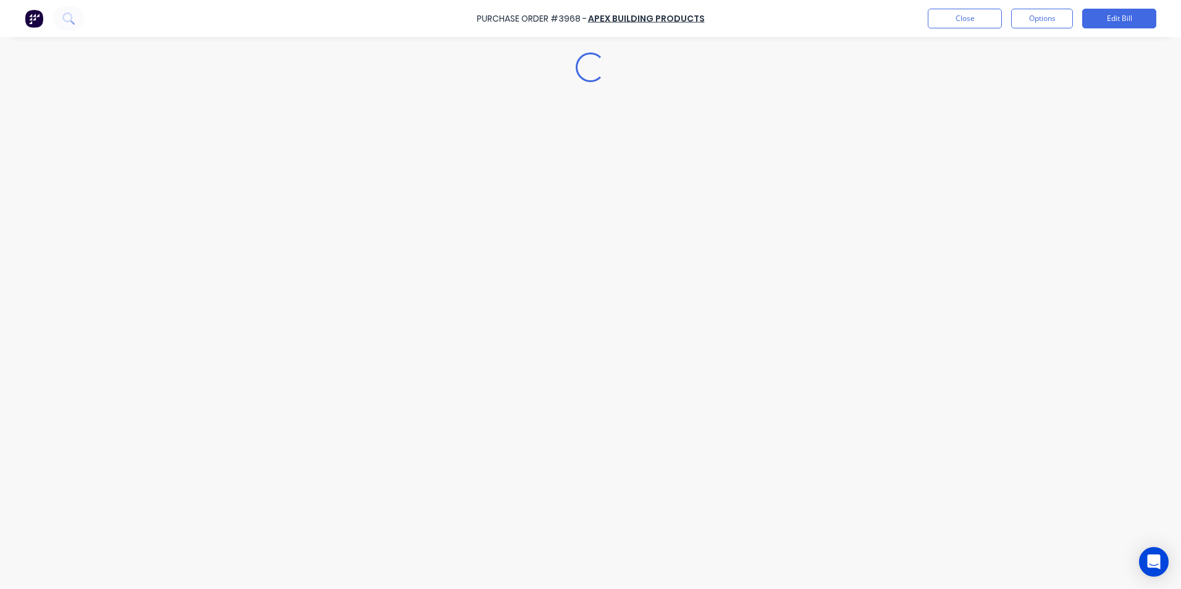
type textarea "x"
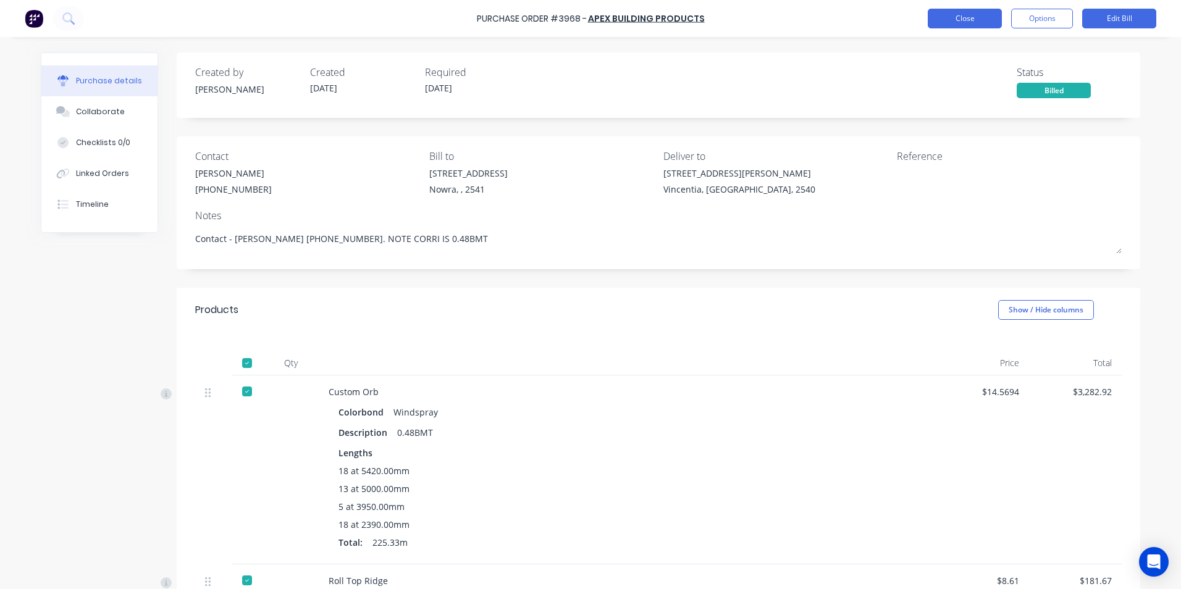
click at [952, 23] on button "Close" at bounding box center [965, 19] width 74 height 20
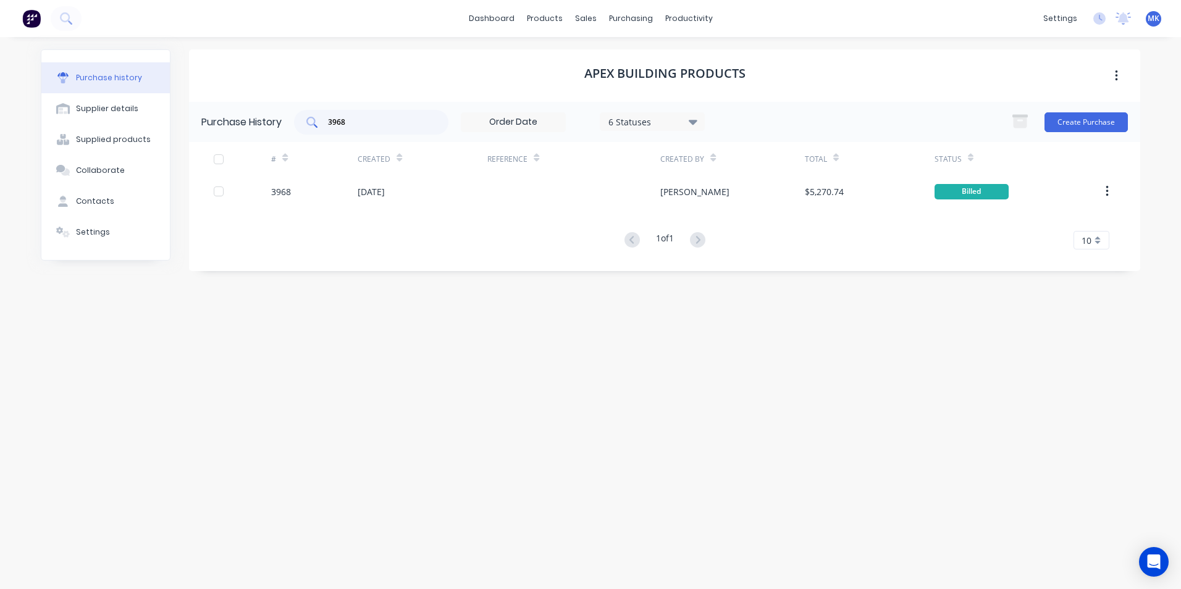
click at [355, 124] on input "3968" at bounding box center [378, 122] width 103 height 12
type input "3971"
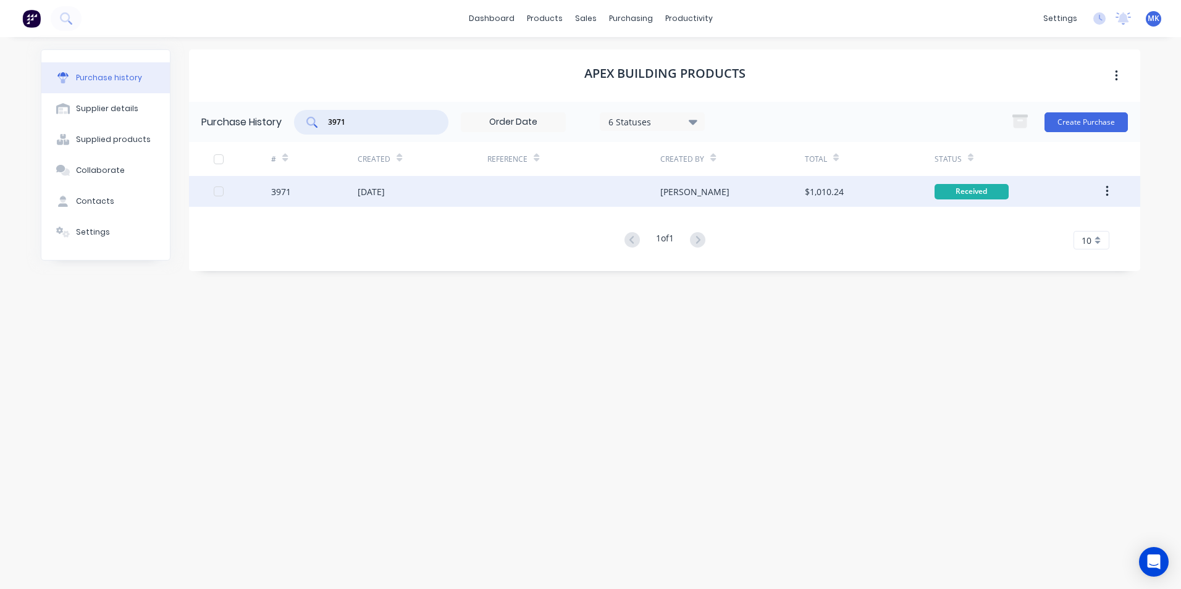
click at [805, 192] on div "$1,010.24" at bounding box center [824, 191] width 39 height 13
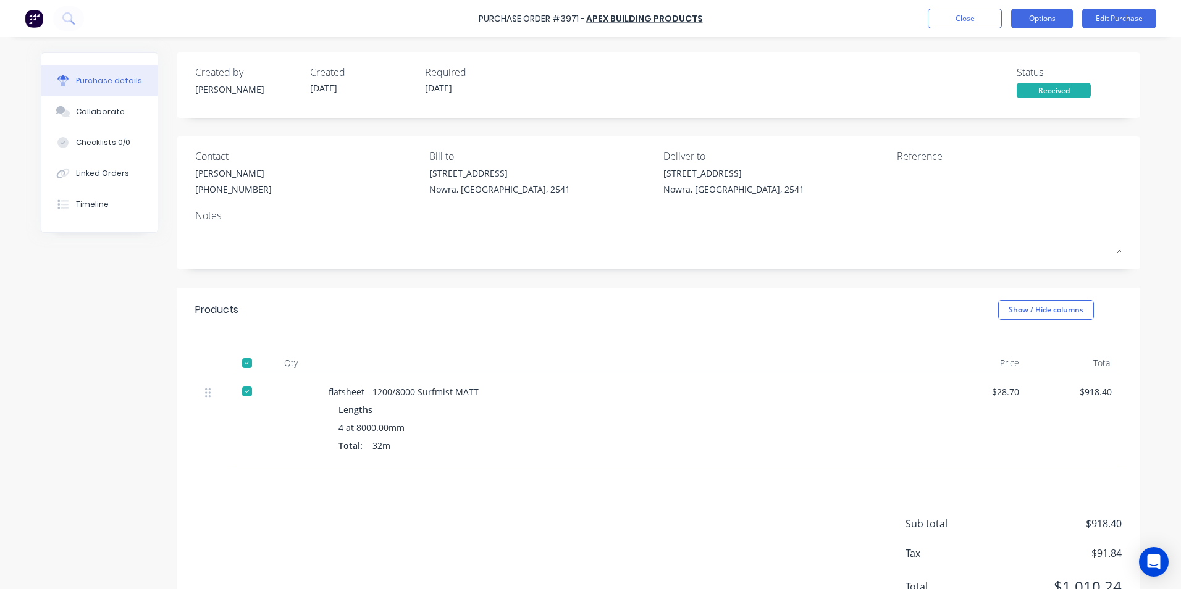
click at [1047, 20] on button "Options" at bounding box center [1042, 19] width 62 height 20
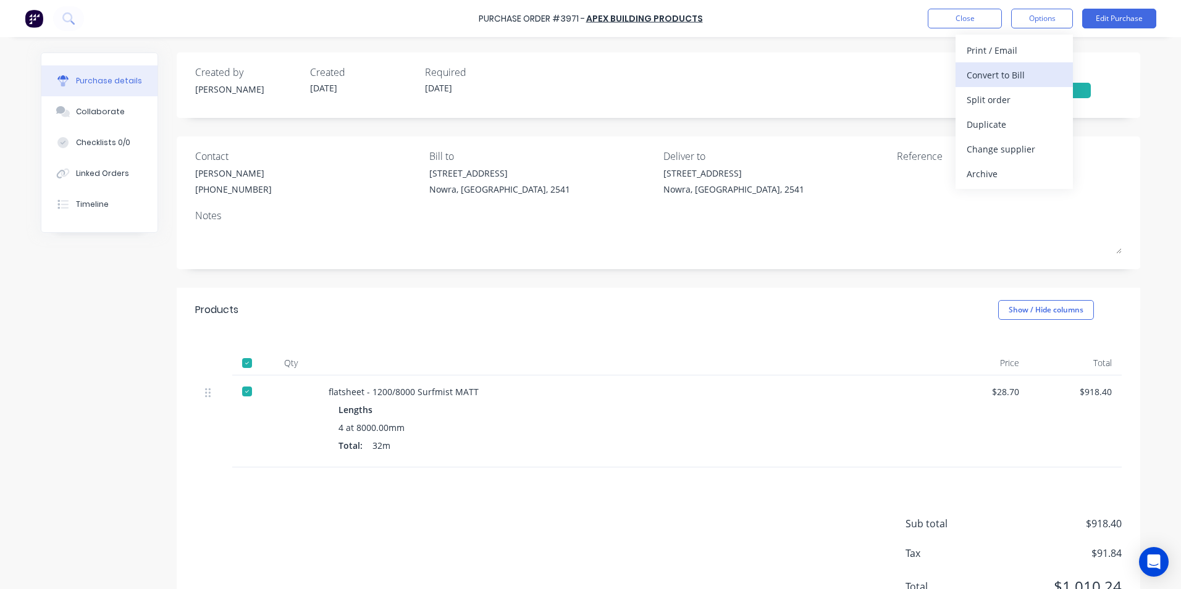
click at [1039, 67] on div "Convert to Bill" at bounding box center [1014, 75] width 95 height 18
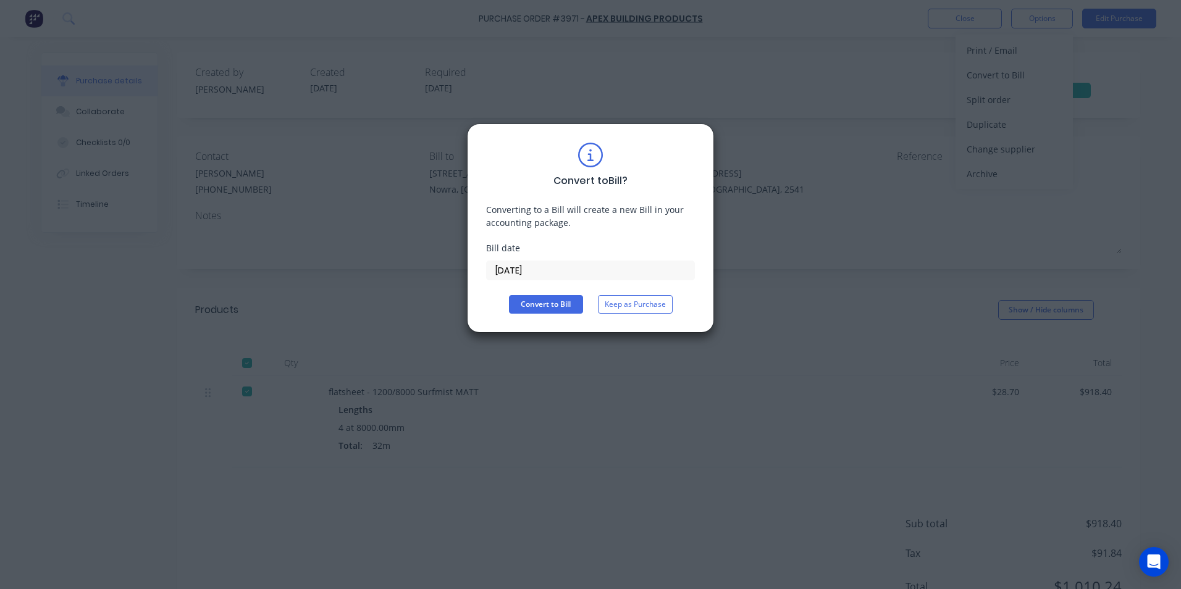
click at [580, 294] on div "Convert to Bill ? Converting to a Bill will create a new Bill in your accountin…" at bounding box center [590, 228] width 209 height 171
click at [577, 304] on button "Convert to Bill" at bounding box center [546, 304] width 74 height 19
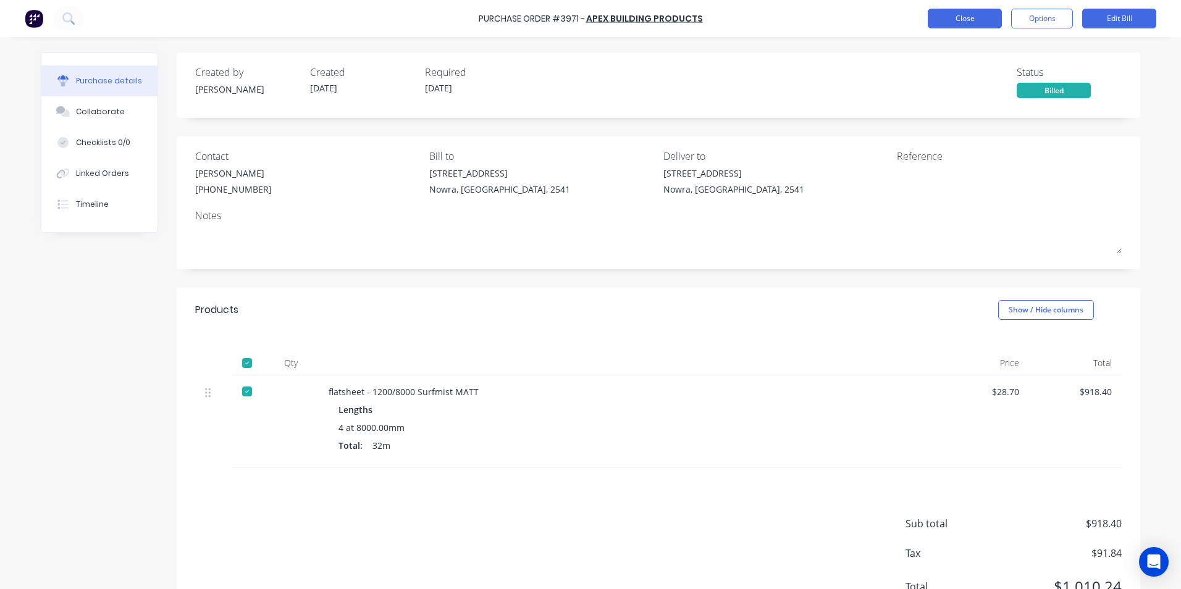
click at [993, 24] on button "Close" at bounding box center [965, 19] width 74 height 20
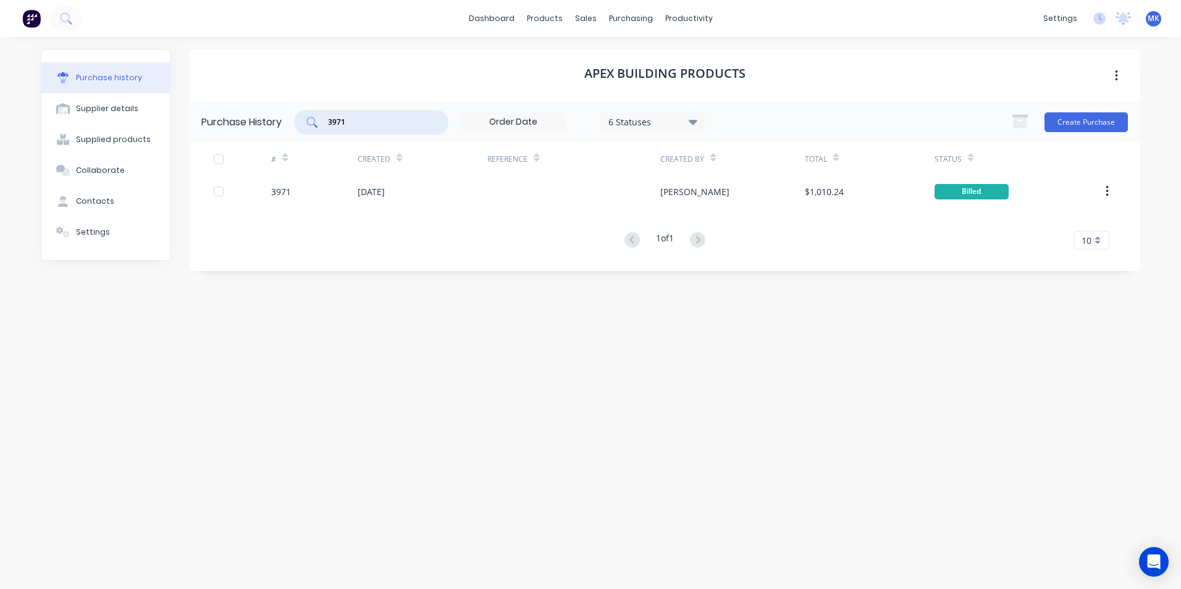
click at [359, 127] on input "3971" at bounding box center [378, 122] width 103 height 12
type input "3976"
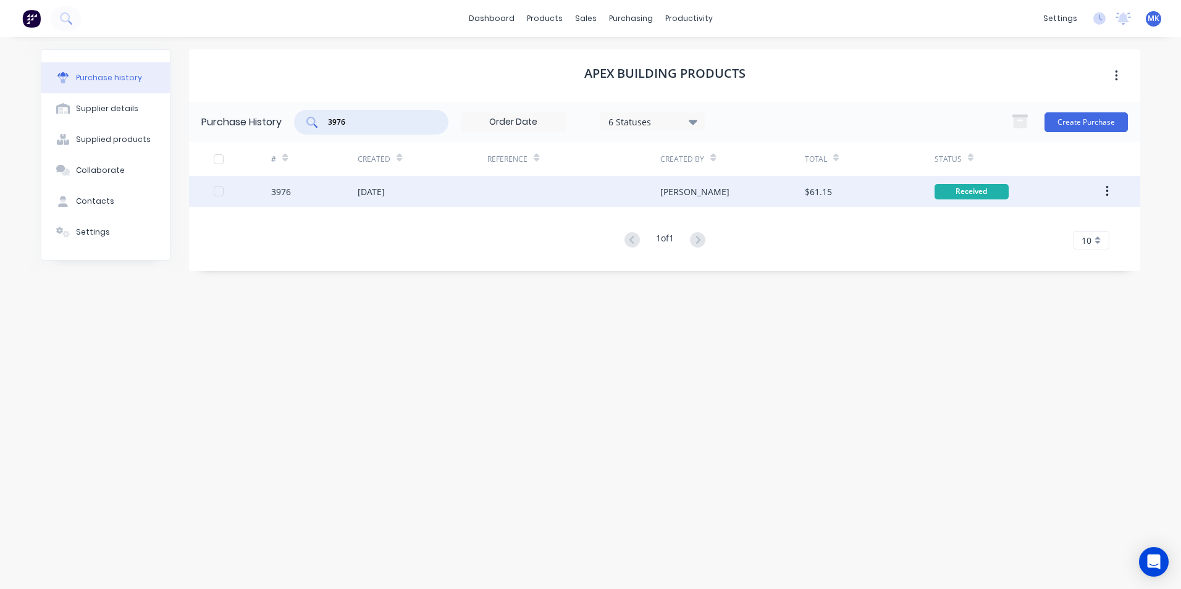
click at [821, 185] on div "$61.15" at bounding box center [818, 191] width 27 height 13
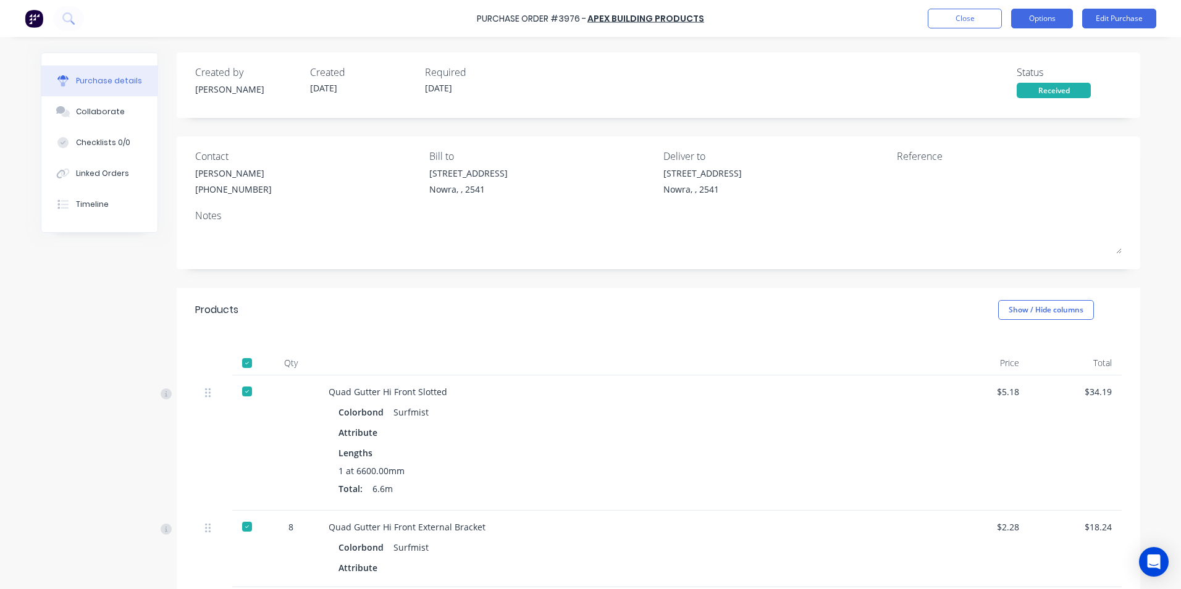
click at [1055, 24] on button "Options" at bounding box center [1042, 19] width 62 height 20
click at [1037, 82] on div "Convert to Bill" at bounding box center [1014, 75] width 95 height 18
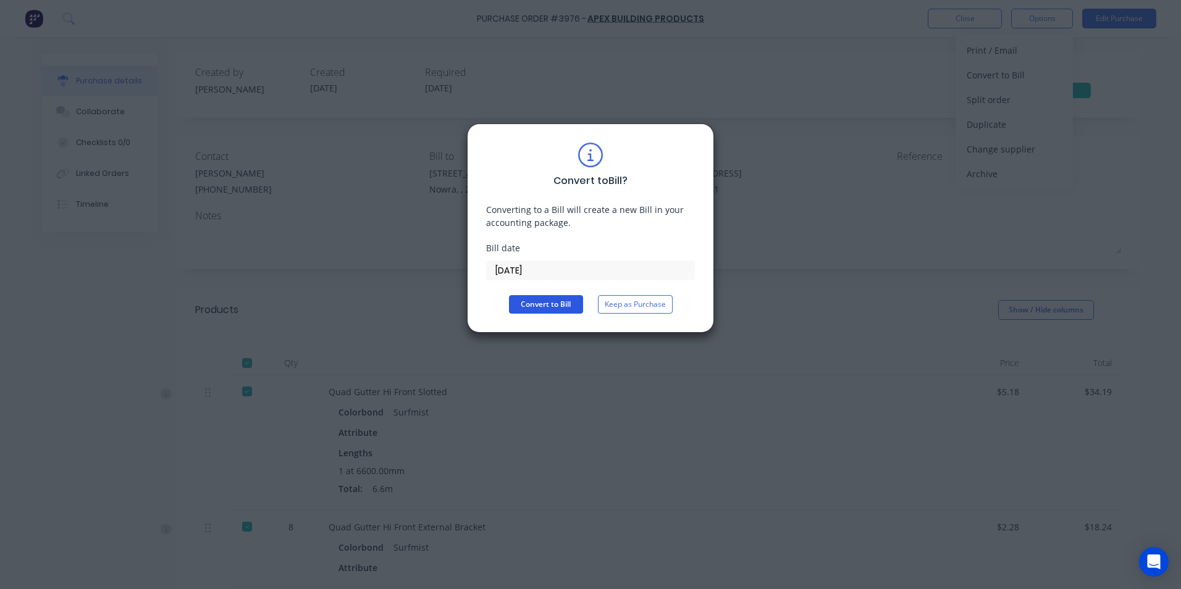
click at [563, 308] on button "Convert to Bill" at bounding box center [546, 304] width 74 height 19
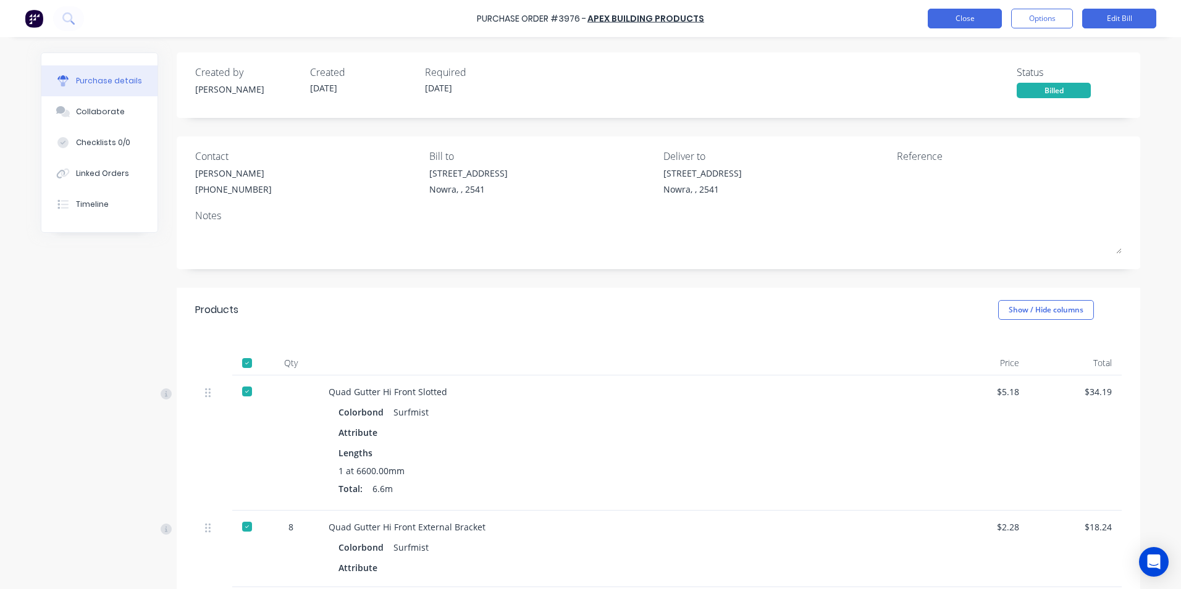
click at [976, 24] on button "Close" at bounding box center [965, 19] width 74 height 20
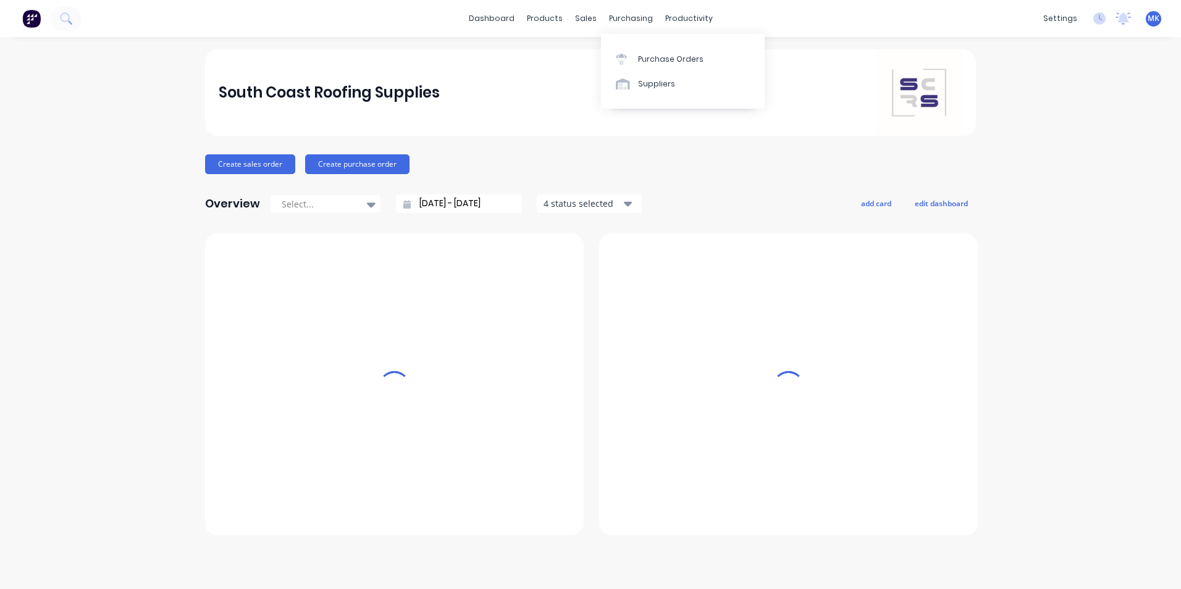
click at [655, 54] on div "Purchase Orders" at bounding box center [670, 59] width 65 height 11
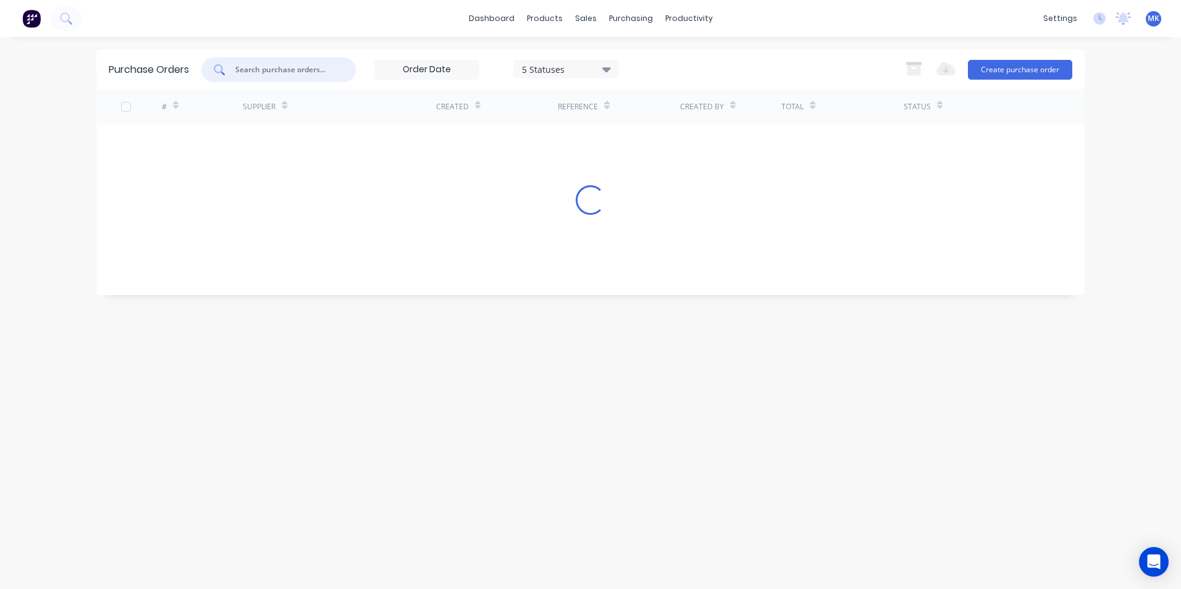
click at [254, 64] on input "text" at bounding box center [285, 70] width 103 height 12
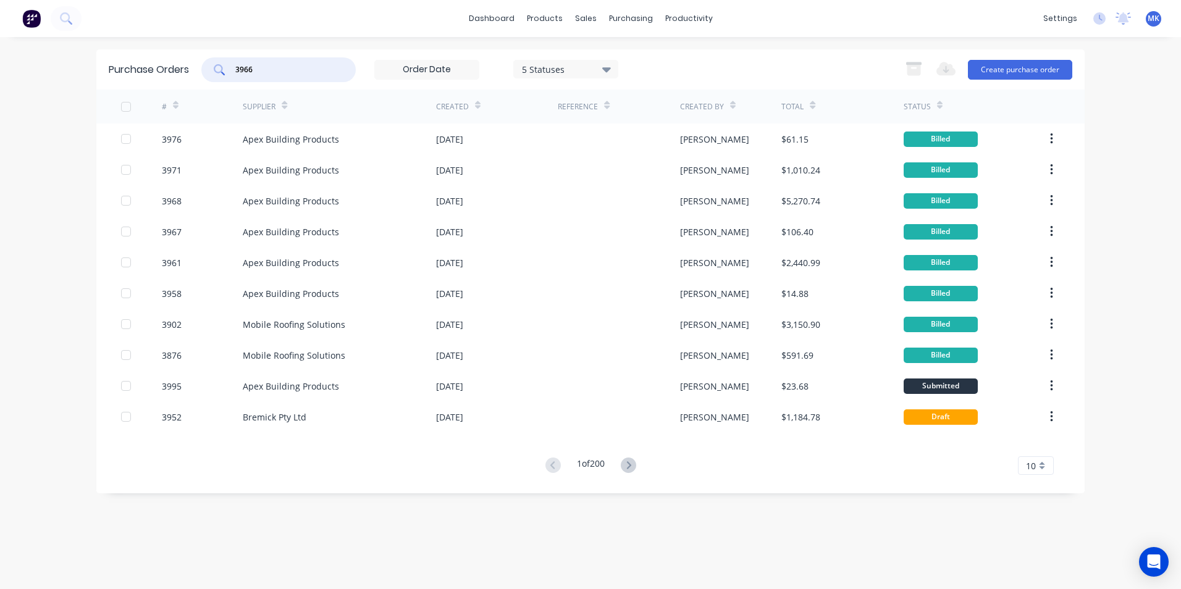
type input "3966"
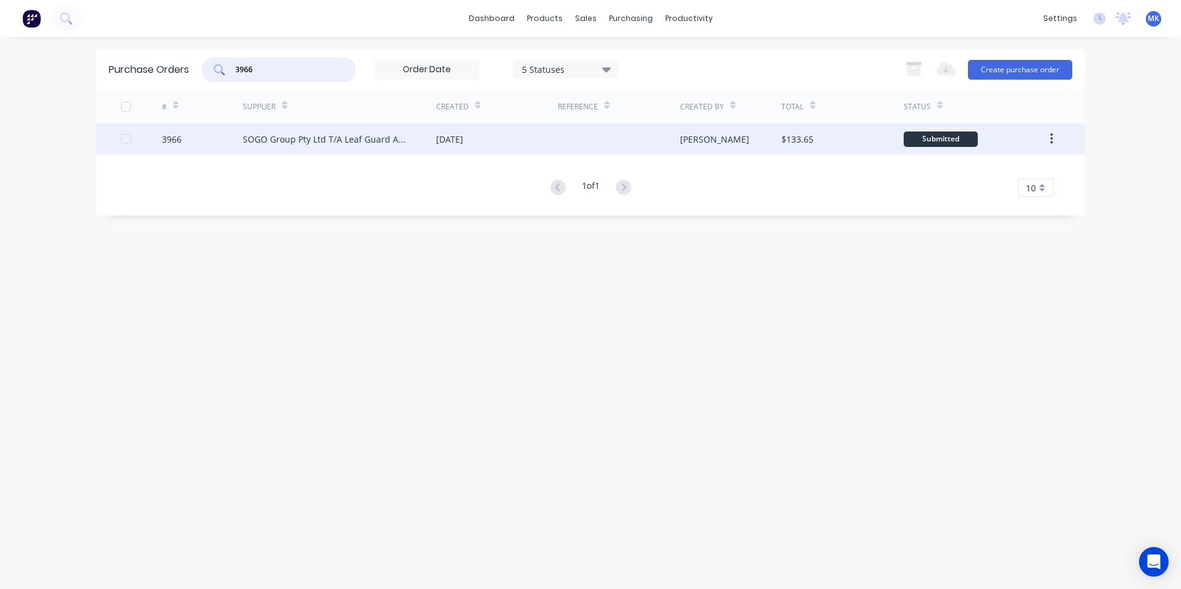
click at [679, 148] on div at bounding box center [619, 139] width 122 height 31
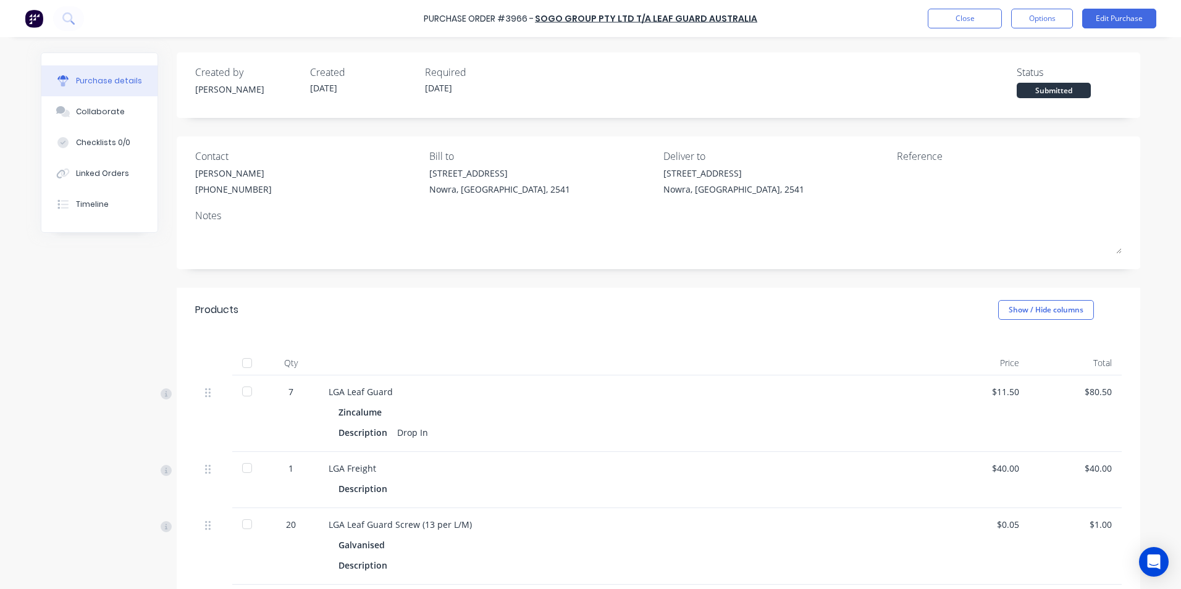
click at [246, 360] on div at bounding box center [247, 363] width 25 height 25
click at [1016, 23] on button "Options" at bounding box center [1042, 19] width 62 height 20
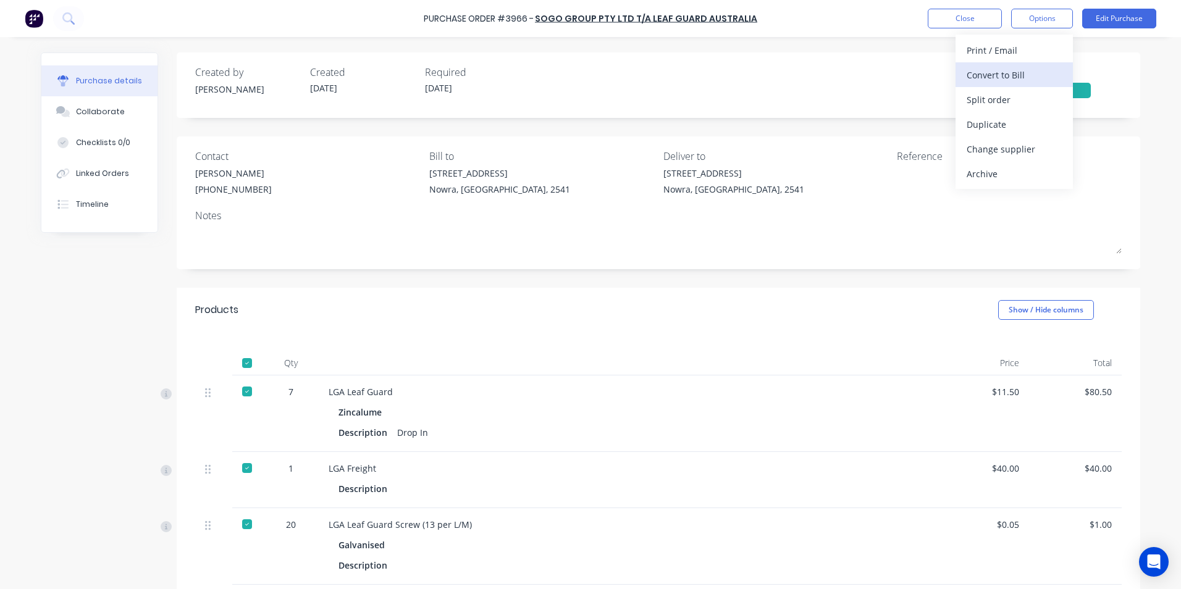
click at [1017, 67] on div "Convert to Bill" at bounding box center [1014, 75] width 95 height 18
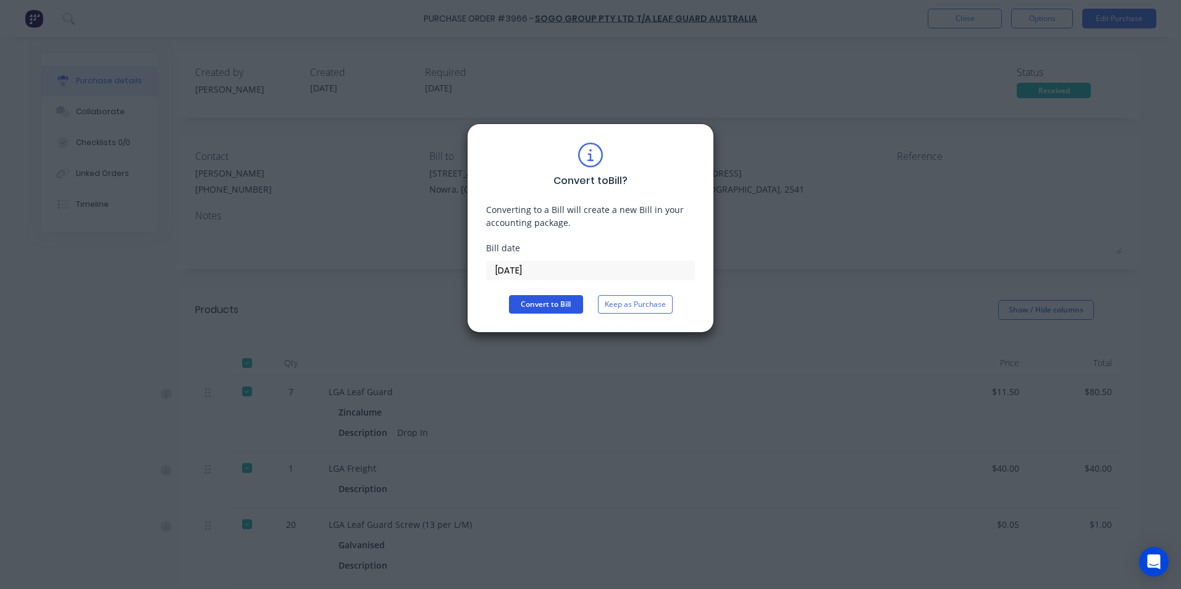
click at [527, 306] on button "Convert to Bill" at bounding box center [546, 304] width 74 height 19
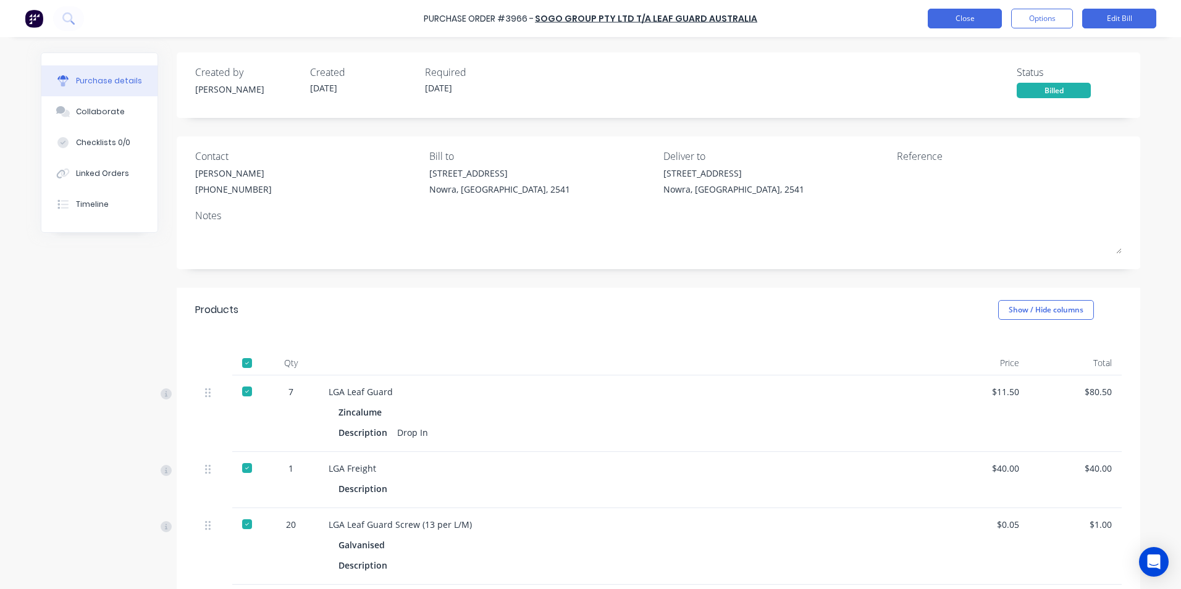
click at [949, 22] on button "Close" at bounding box center [965, 19] width 74 height 20
